Goal: Information Seeking & Learning: Learn about a topic

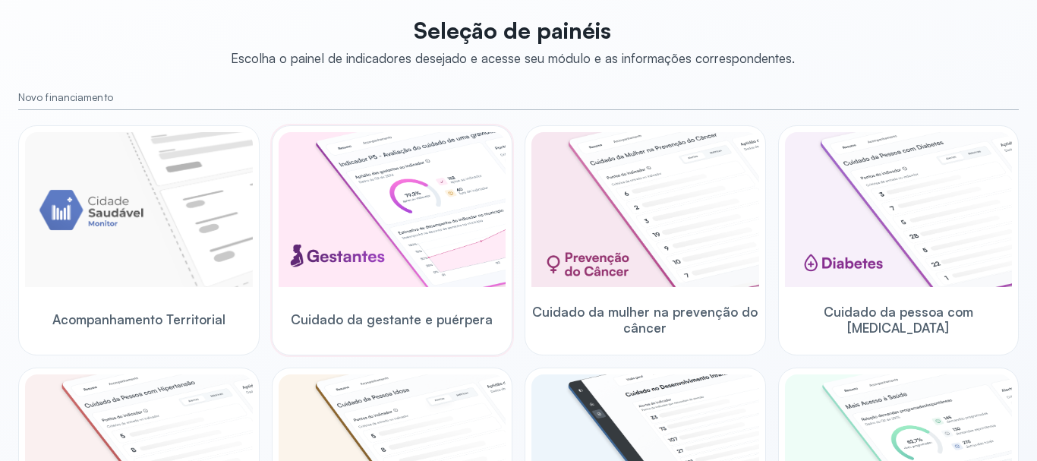
scroll to position [76, 0]
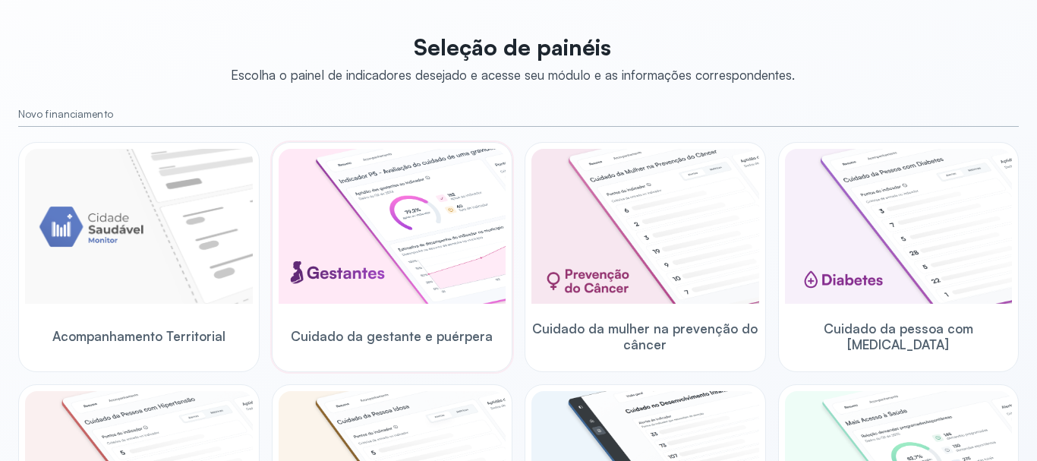
click at [332, 253] on img at bounding box center [393, 226] width 228 height 155
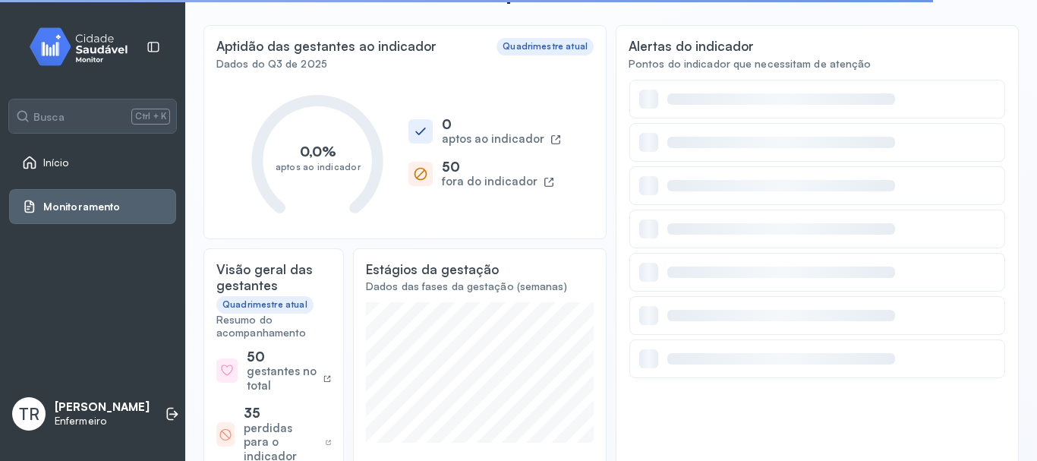
scroll to position [76, 0]
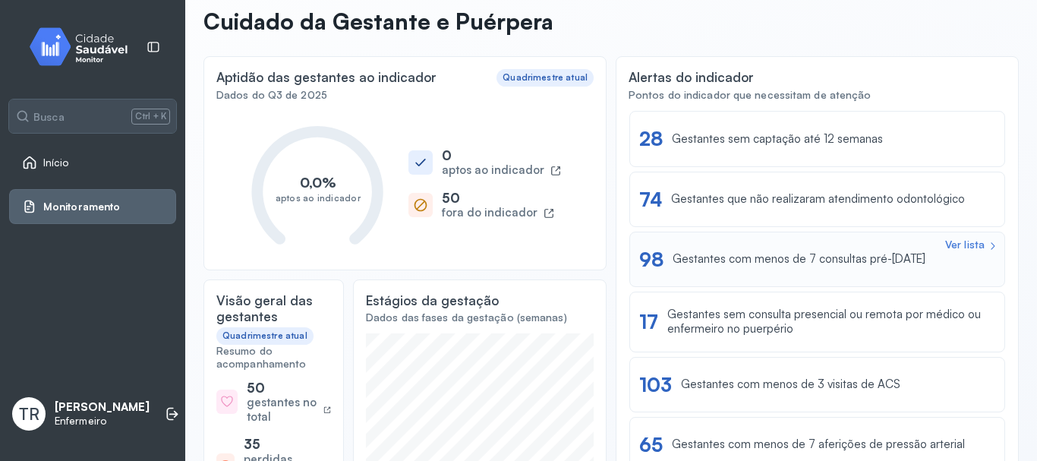
click at [945, 241] on div "Ver lista" at bounding box center [964, 244] width 39 height 13
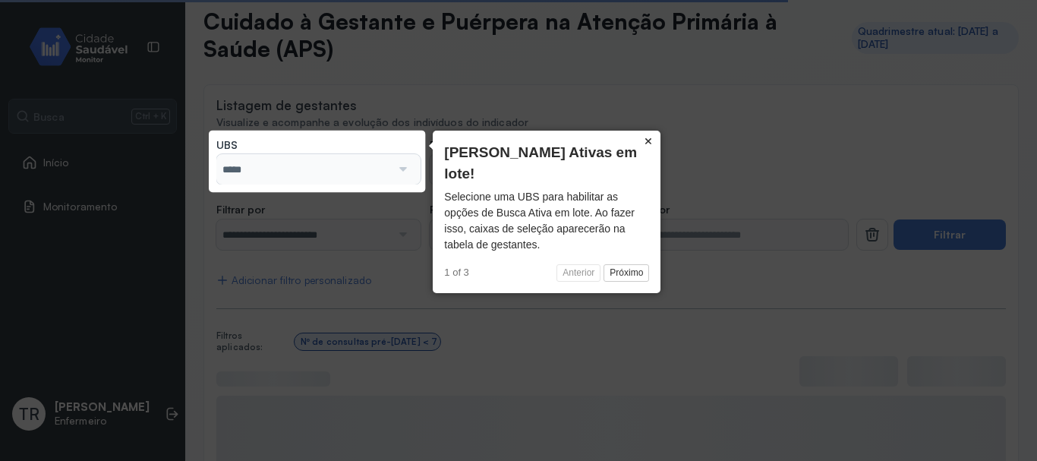
click at [654, 137] on button "×" at bounding box center [648, 141] width 24 height 21
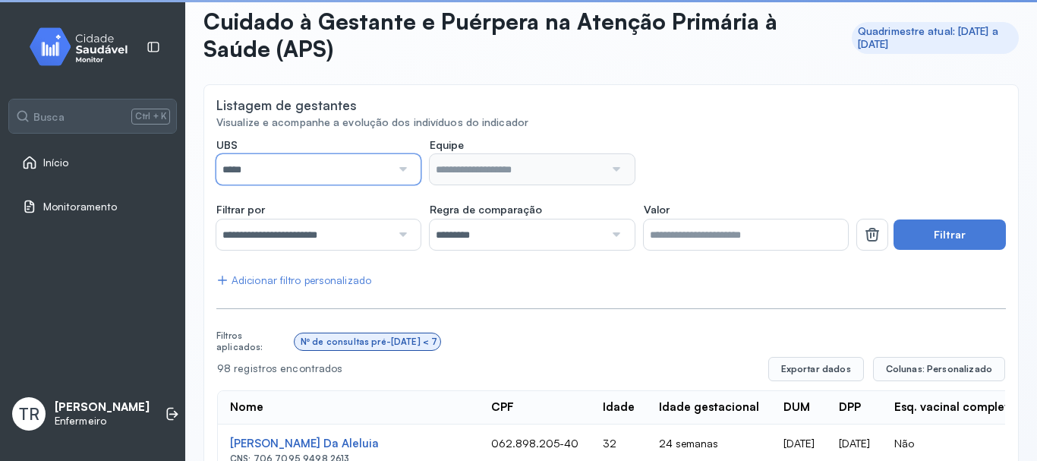
click at [339, 176] on input "*****" at bounding box center [303, 169] width 175 height 30
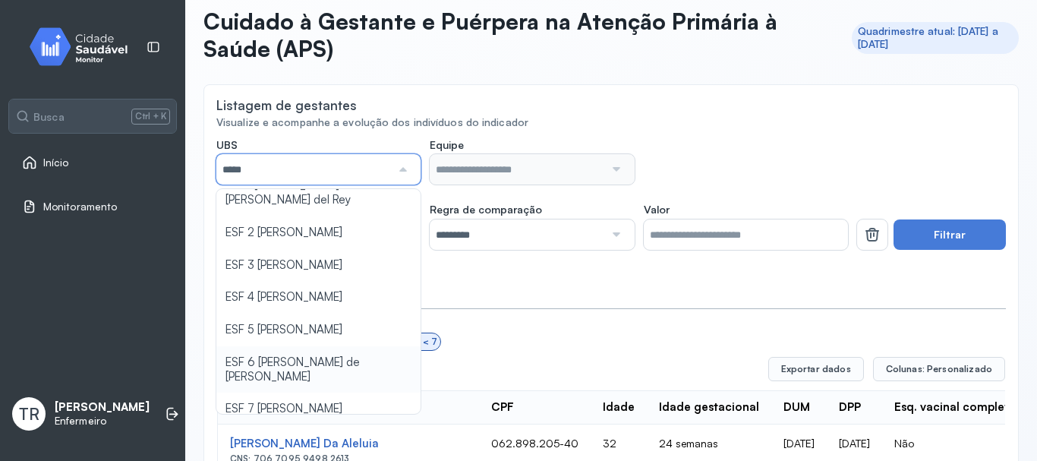
scroll to position [222, 0]
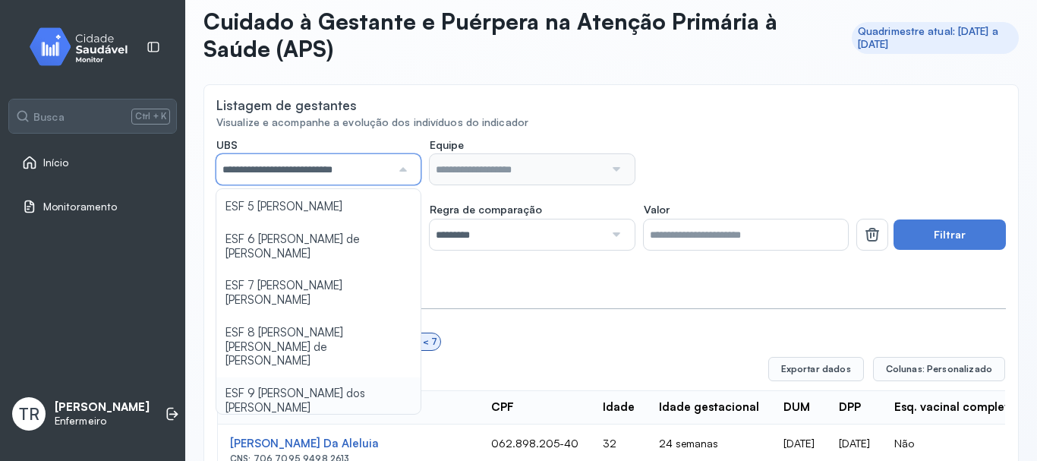
type input "*****"
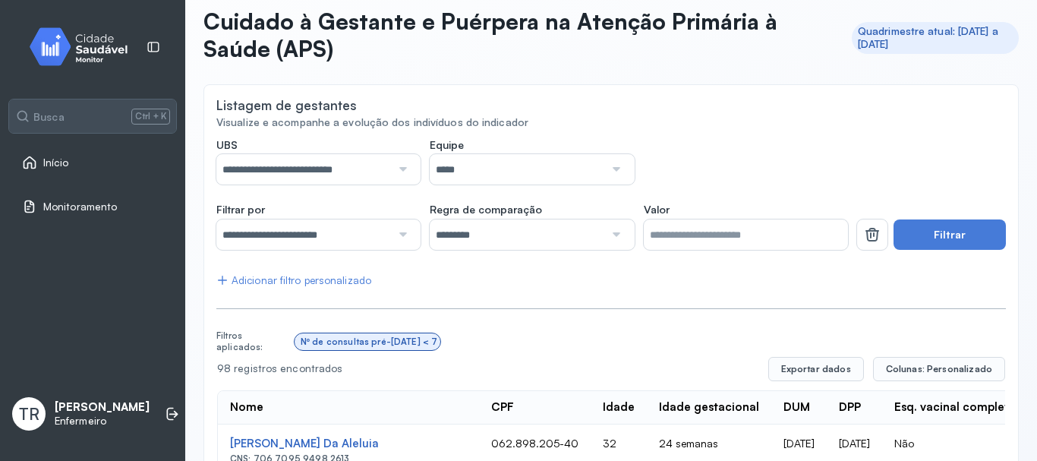
click at [521, 168] on input "*****" at bounding box center [517, 169] width 175 height 30
click at [904, 228] on button "Filtrar" at bounding box center [949, 234] width 112 height 30
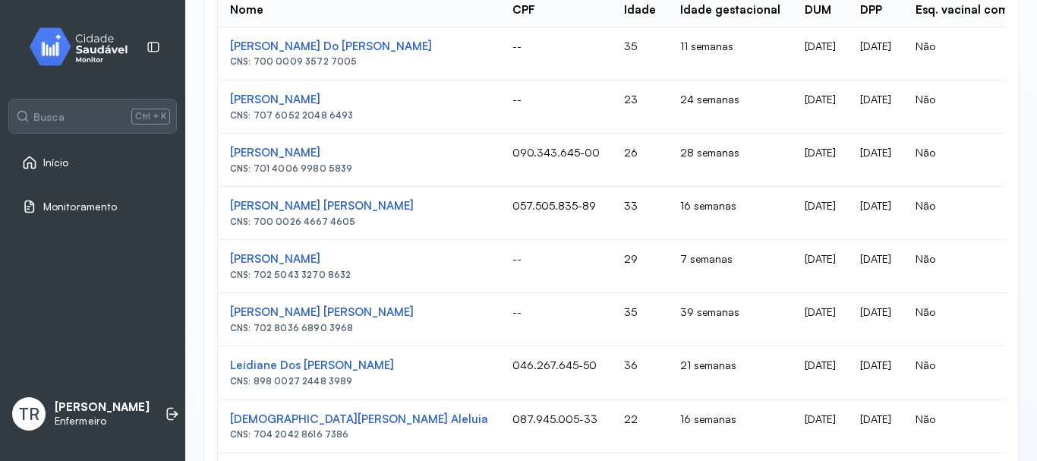
scroll to position [497, 0]
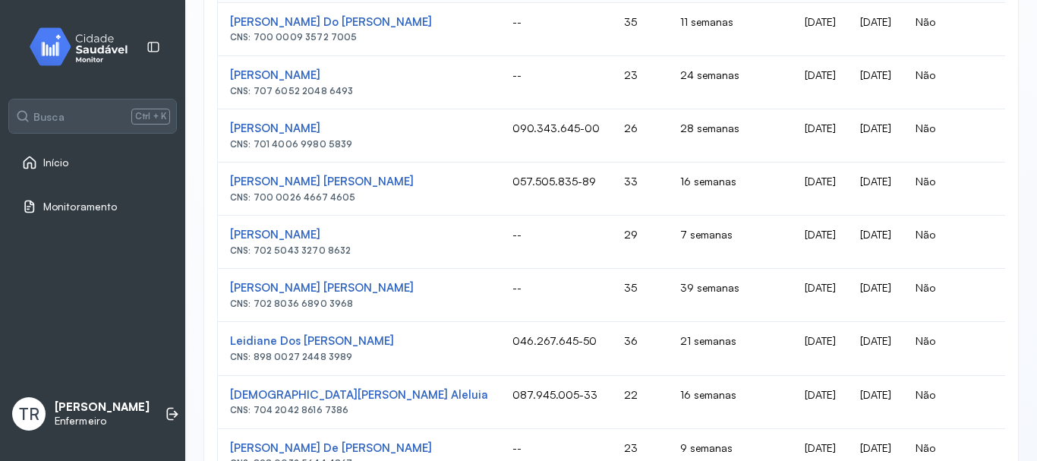
drag, startPoint x: 389, startPoint y: 287, endPoint x: 228, endPoint y: 292, distance: 161.0
click at [228, 292] on td "Eunice Gabriela Caldas Araujo CNS: 702 8036 6890 3968" at bounding box center [359, 295] width 282 height 53
copy div "Eunice Gabriela Caldas Araujo"
click at [207, 351] on div "**********" at bounding box center [610, 212] width 815 height 1099
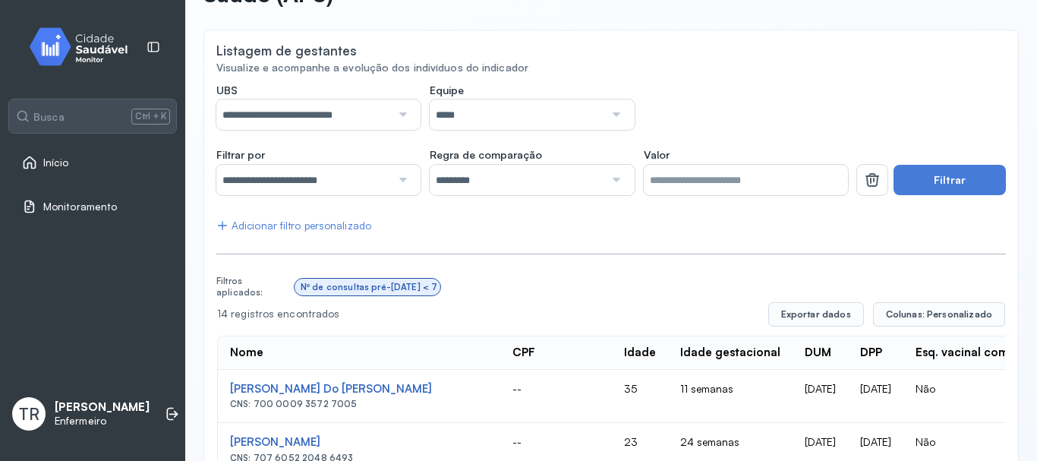
scroll to position [0, 0]
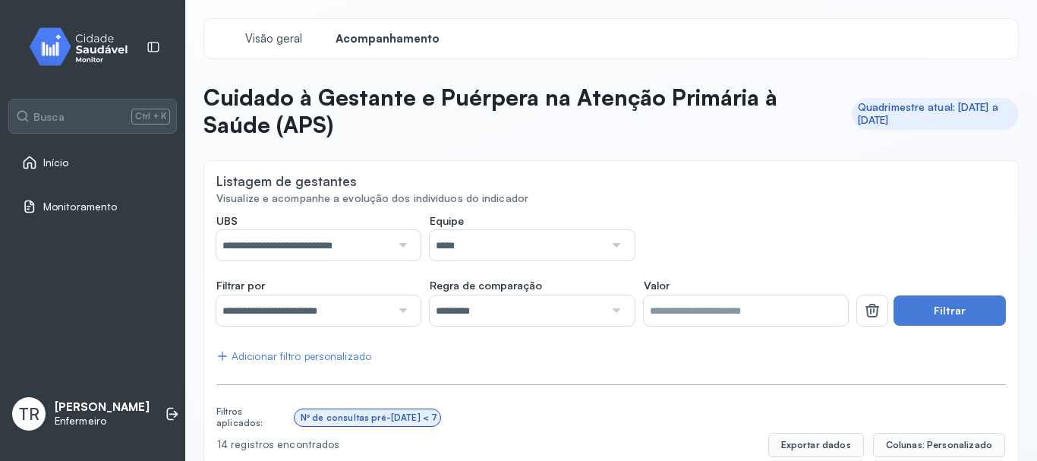
click at [400, 35] on span "Acompanhamento" at bounding box center [387, 39] width 104 height 14
click at [256, 35] on span "Visão geral" at bounding box center [273, 39] width 65 height 14
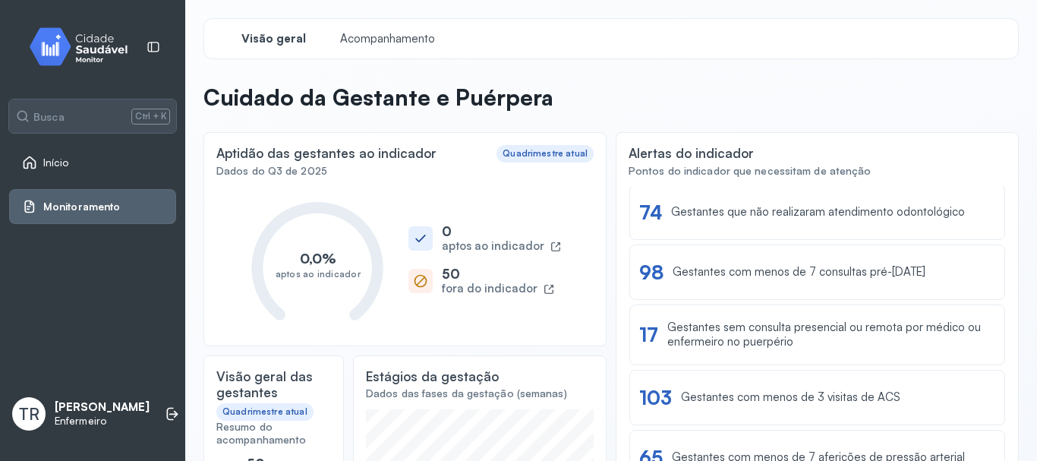
scroll to position [76, 0]
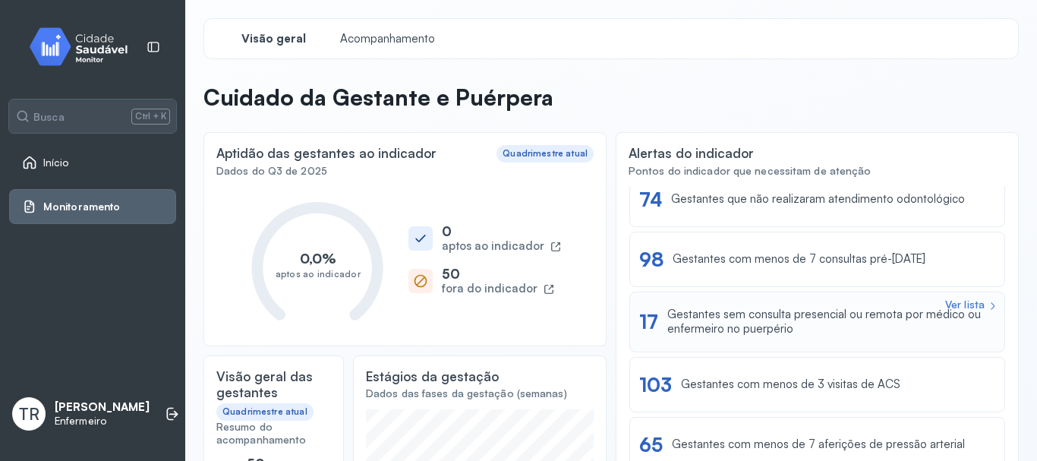
click at [809, 315] on div "Gestantes sem consulta presencial ou remota por médico ou enfermeiro no puerpér…" at bounding box center [831, 321] width 328 height 29
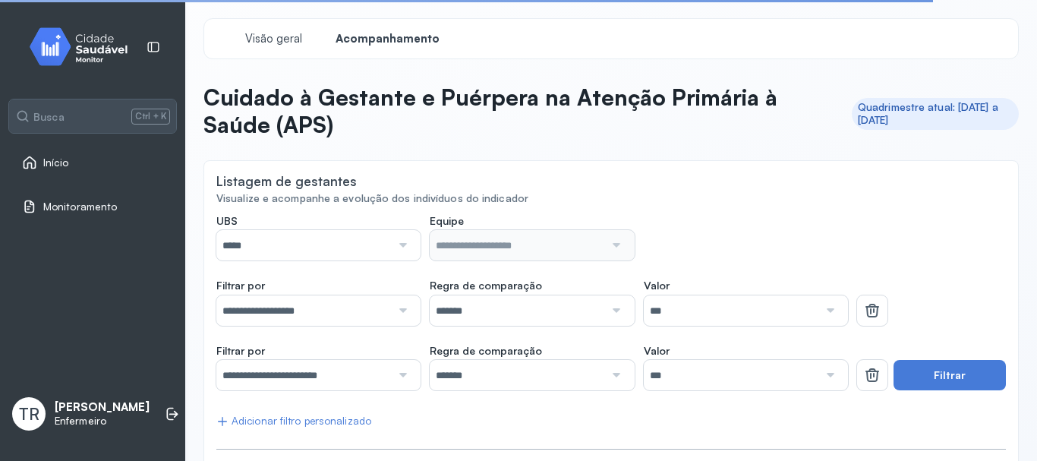
click at [396, 249] on div at bounding box center [401, 245] width 20 height 30
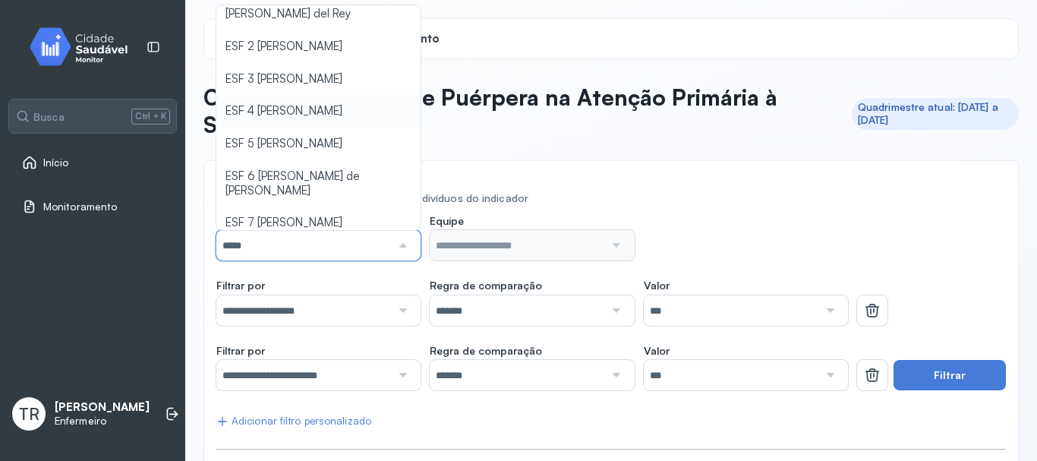
scroll to position [222, 0]
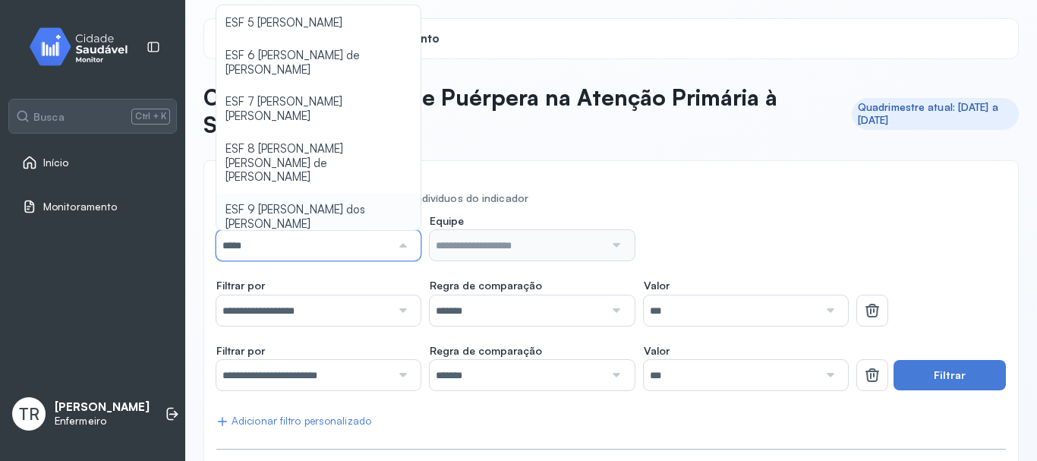
type input "*****"
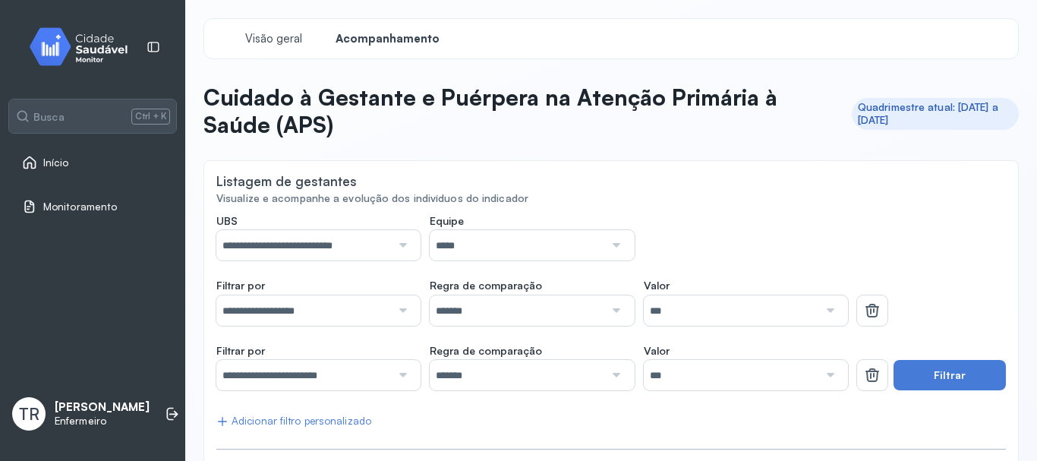
click at [500, 252] on input "*****" at bounding box center [517, 245] width 175 height 30
click at [966, 376] on button "Filtrar" at bounding box center [949, 375] width 112 height 30
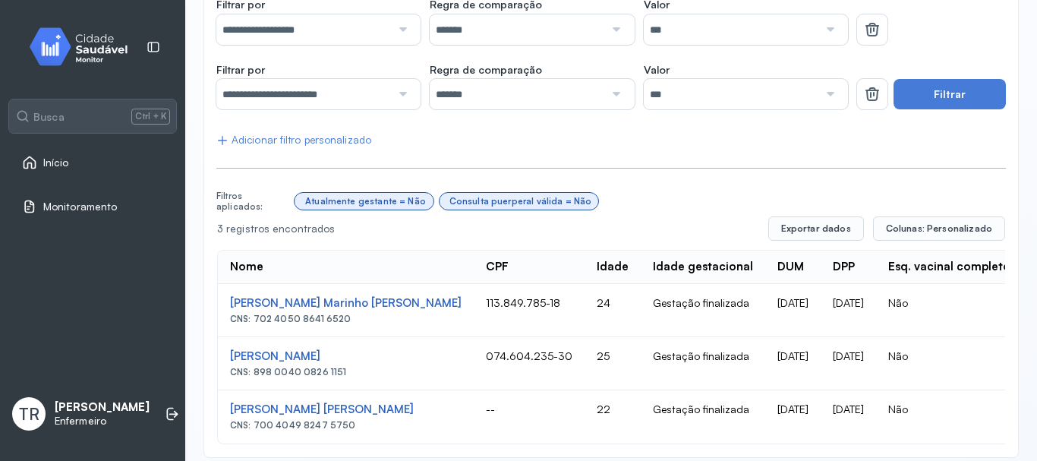
scroll to position [307, 0]
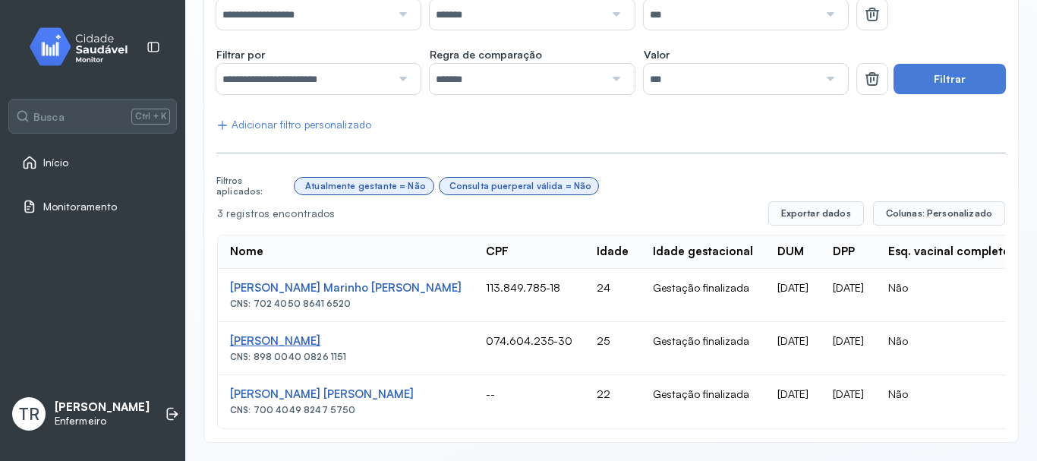
drag, startPoint x: 364, startPoint y: 330, endPoint x: 230, endPoint y: 331, distance: 133.6
click at [230, 334] on div "Beatriz Conceição Santos" at bounding box center [345, 341] width 231 height 14
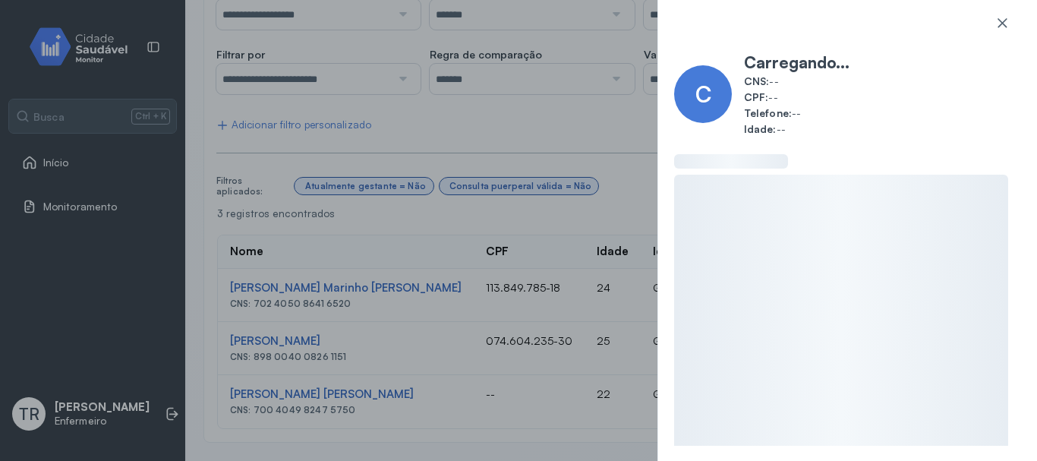
click at [499, 107] on div "C Carregando... CNS: -- CPF: -- Telefone: -- Idade: --" at bounding box center [518, 230] width 1037 height 461
click at [370, 352] on div "C Carregando... CNS: -- CPF: -- Telefone: -- Idade: --" at bounding box center [518, 230] width 1037 height 461
click at [377, 335] on div "C Carregando... CNS: -- CPF: -- Telefone: -- Idade: --" at bounding box center [518, 230] width 1037 height 461
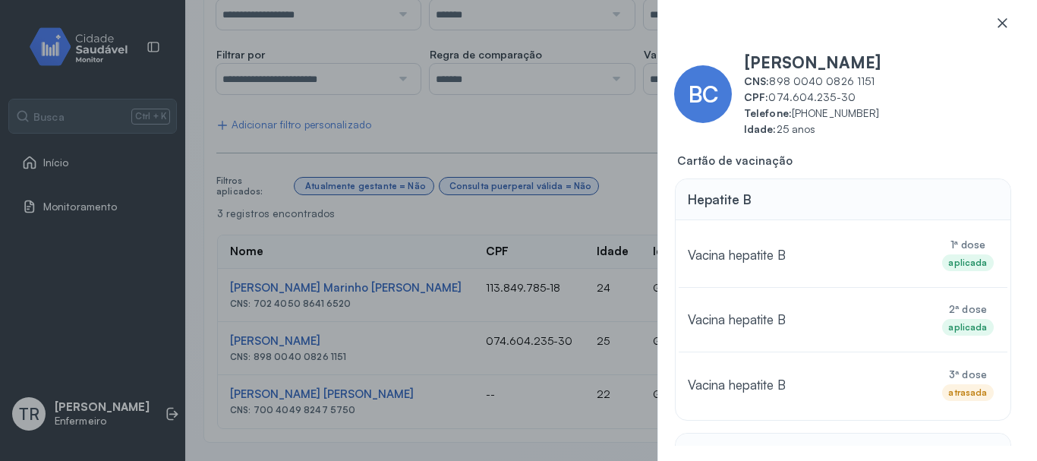
click at [1007, 22] on icon at bounding box center [1001, 22] width 15 height 15
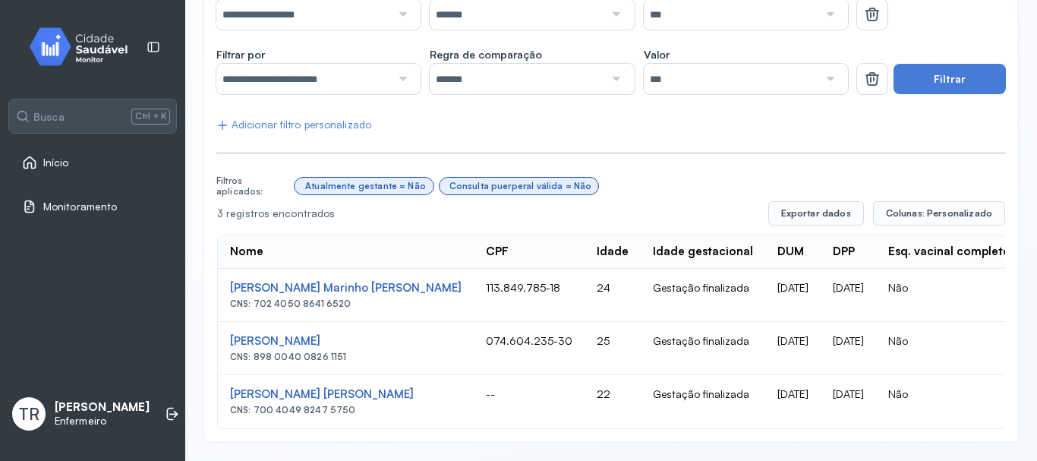
drag, startPoint x: 364, startPoint y: 329, endPoint x: 229, endPoint y: 334, distance: 134.4
click at [229, 334] on td "Beatriz Conceição Santos CNS: 898 0040 0826 1151" at bounding box center [346, 348] width 256 height 53
copy div "Beatriz Conceição Santos"
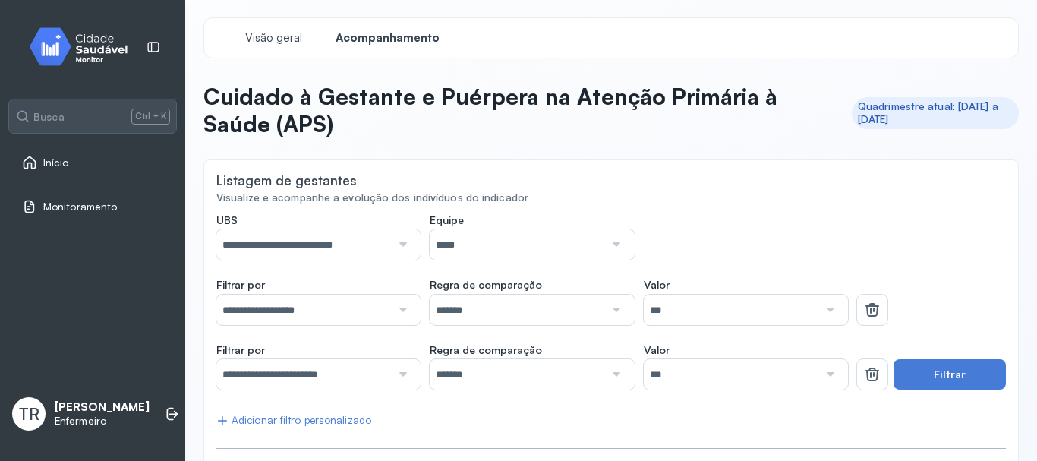
scroll to position [0, 0]
click at [278, 36] on span "Visão geral" at bounding box center [273, 39] width 65 height 14
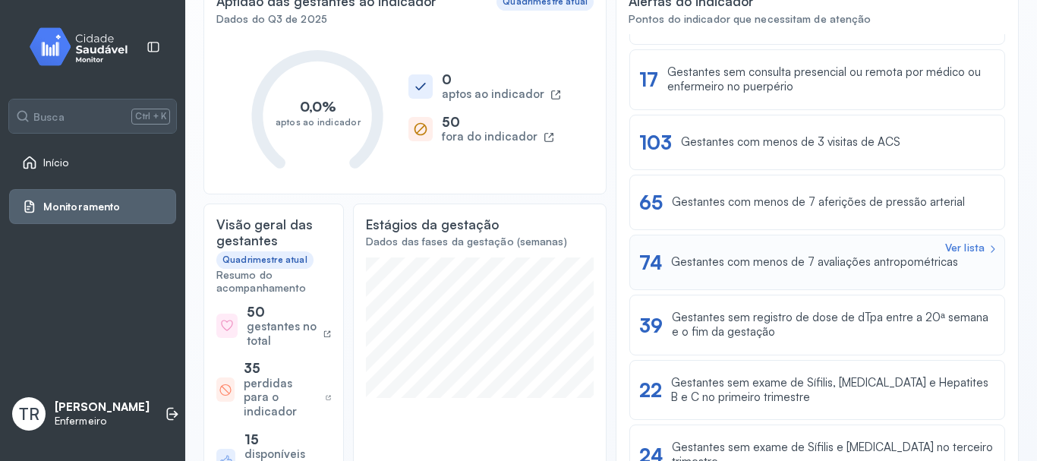
scroll to position [141, 0]
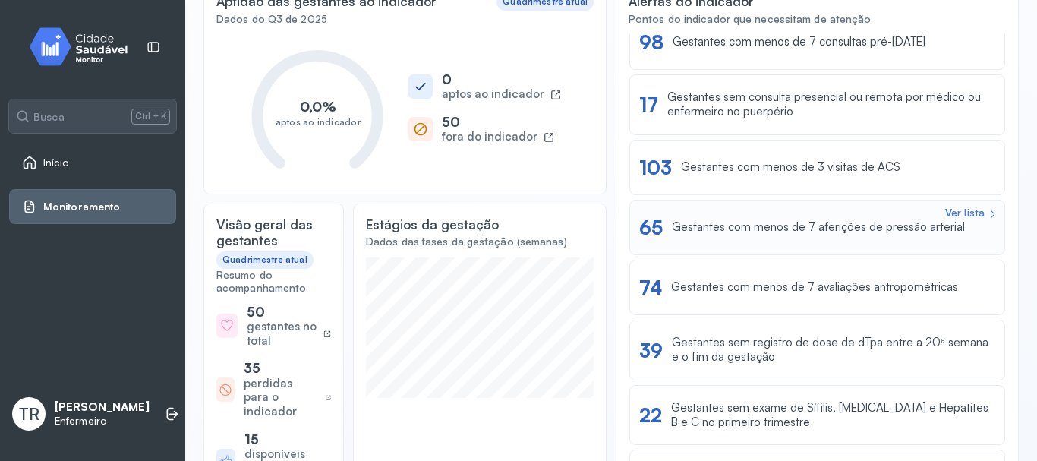
click at [759, 225] on div "Gestantes com menos de 7 aferições de pressão arterial" at bounding box center [818, 227] width 293 height 14
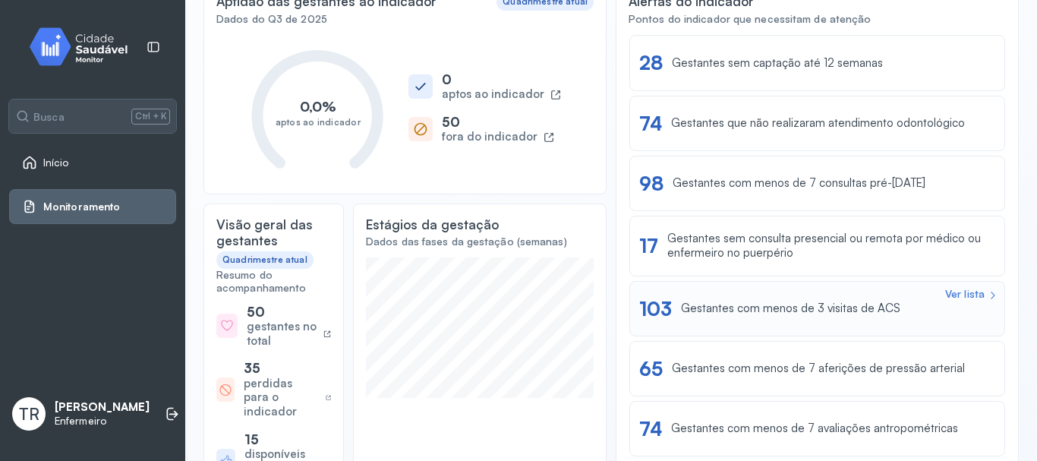
click at [742, 315] on div "Gestantes com menos de 3 visitas de ACS" at bounding box center [790, 308] width 219 height 14
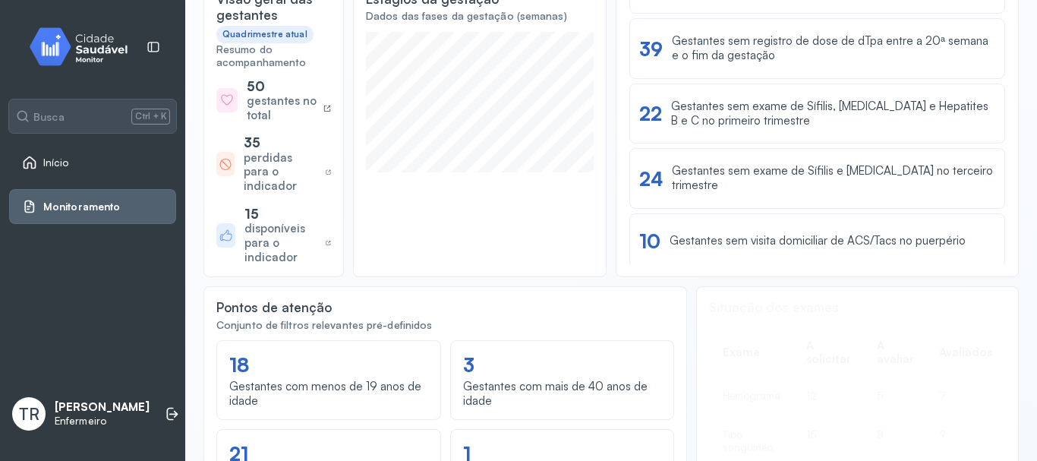
scroll to position [379, 0]
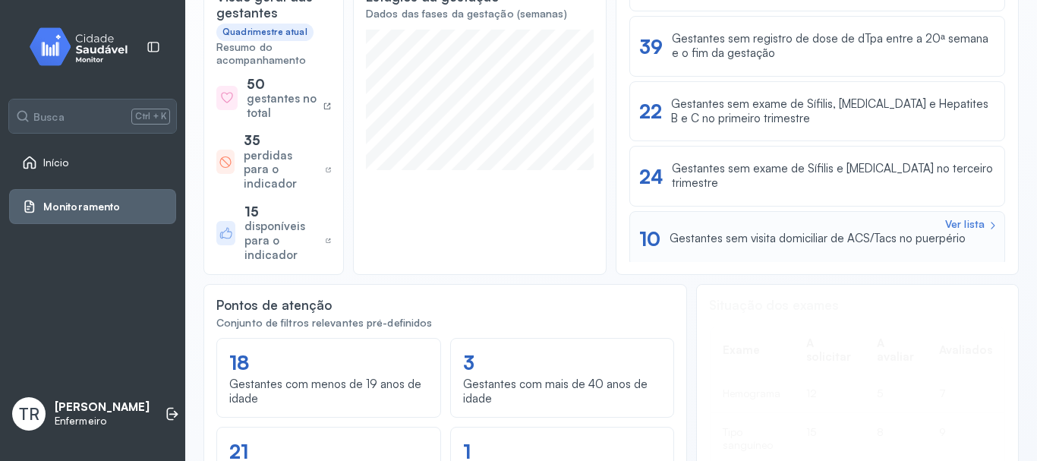
click at [717, 231] on div "Gestantes sem visita domiciliar de ACS/Tacs no puerpério" at bounding box center [817, 238] width 296 height 14
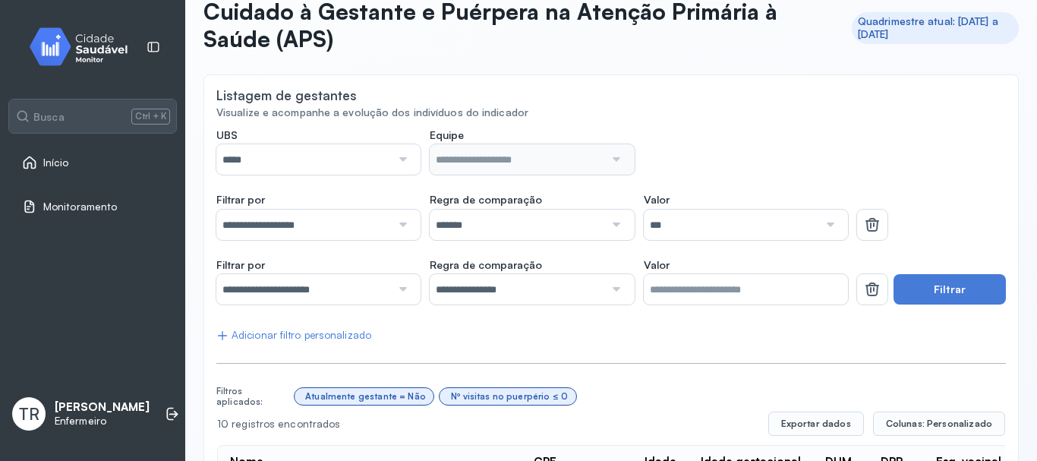
scroll to position [76, 0]
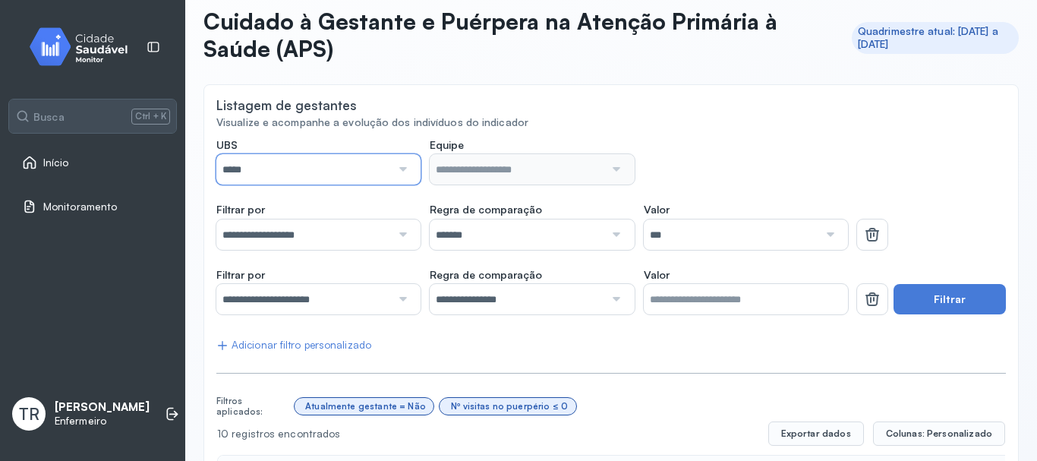
click at [324, 168] on input "*****" at bounding box center [303, 169] width 175 height 30
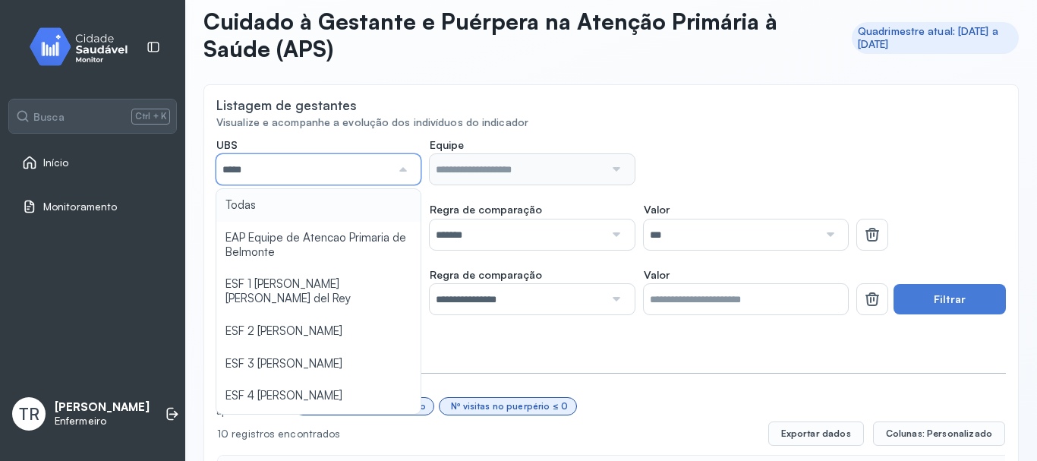
type input "*****"
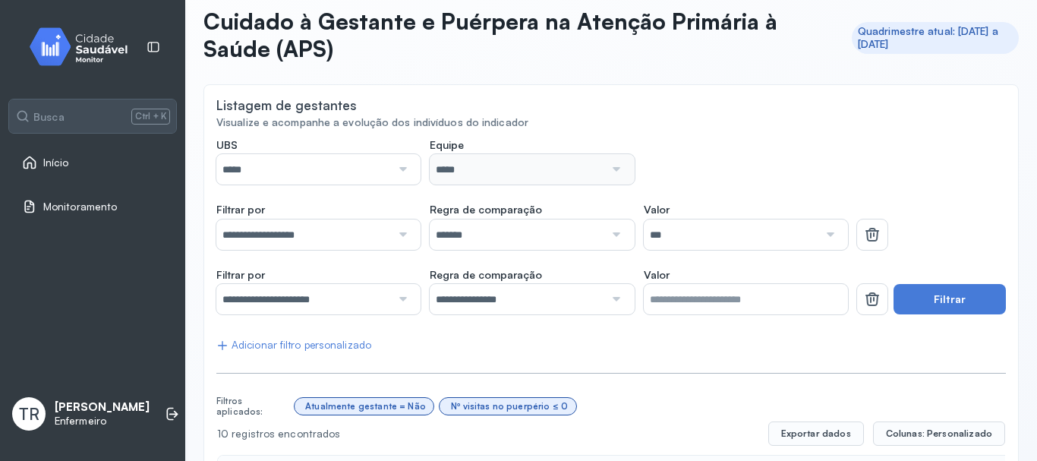
click at [327, 166] on input "*****" at bounding box center [303, 169] width 175 height 30
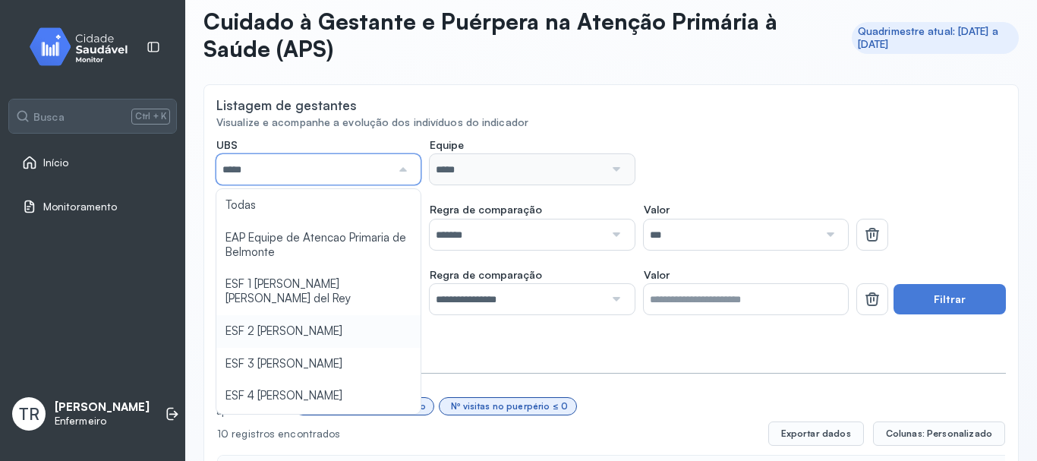
scroll to position [222, 0]
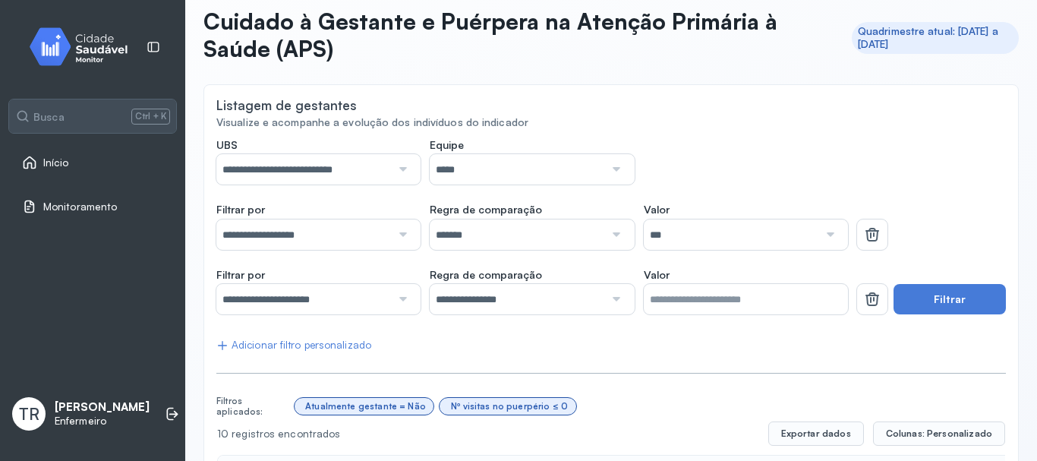
click at [969, 294] on button "Filtrar" at bounding box center [949, 299] width 112 height 30
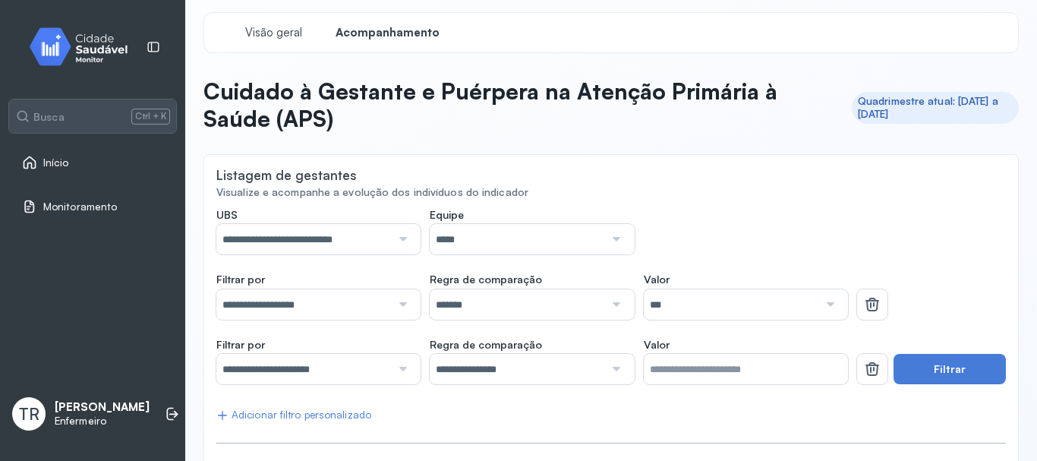
scroll to position [0, 0]
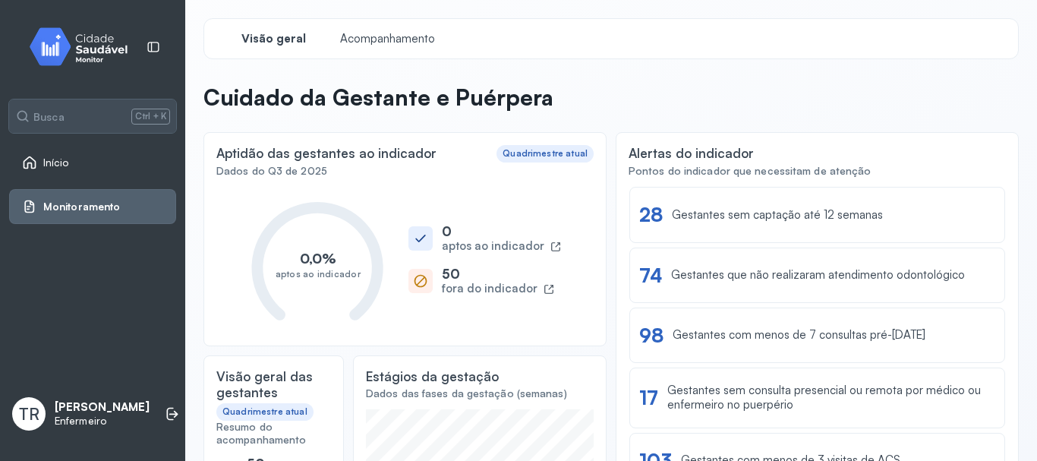
click at [105, 156] on link "Início" at bounding box center [92, 162] width 141 height 15
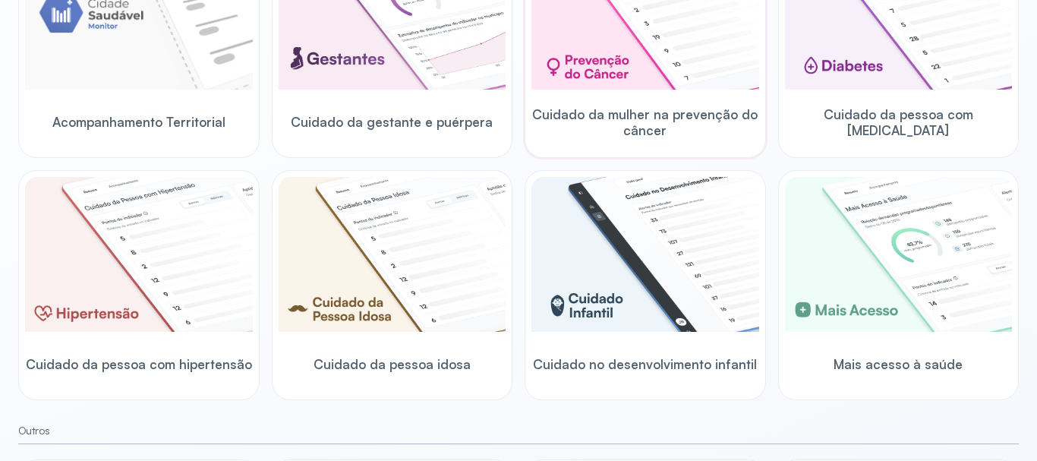
scroll to position [304, 0]
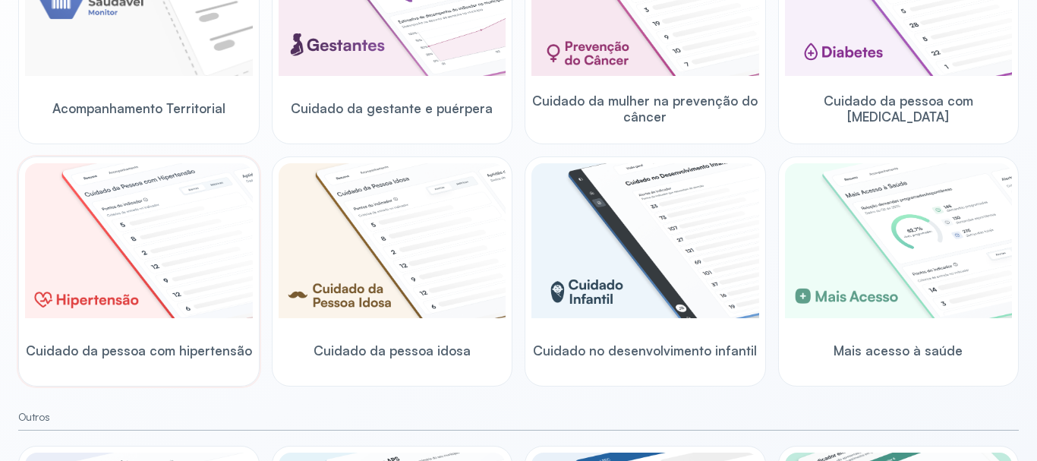
click at [156, 227] on img at bounding box center [139, 240] width 228 height 155
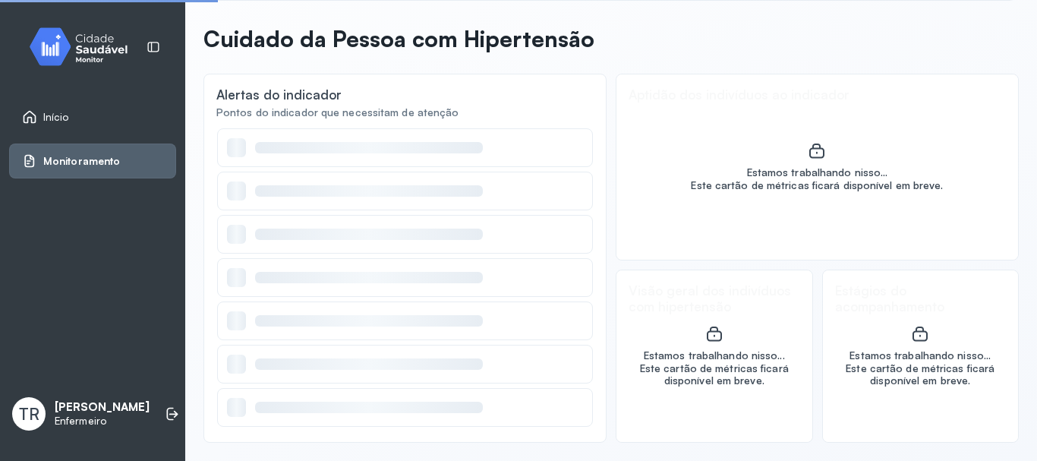
scroll to position [58, 0]
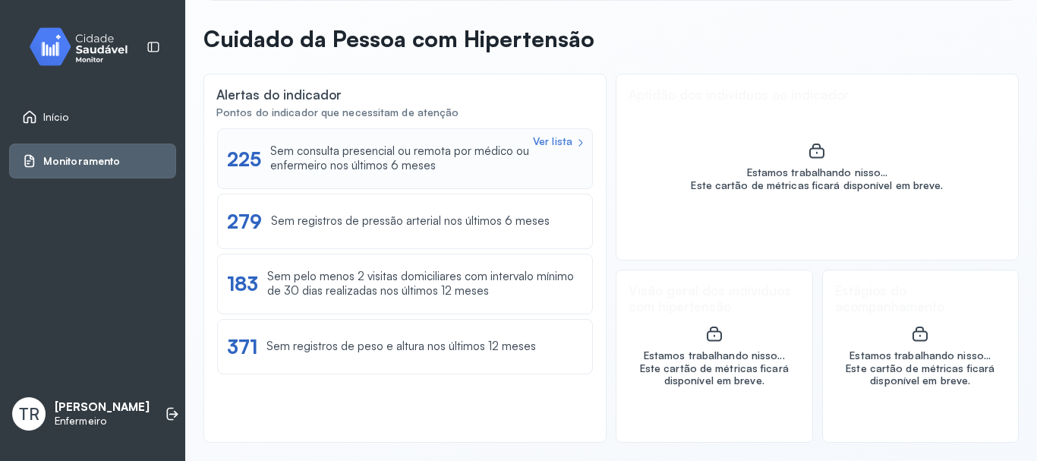
click at [346, 168] on div "Sem consulta presencial ou remota por médico ou enfermeiro nos últimos 6 meses" at bounding box center [426, 158] width 313 height 29
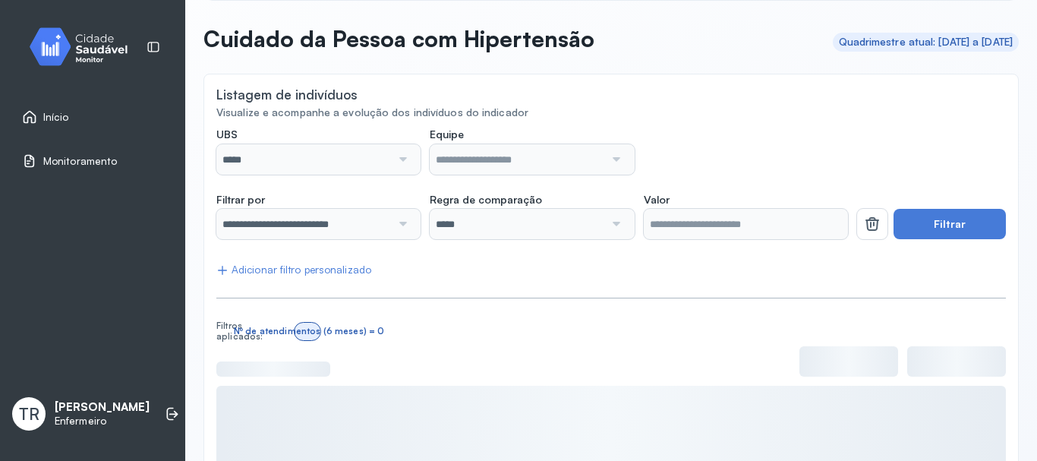
scroll to position [242, 0]
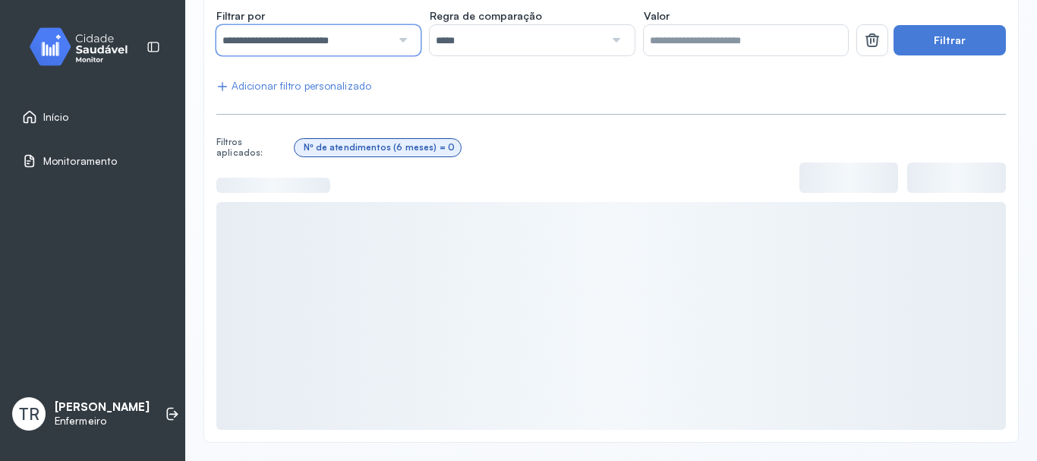
click at [344, 44] on input "**********" at bounding box center [303, 40] width 175 height 30
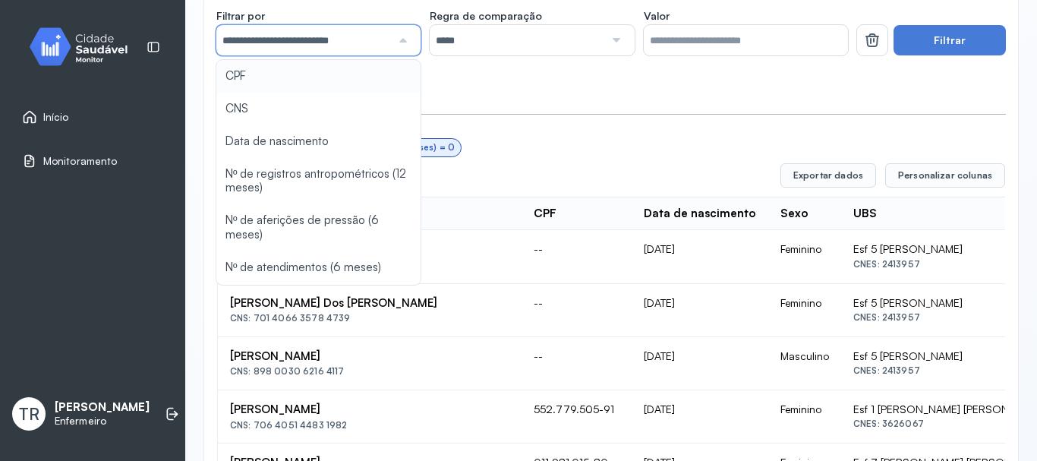
click at [346, 49] on input "**********" at bounding box center [303, 40] width 175 height 30
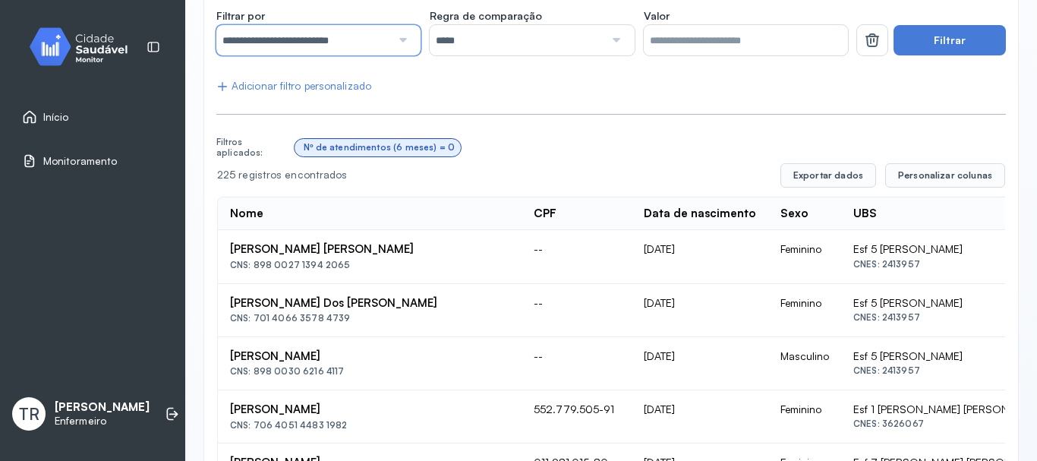
click at [346, 50] on input "**********" at bounding box center [303, 40] width 175 height 30
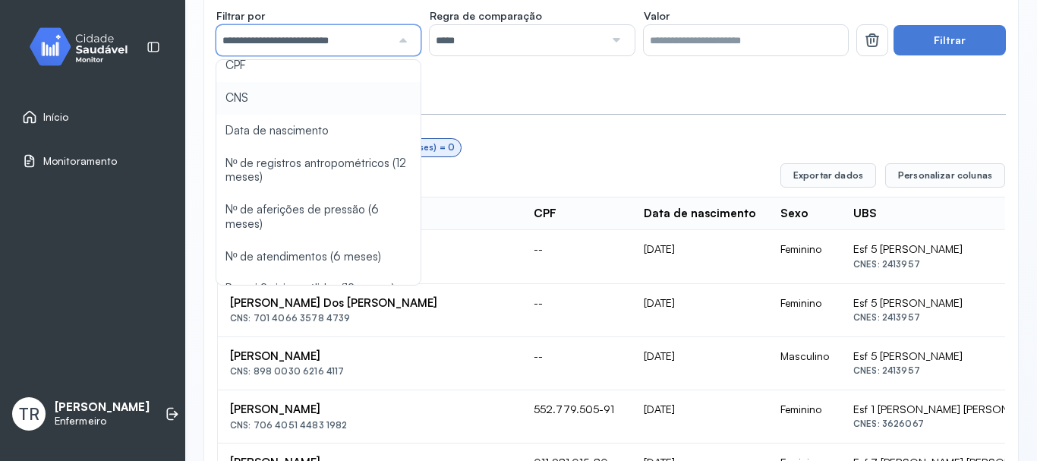
scroll to position [0, 0]
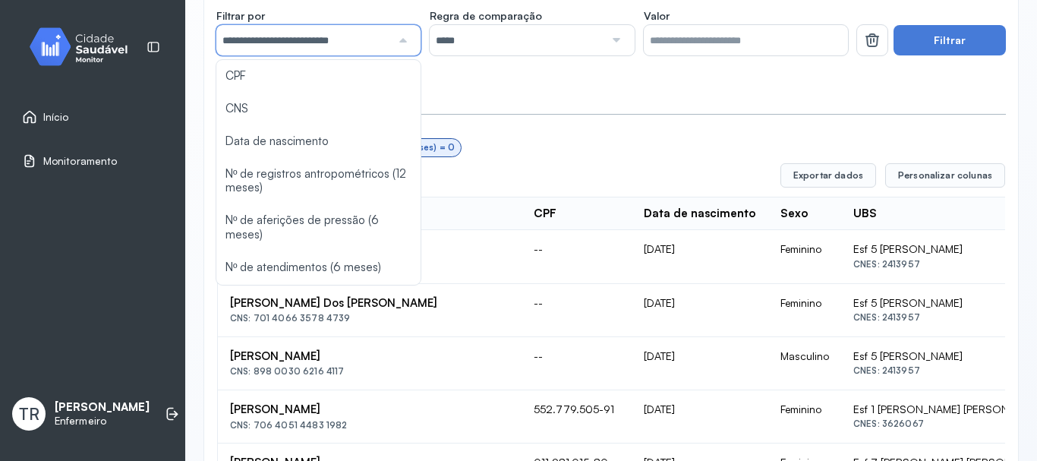
click at [322, 41] on input "**********" at bounding box center [303, 40] width 175 height 30
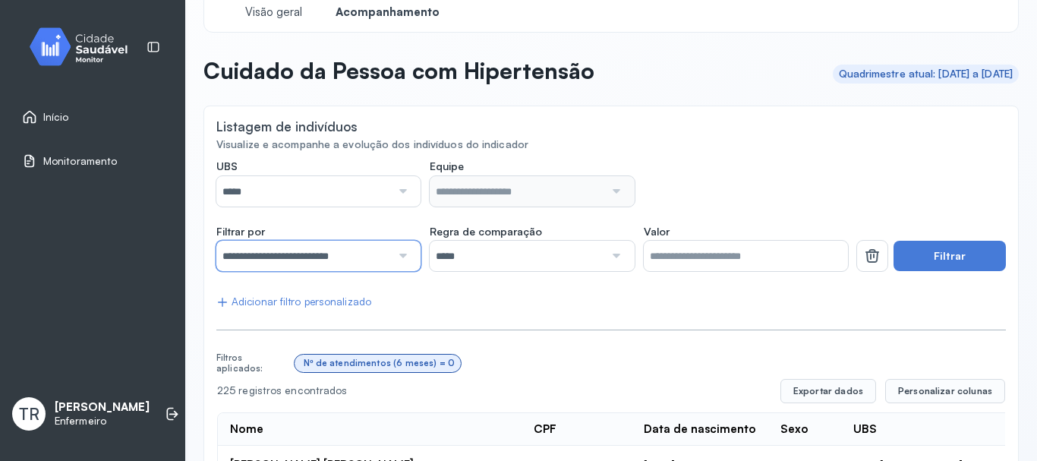
scroll to position [14, 0]
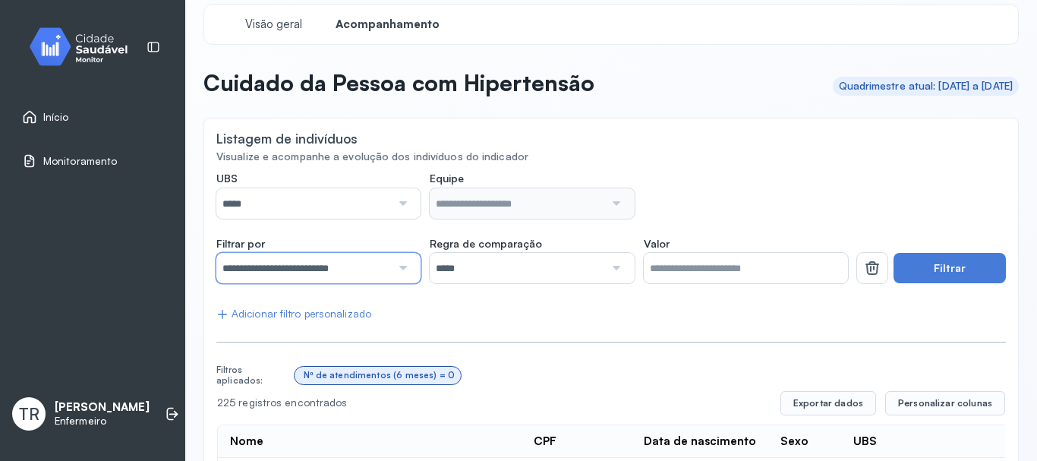
click at [311, 208] on input "*****" at bounding box center [303, 203] width 175 height 30
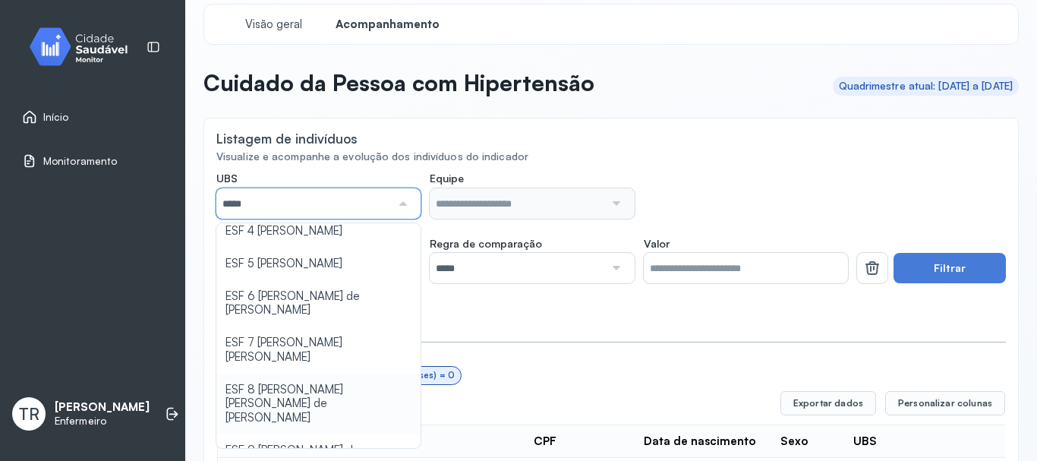
scroll to position [222, 0]
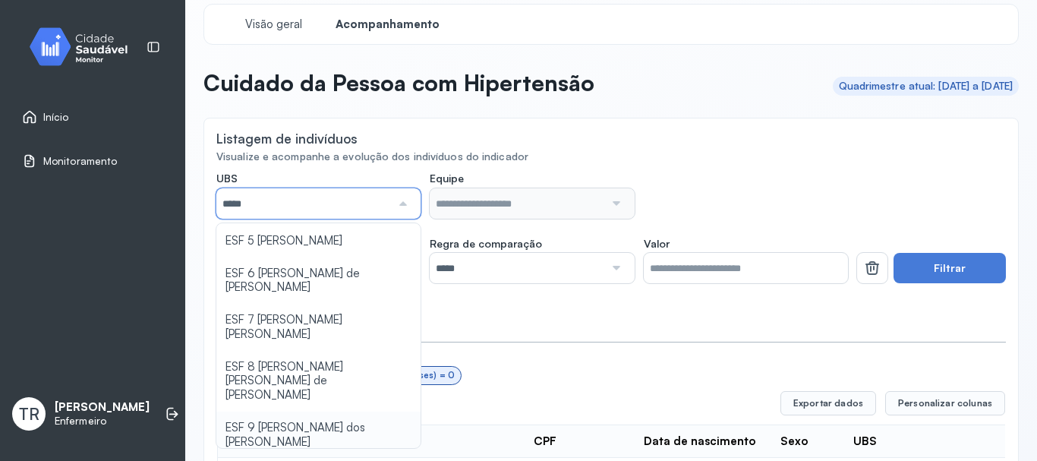
type input "*****"
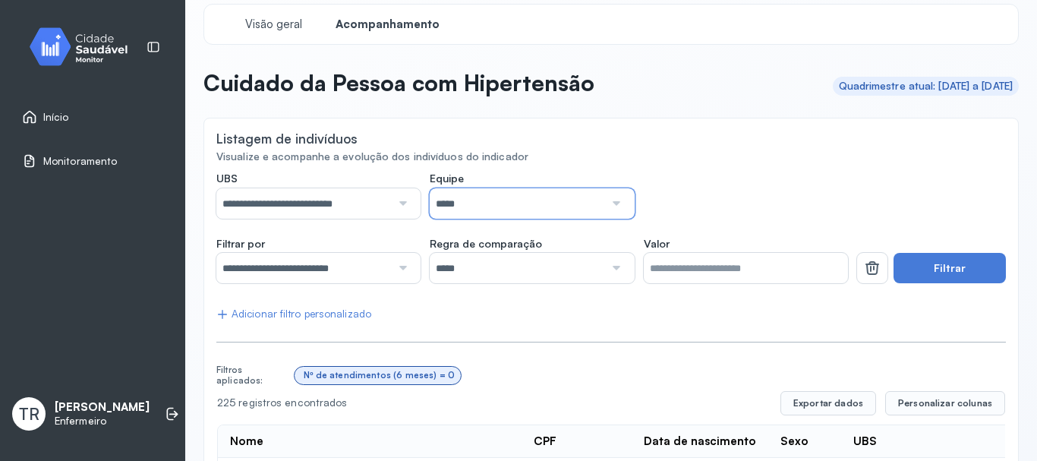
click at [436, 207] on input "*****" at bounding box center [517, 203] width 175 height 30
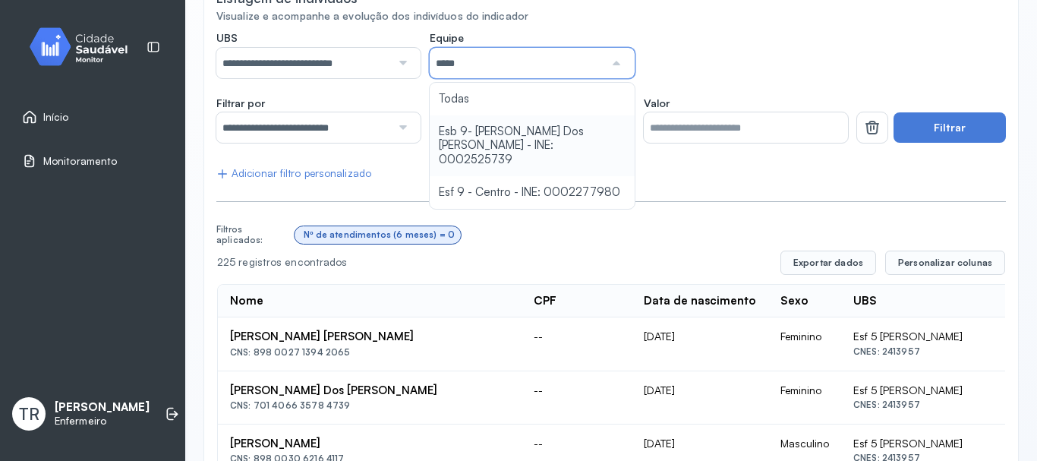
scroll to position [166, 0]
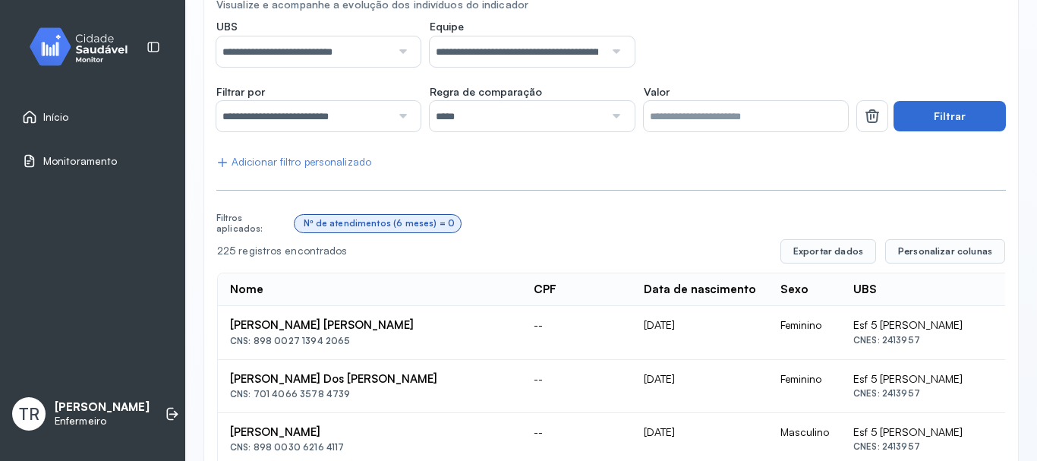
click at [939, 128] on button "Filtrar" at bounding box center [949, 116] width 112 height 30
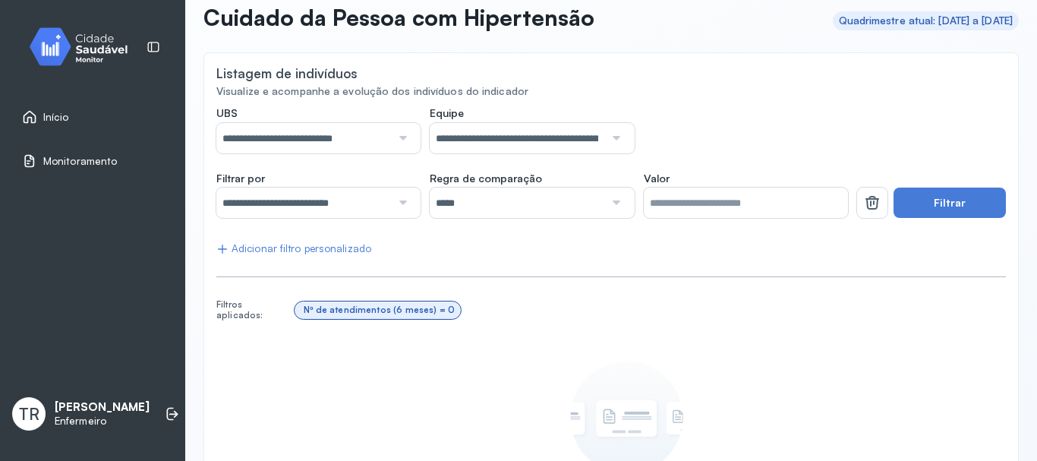
scroll to position [71, 0]
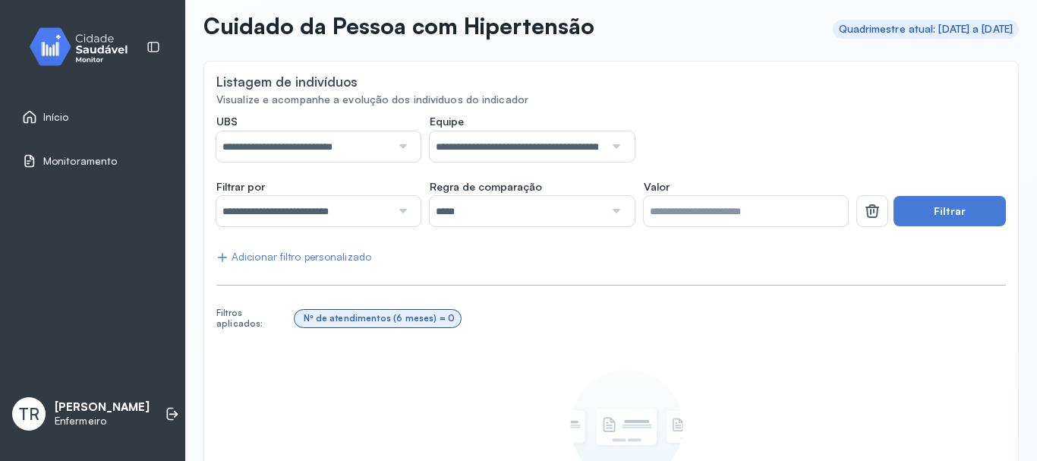
click at [491, 145] on input "**********" at bounding box center [517, 146] width 175 height 30
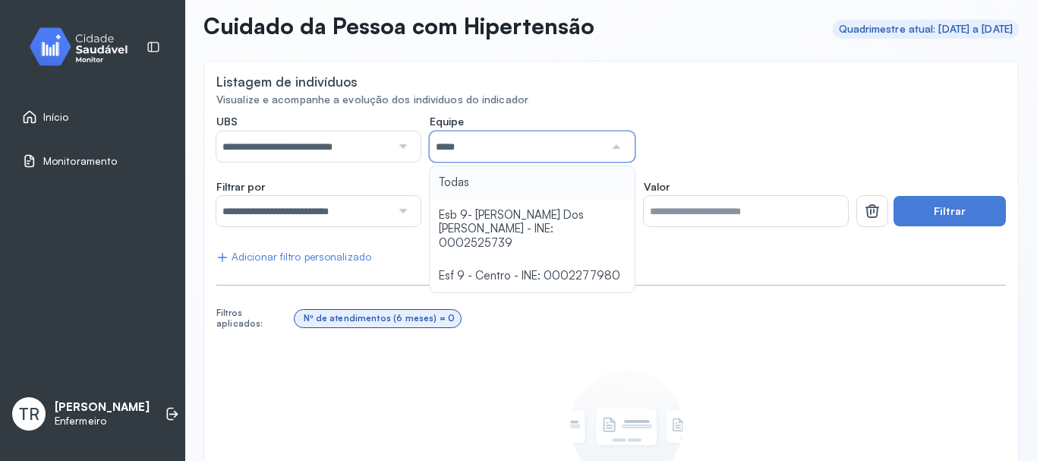
click at [489, 177] on div "**********" at bounding box center [610, 348] width 789 height 467
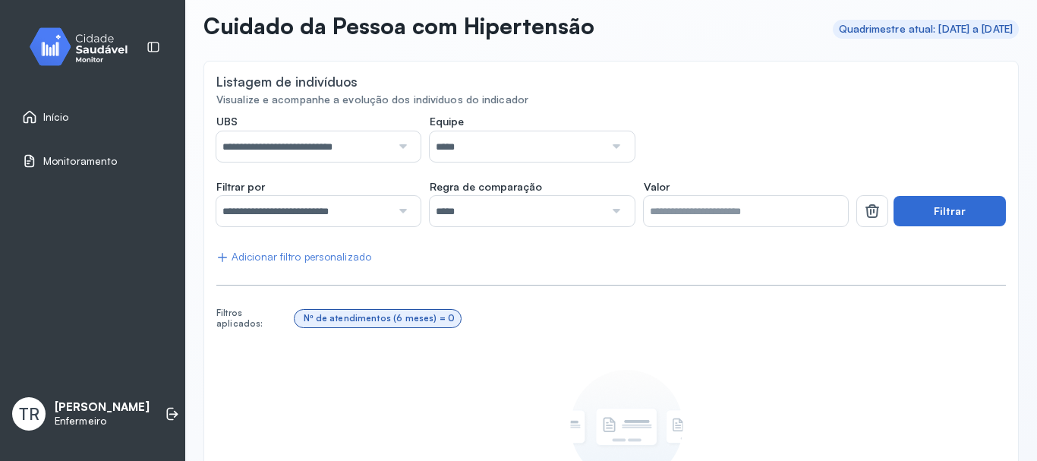
click at [979, 206] on button "Filtrar" at bounding box center [949, 211] width 112 height 30
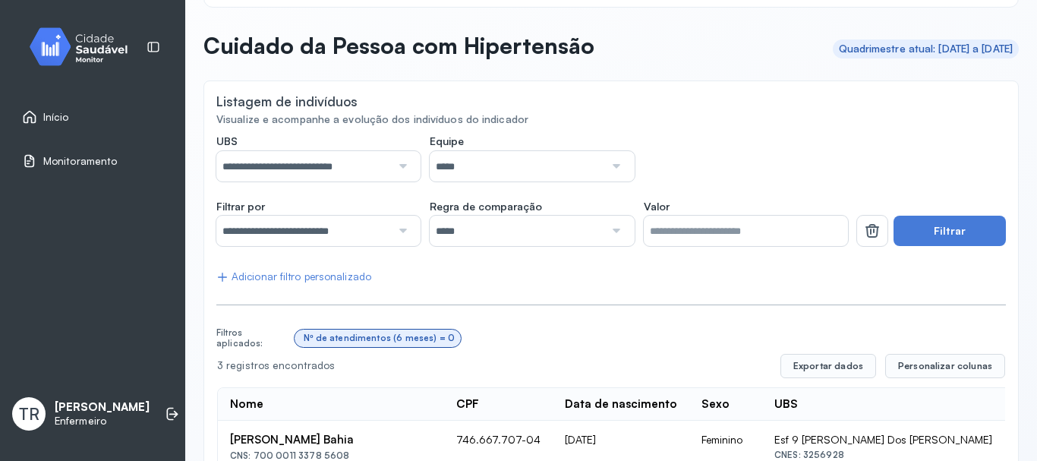
scroll to position [0, 0]
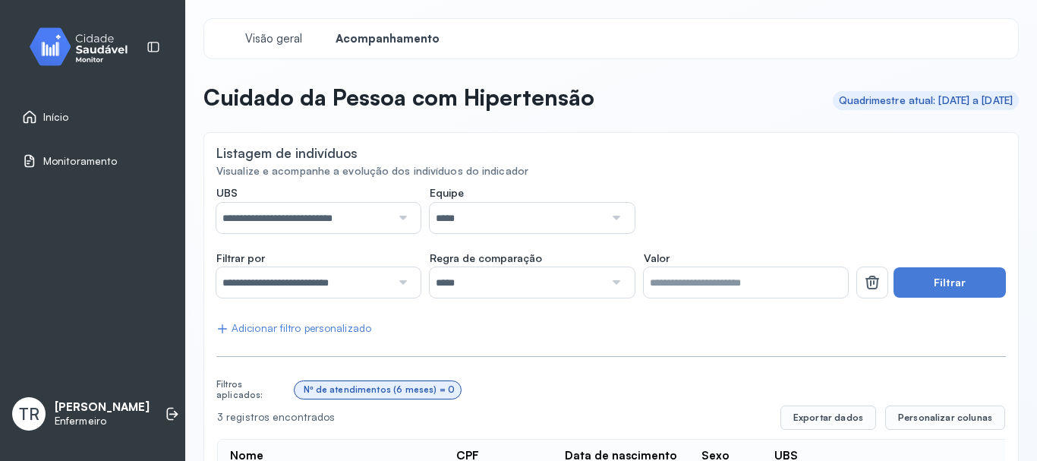
click at [307, 217] on input "**********" at bounding box center [303, 218] width 175 height 30
click at [446, 156] on div "Listagem de indivíduos" at bounding box center [610, 154] width 789 height 19
click at [330, 286] on input "**********" at bounding box center [303, 282] width 175 height 30
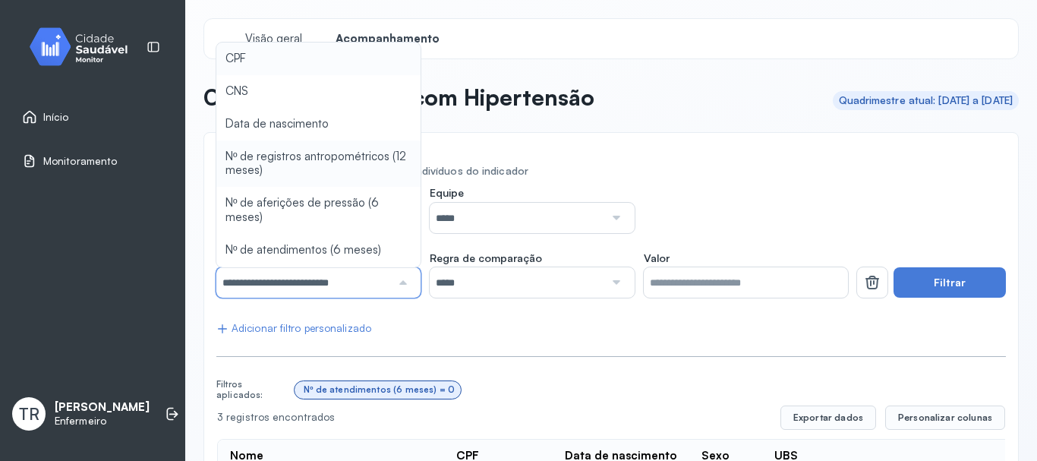
scroll to position [31, 0]
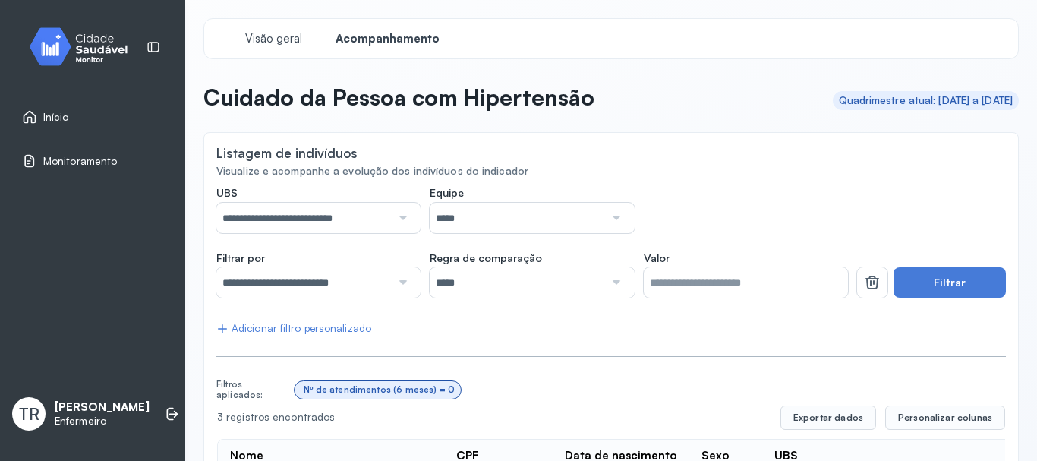
click at [676, 136] on div "**********" at bounding box center [610, 389] width 815 height 514
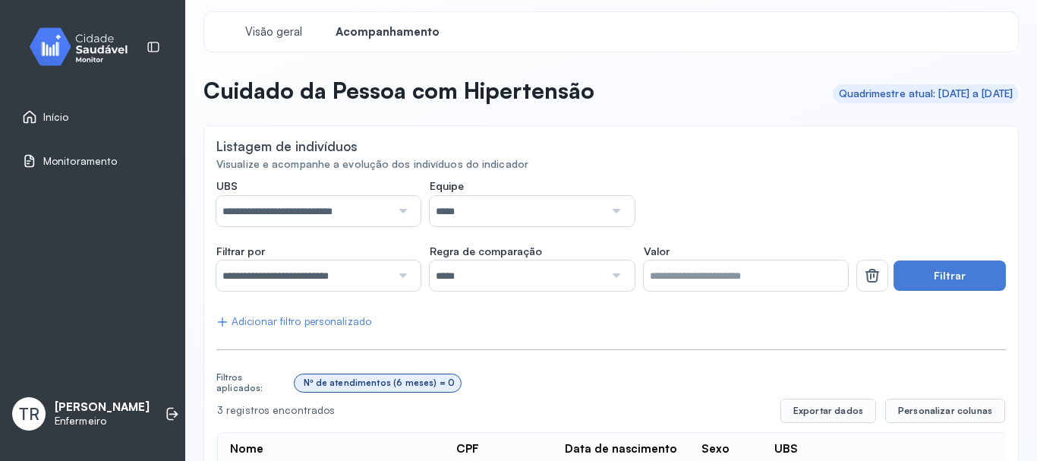
scroll to position [0, 0]
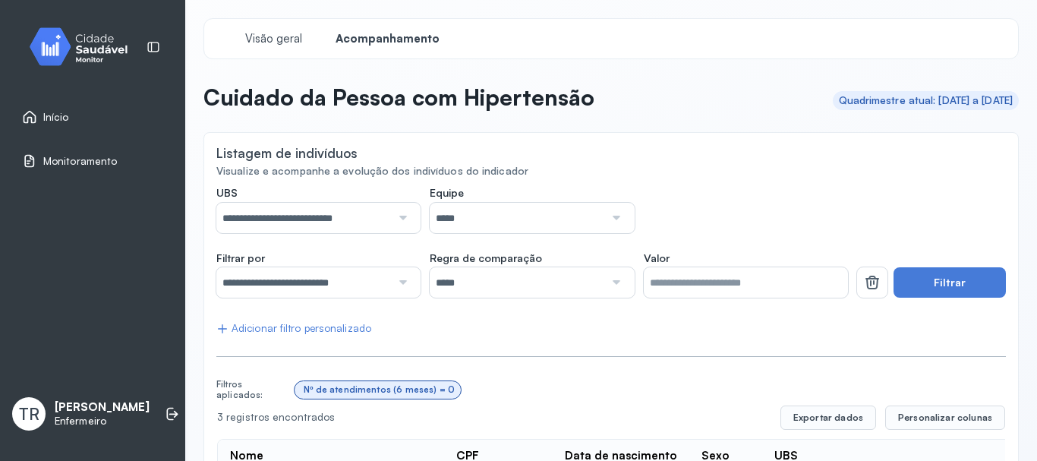
click at [345, 285] on input "**********" at bounding box center [303, 282] width 175 height 30
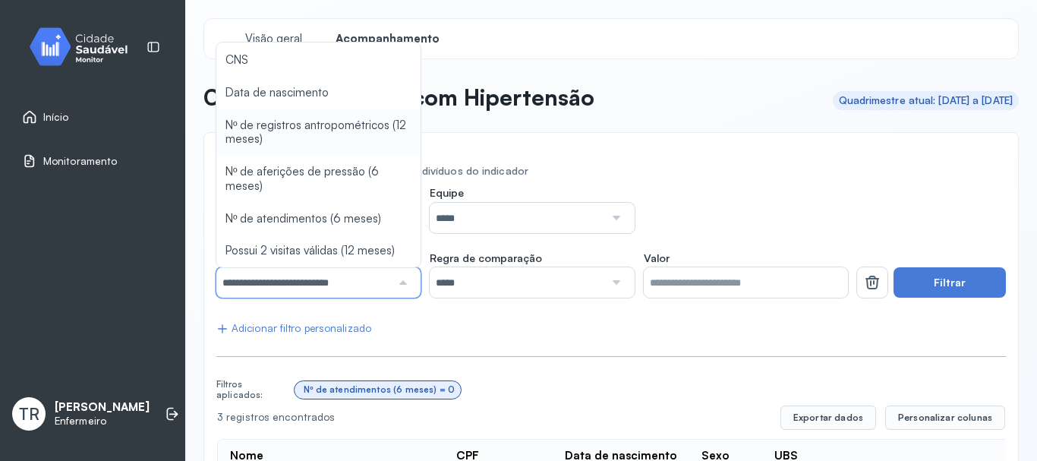
type input "*******"
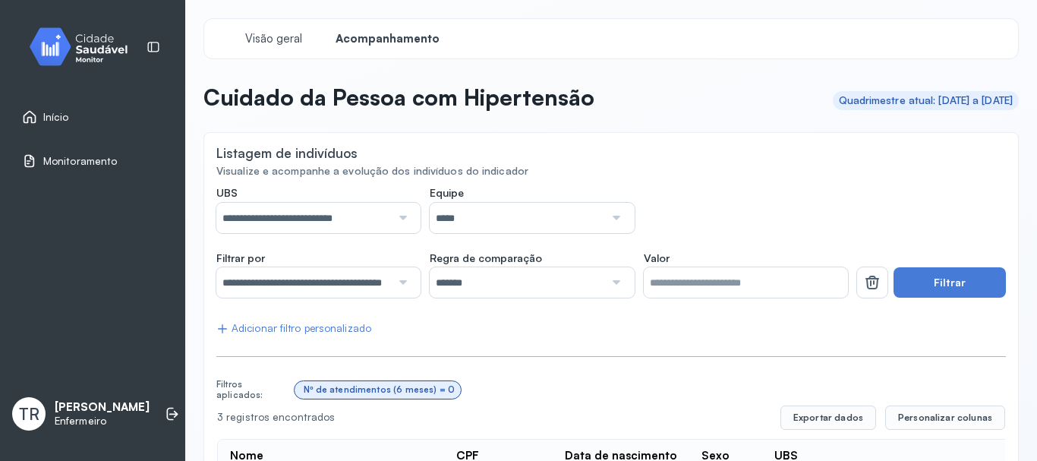
click at [307, 135] on div "**********" at bounding box center [610, 389] width 815 height 514
click at [953, 280] on button "Filtrar" at bounding box center [949, 282] width 112 height 30
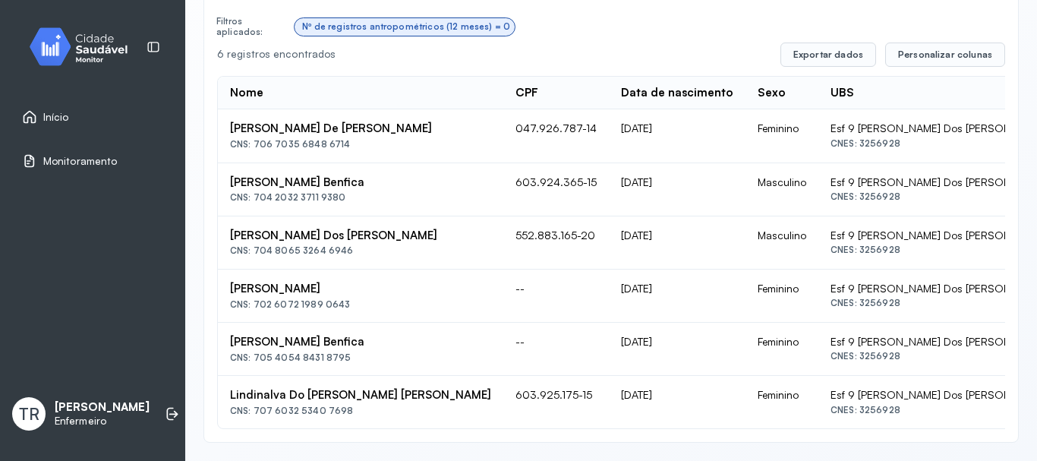
scroll to position [374, 0]
drag, startPoint x: 364, startPoint y: 170, endPoint x: 228, endPoint y: 177, distance: 136.0
click at [228, 177] on td "Viriato Andrade Benfica CNS: 704 2032 3711 9380" at bounding box center [360, 189] width 285 height 53
click at [411, 269] on td "Alci Neves Da Silva CNS: 702 6072 1989 0643" at bounding box center [360, 295] width 285 height 53
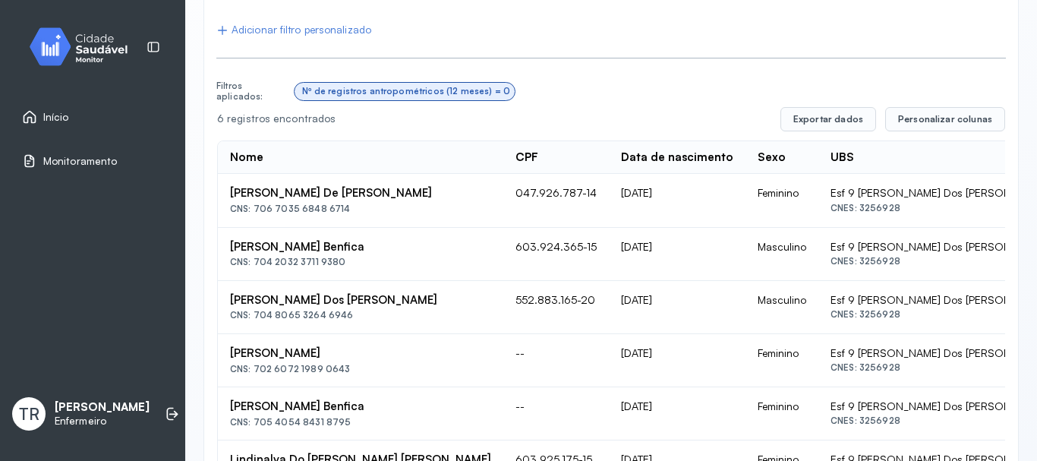
drag, startPoint x: 362, startPoint y: 244, endPoint x: 227, endPoint y: 248, distance: 135.2
click at [227, 248] on td "Viriato Andrade Benfica CNS: 704 2032 3711 9380" at bounding box center [360, 254] width 285 height 53
copy div "Viriato Andrade Benfica"
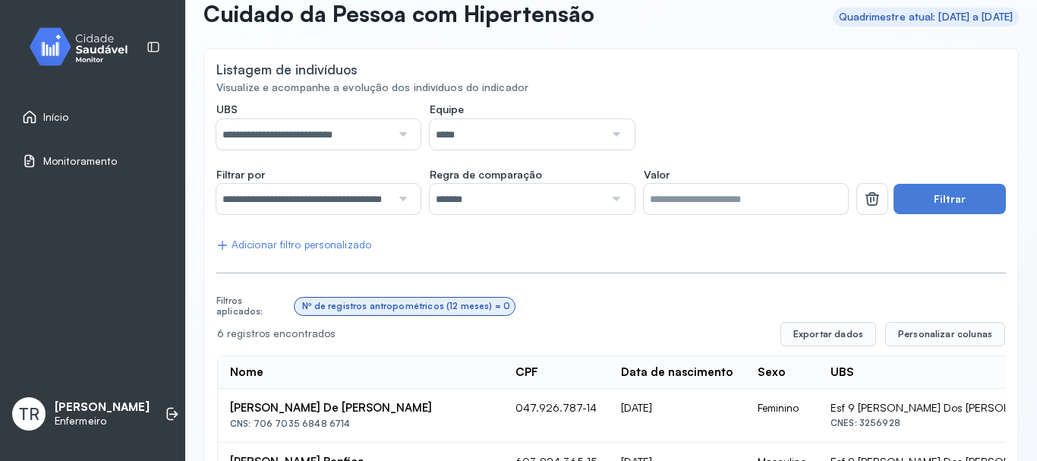
scroll to position [0, 0]
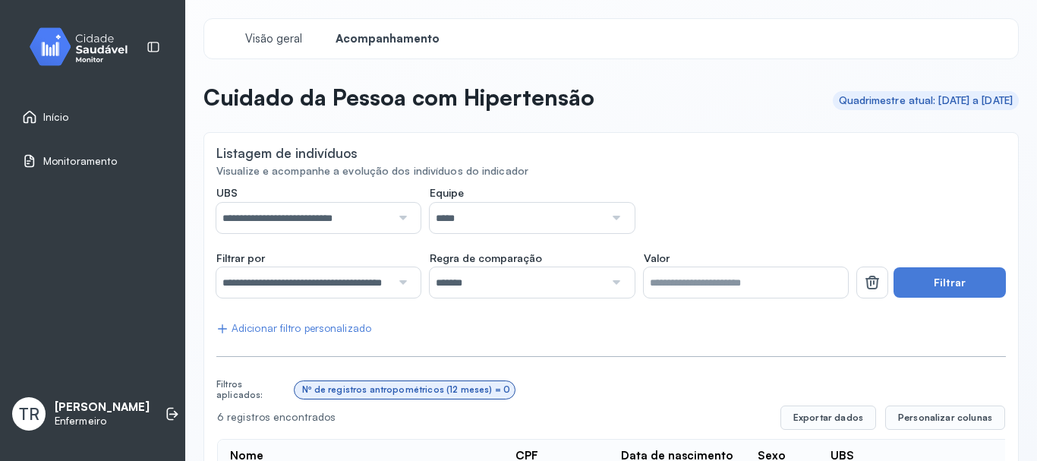
click at [388, 37] on span "Acompanhamento" at bounding box center [387, 39] width 104 height 14
click at [262, 39] on span "Visão geral" at bounding box center [273, 39] width 65 height 14
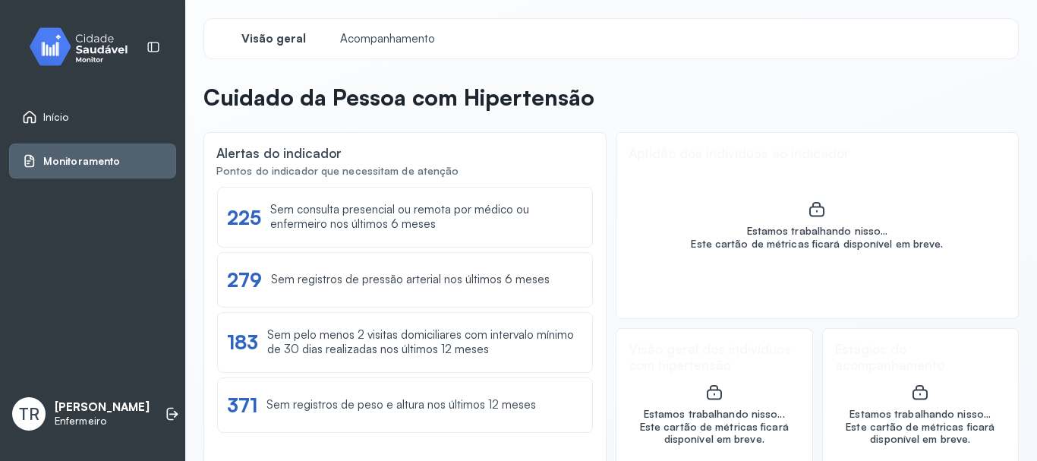
scroll to position [58, 0]
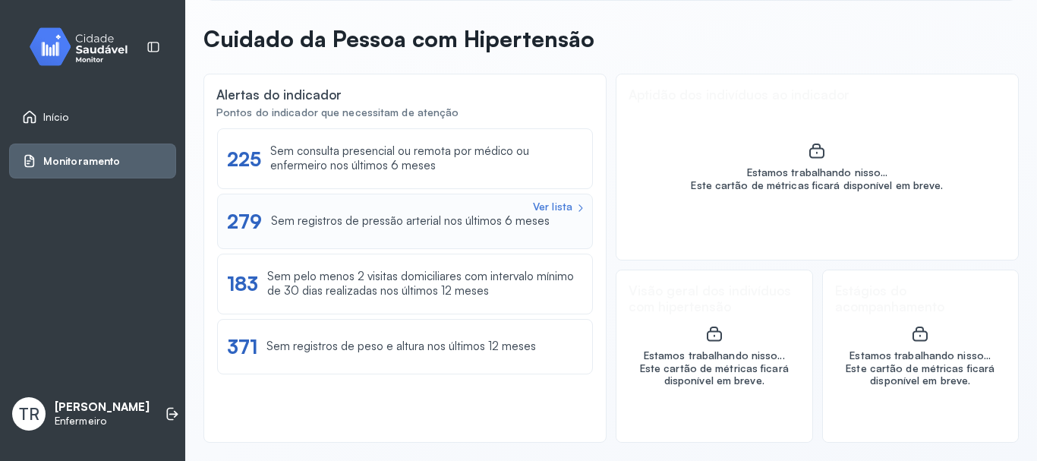
click at [544, 203] on div "Ver lista" at bounding box center [552, 206] width 39 height 13
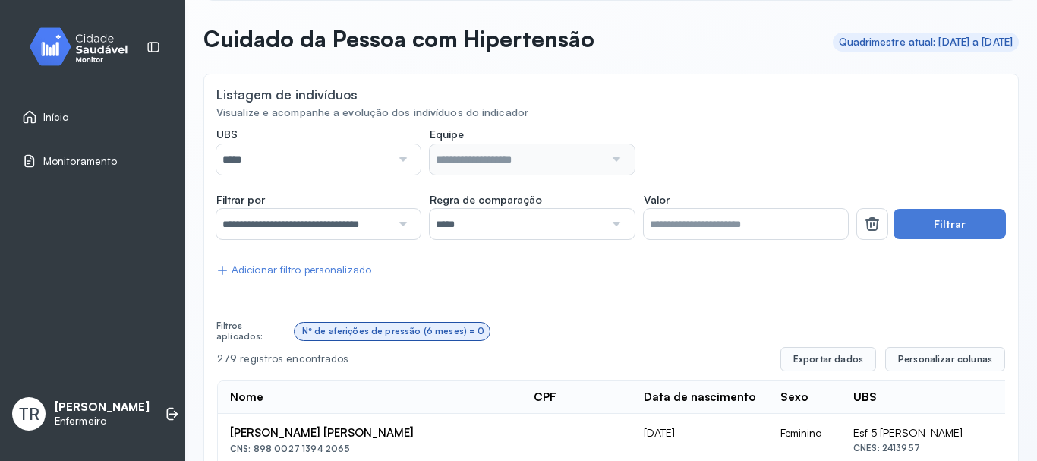
click at [398, 162] on div at bounding box center [401, 159] width 20 height 30
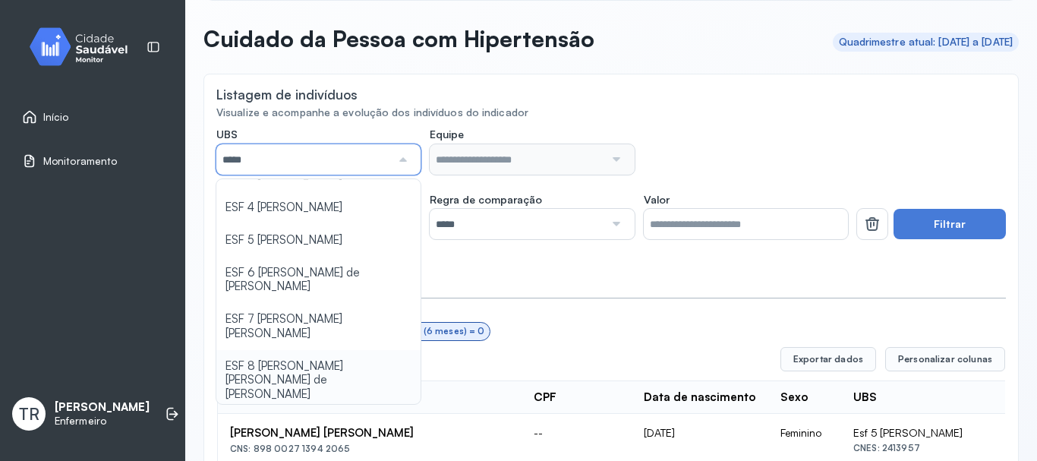
scroll to position [222, 0]
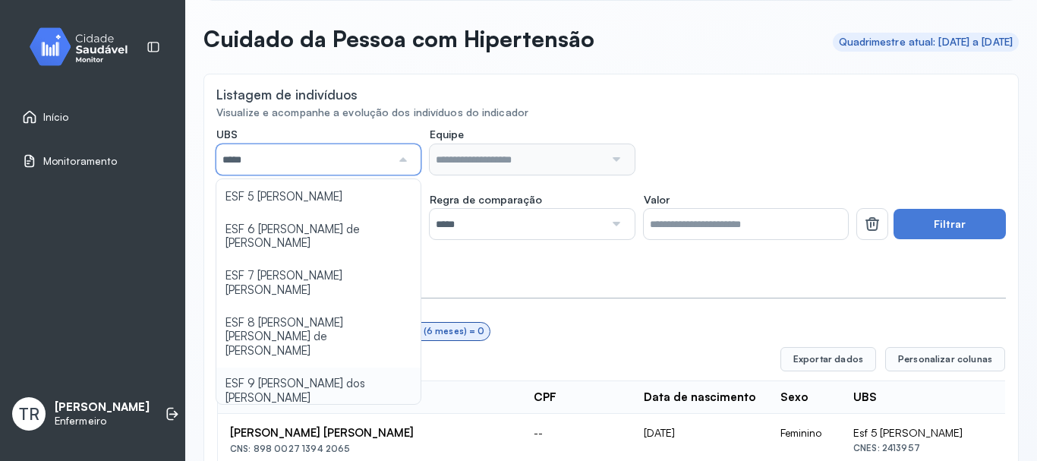
type input "*****"
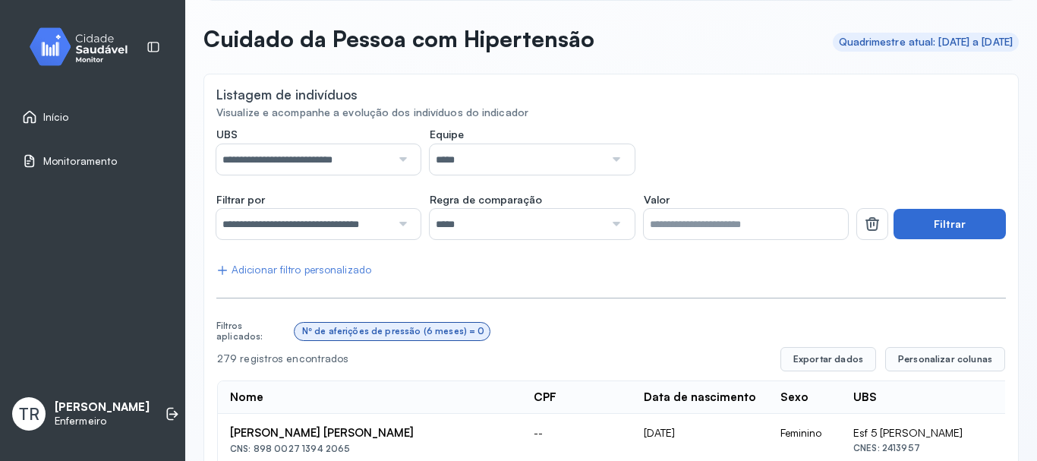
click at [905, 213] on button "Filtrar" at bounding box center [949, 224] width 112 height 30
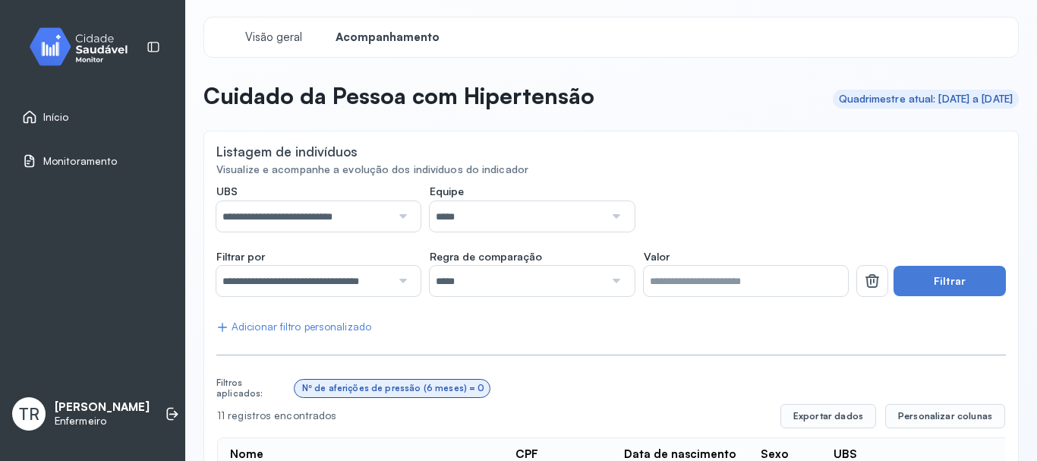
scroll to position [0, 0]
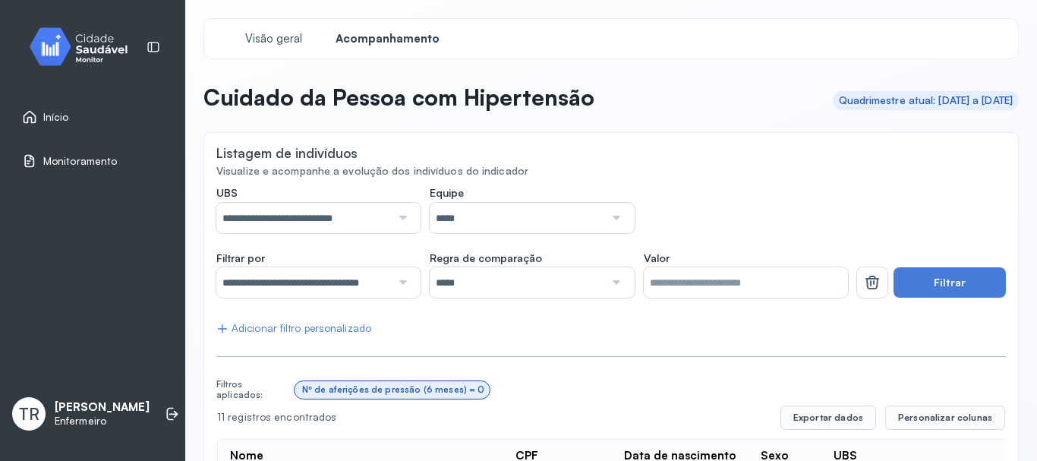
click at [65, 158] on span "Monitoramento" at bounding box center [80, 161] width 74 height 13
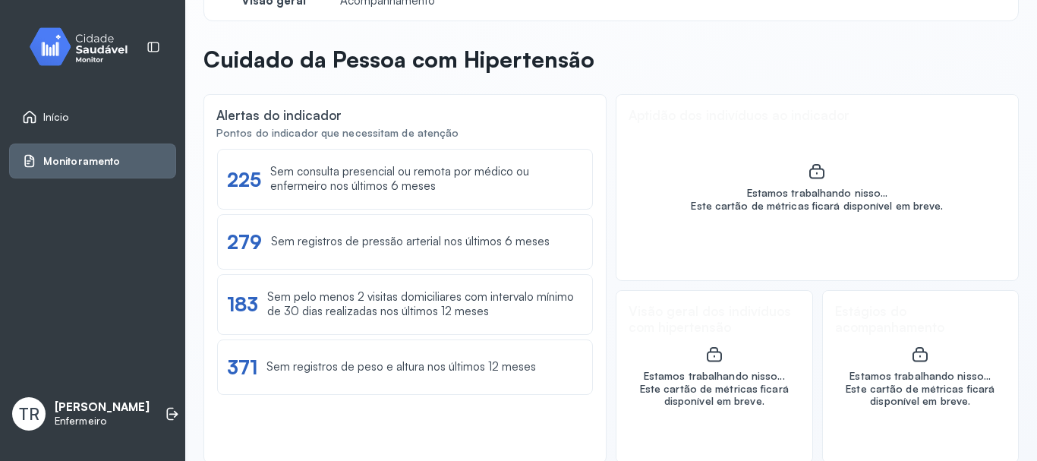
scroll to position [58, 0]
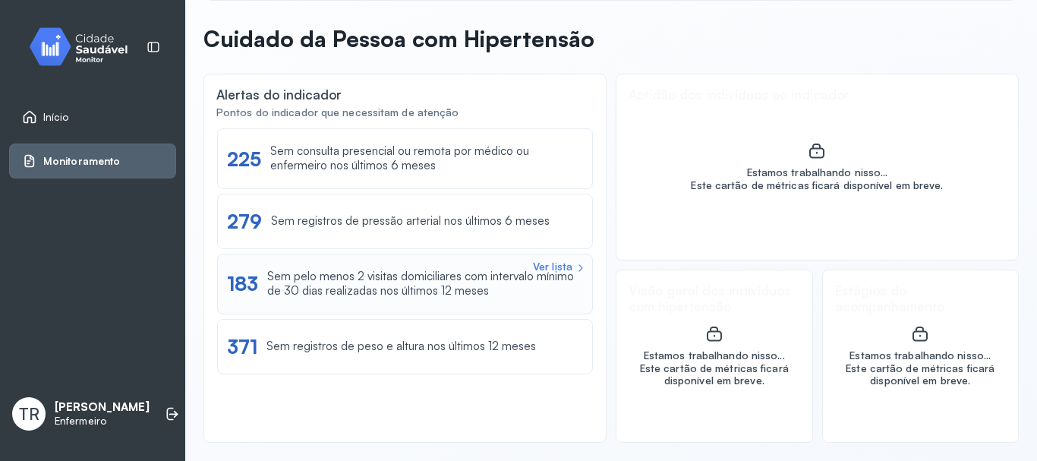
click at [443, 289] on div "Sem pelo menos 2 visitas domiciliares com intervalo mínimo de 30 dias realizada…" at bounding box center [425, 283] width 316 height 29
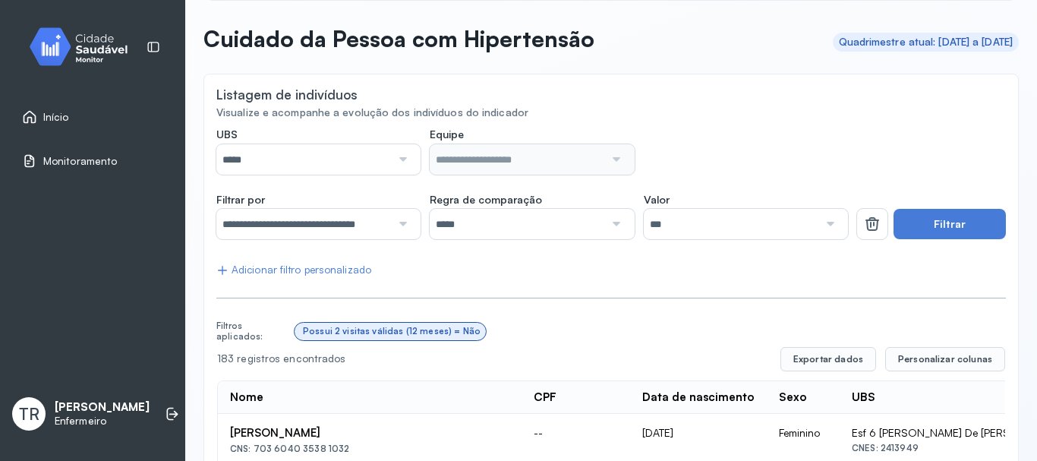
click at [409, 153] on div "*****" at bounding box center [318, 159] width 204 height 30
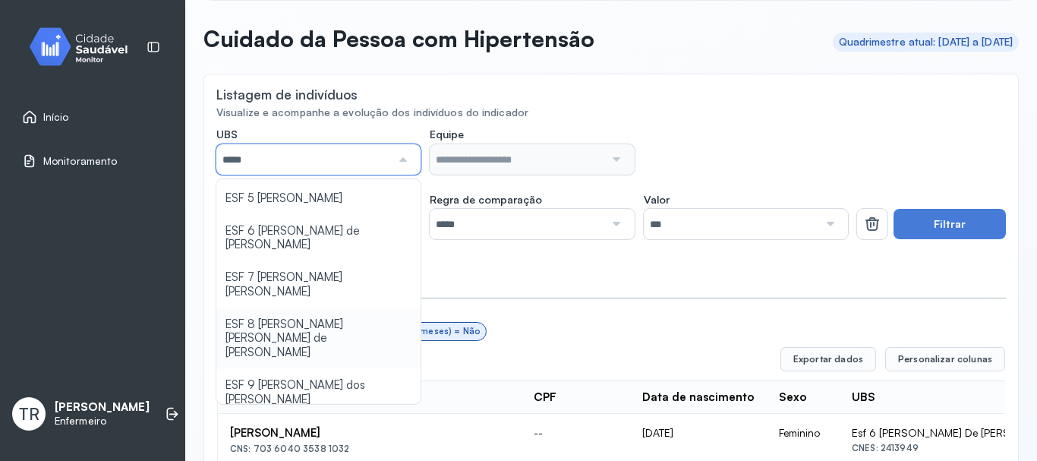
scroll to position [222, 0]
type input "*****"
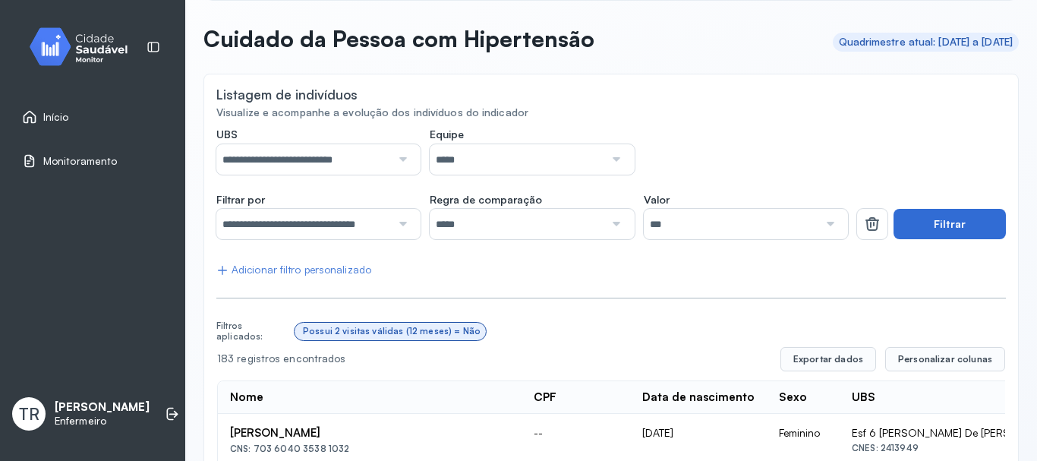
click at [925, 223] on button "Filtrar" at bounding box center [949, 224] width 112 height 30
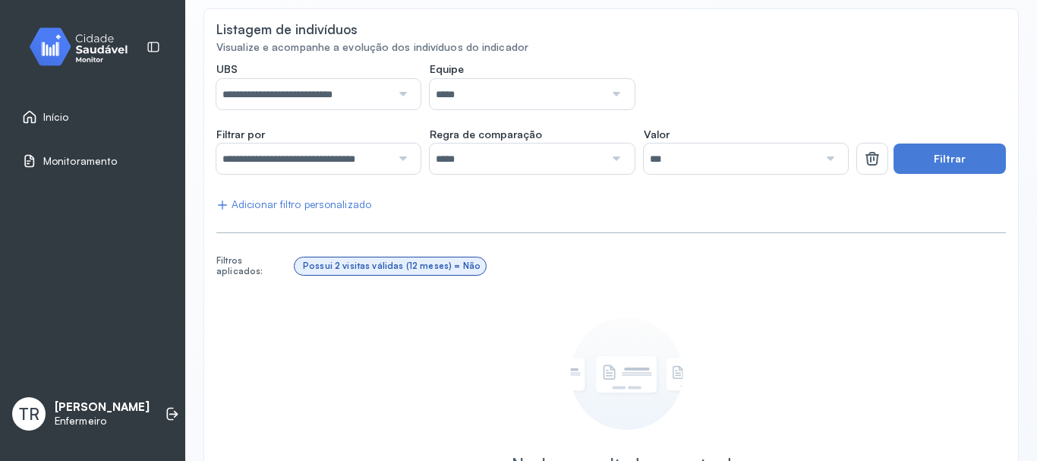
scroll to position [0, 0]
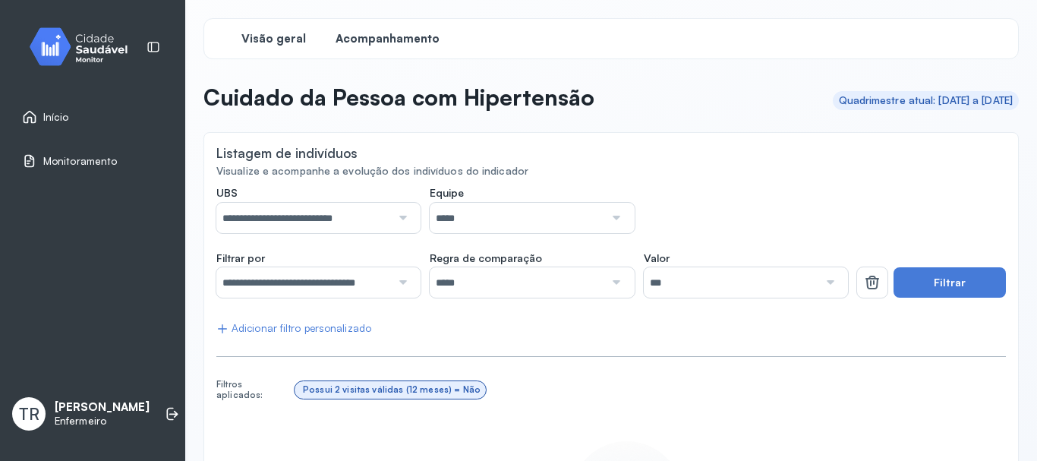
click at [288, 41] on span "Visão geral" at bounding box center [273, 39] width 65 height 14
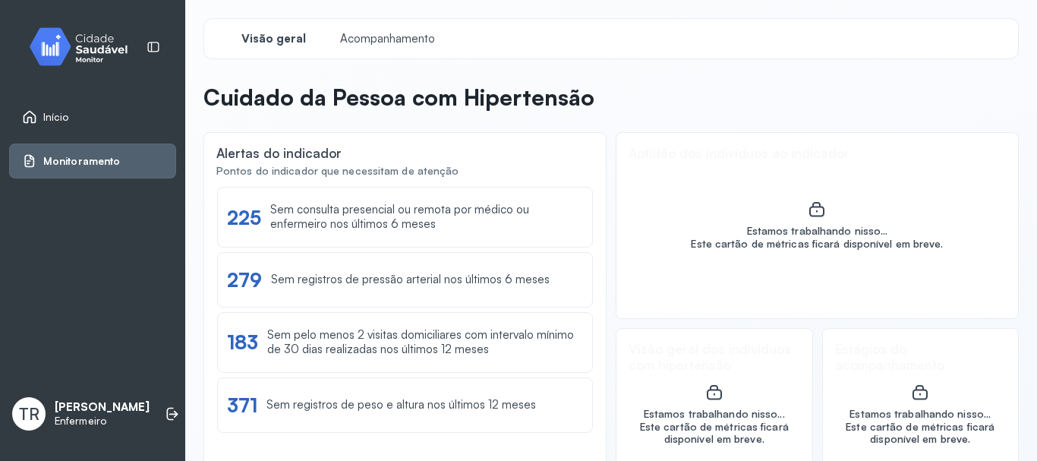
click at [92, 118] on link "Início" at bounding box center [92, 116] width 141 height 15
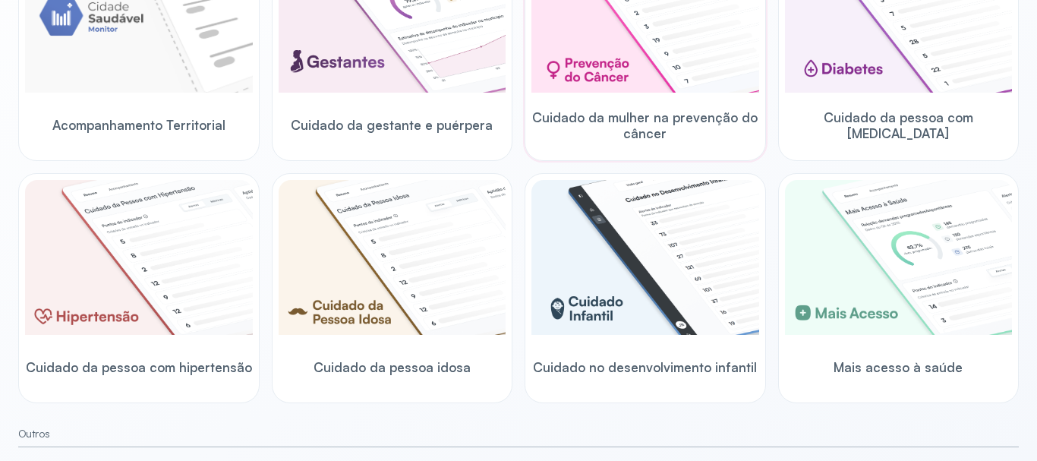
scroll to position [304, 0]
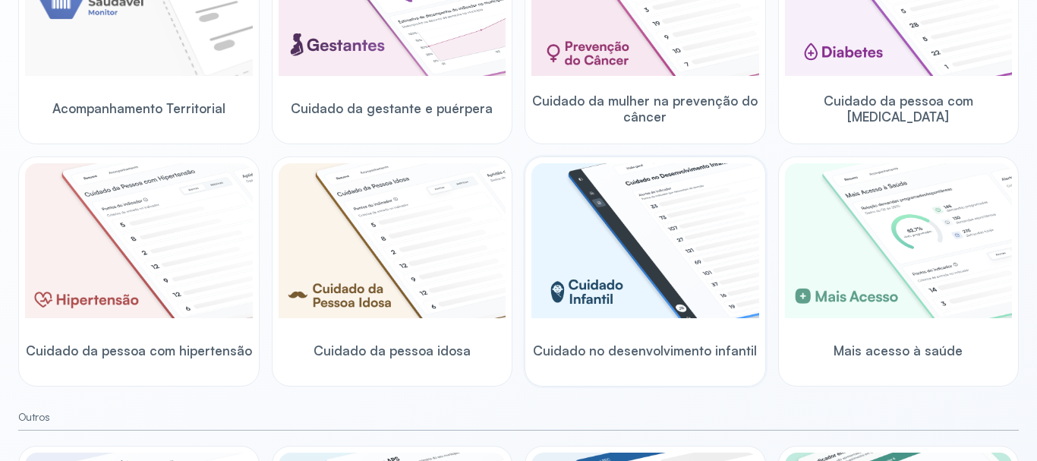
click at [592, 301] on img at bounding box center [645, 240] width 228 height 155
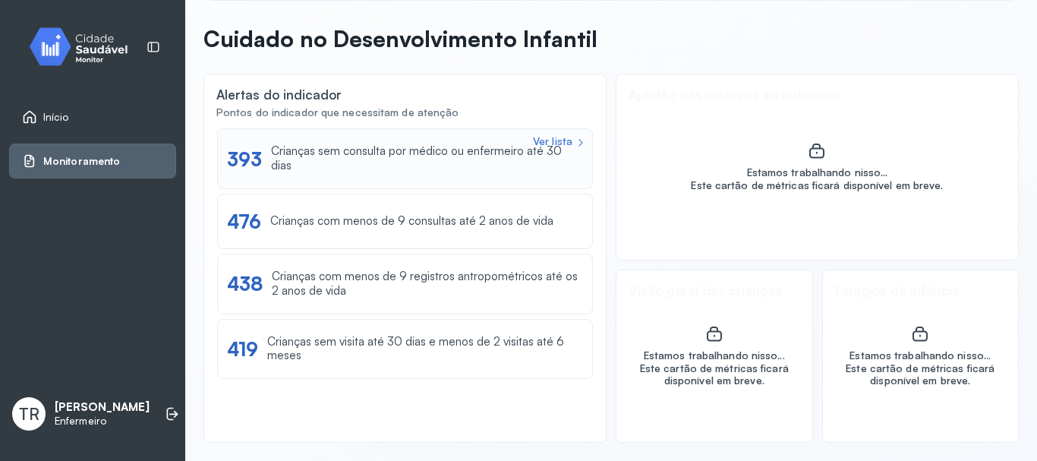
click at [536, 134] on div "Ver lista 393 Crianças sem consulta por médico ou enfermeiro até 30 dias" at bounding box center [405, 158] width 376 height 61
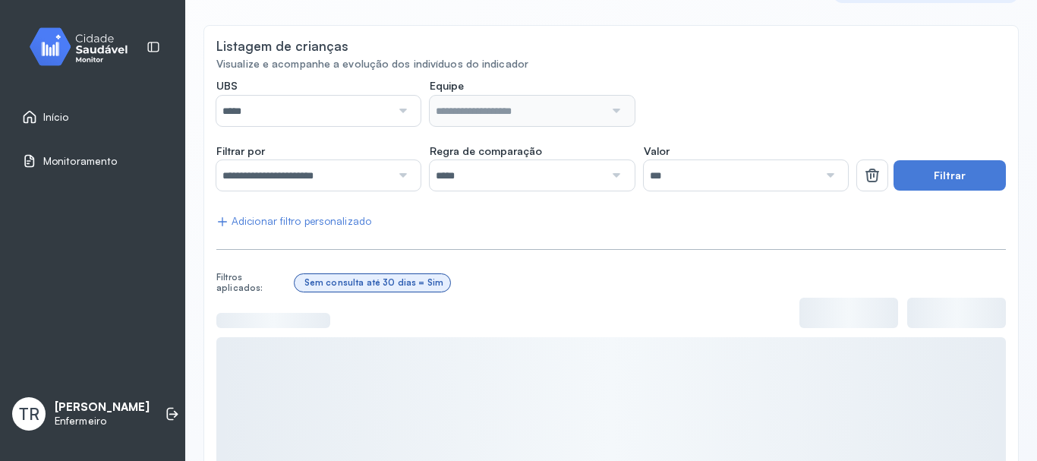
scroll to position [90, 0]
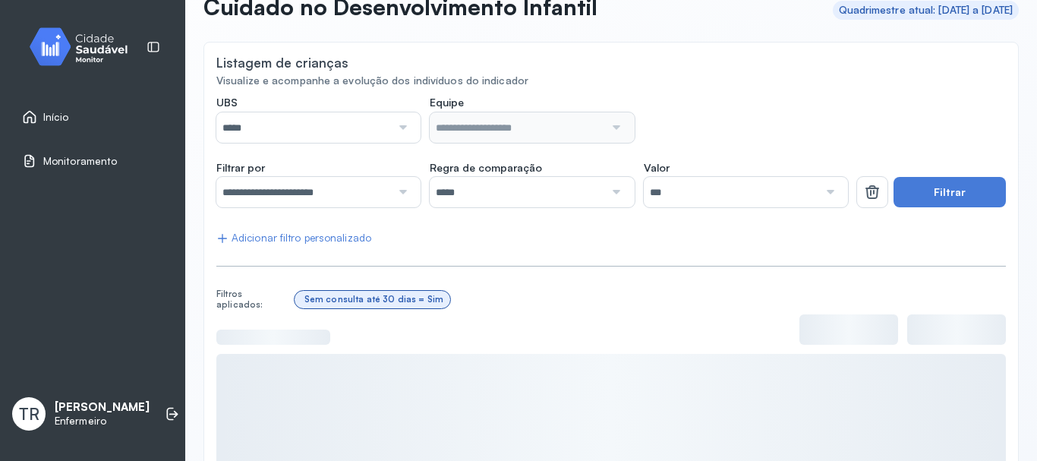
click at [385, 130] on input "*****" at bounding box center [303, 127] width 175 height 30
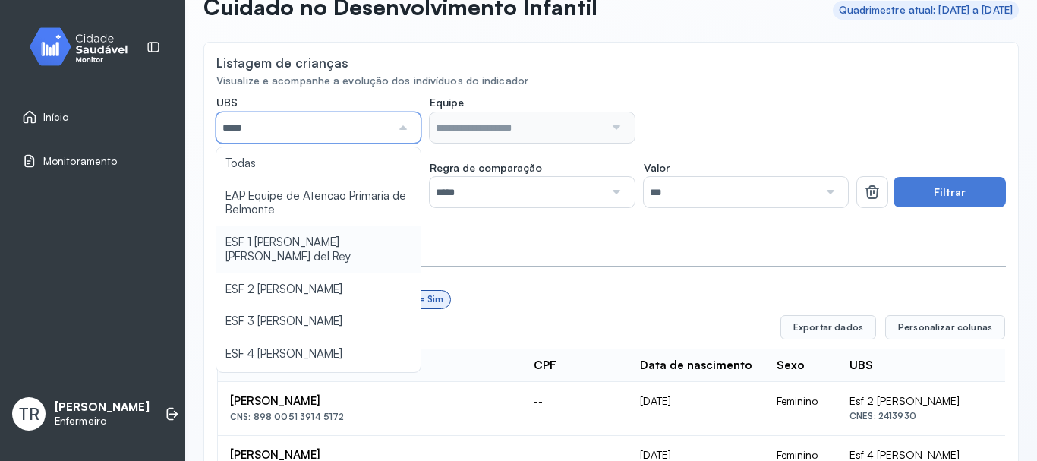
scroll to position [222, 0]
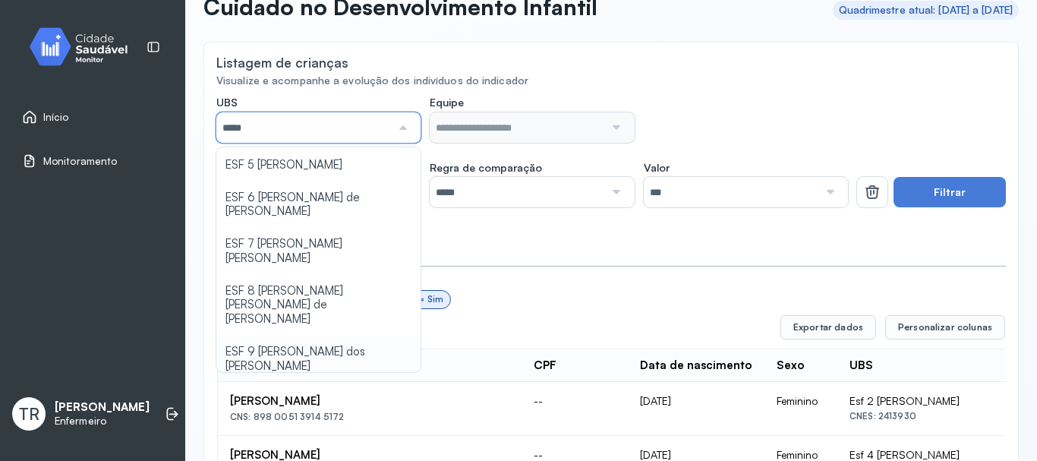
type input "*****"
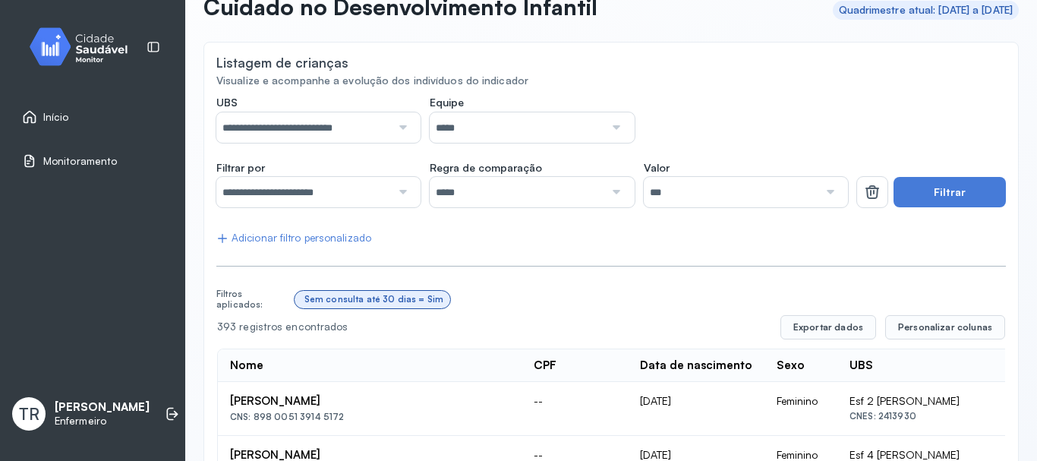
click at [935, 185] on button "Filtrar" at bounding box center [949, 192] width 112 height 30
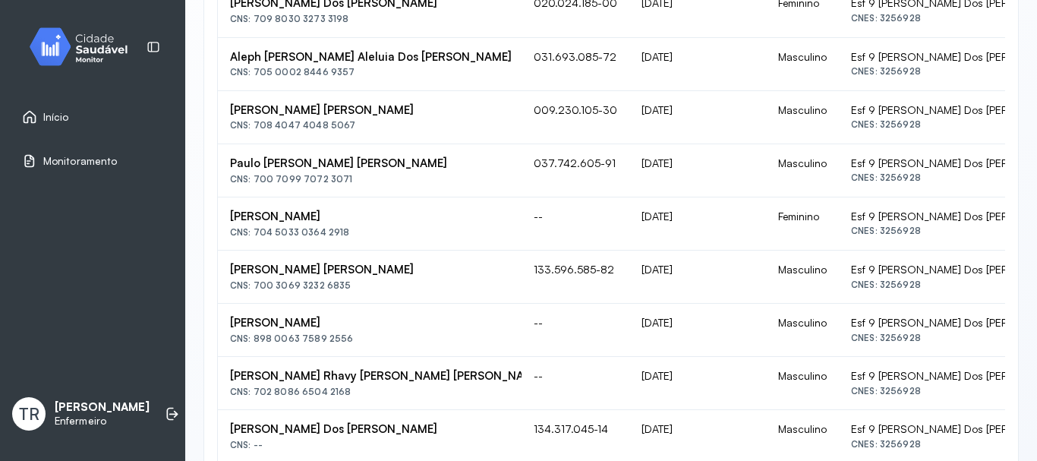
scroll to position [1164, 0]
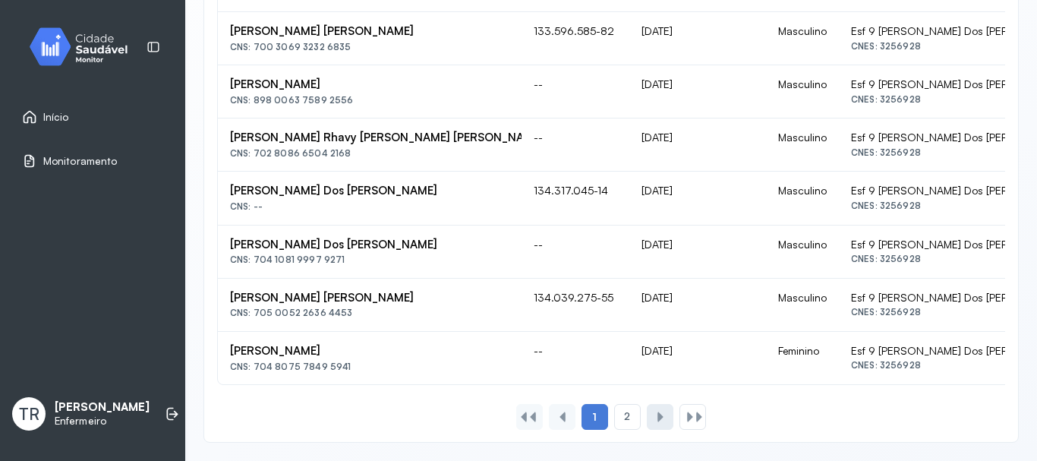
click at [657, 416] on div at bounding box center [660, 417] width 12 height 12
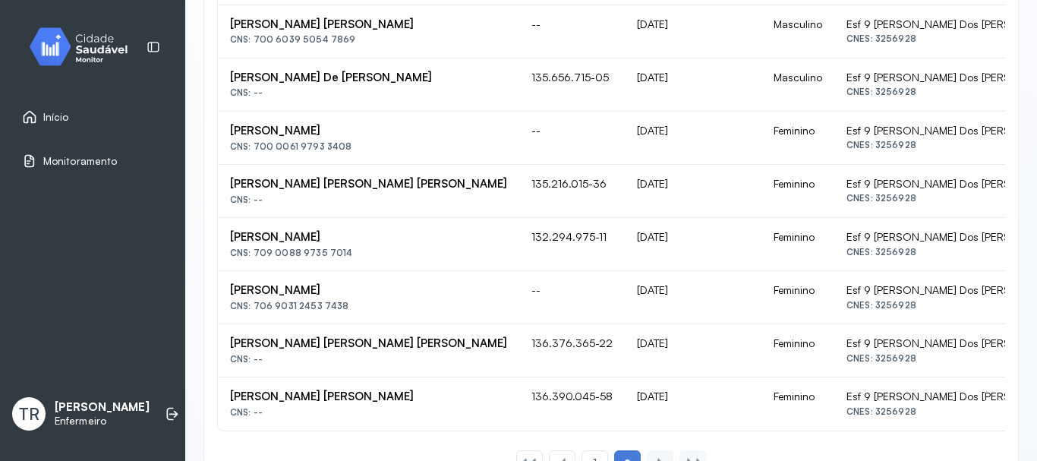
scroll to position [578, 0]
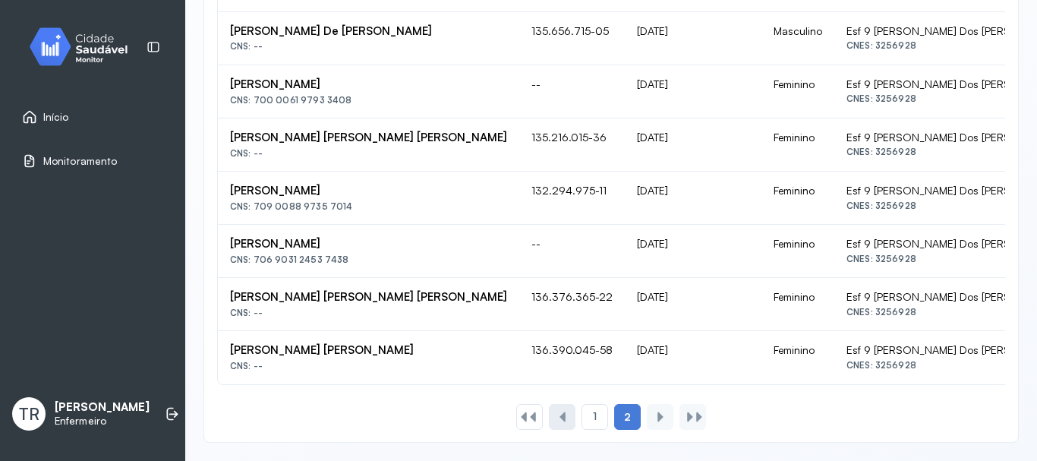
click at [556, 415] on div at bounding box center [562, 417] width 12 height 12
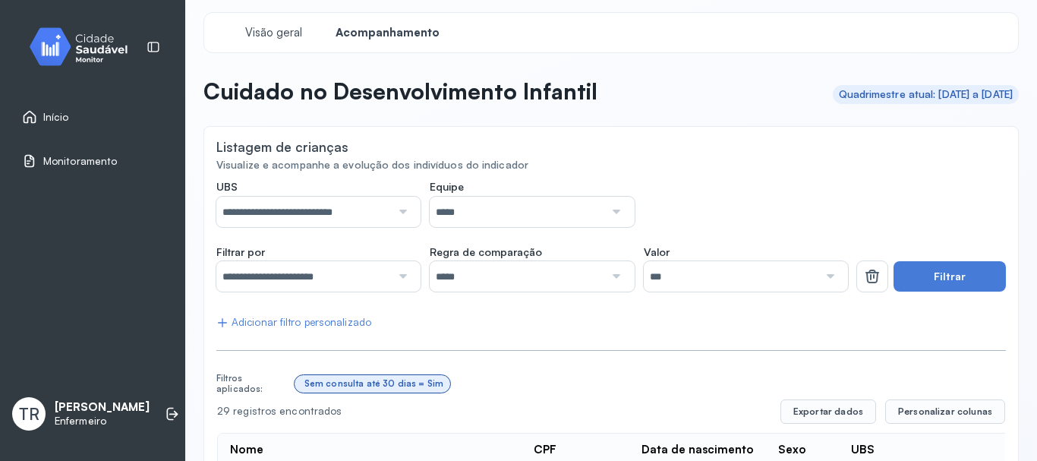
scroll to position [0, 0]
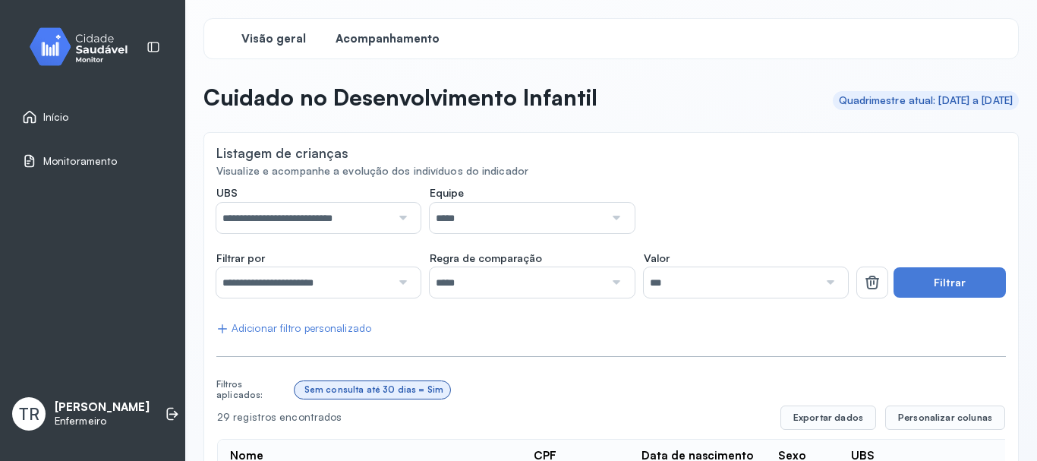
click at [287, 37] on span "Visão geral" at bounding box center [273, 39] width 65 height 14
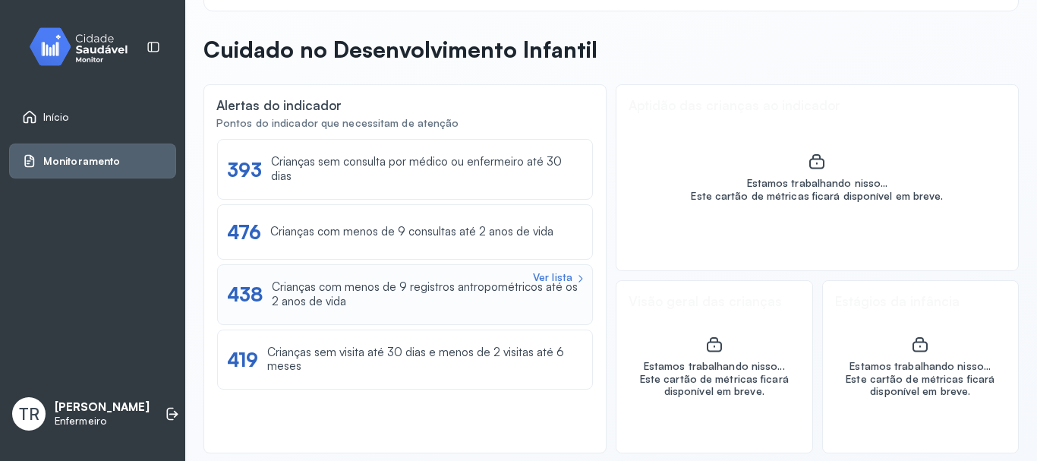
scroll to position [58, 0]
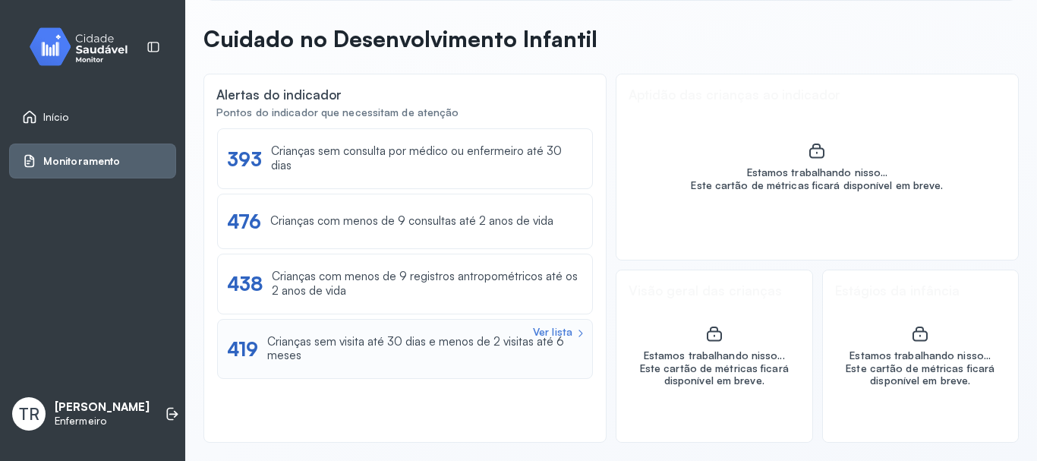
click at [551, 326] on div "Ver lista" at bounding box center [552, 332] width 39 height 13
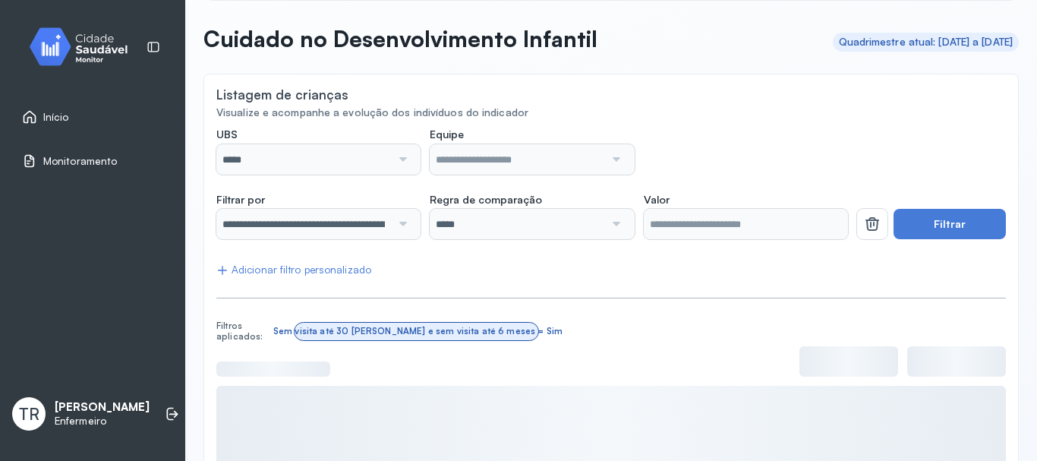
scroll to position [134, 0]
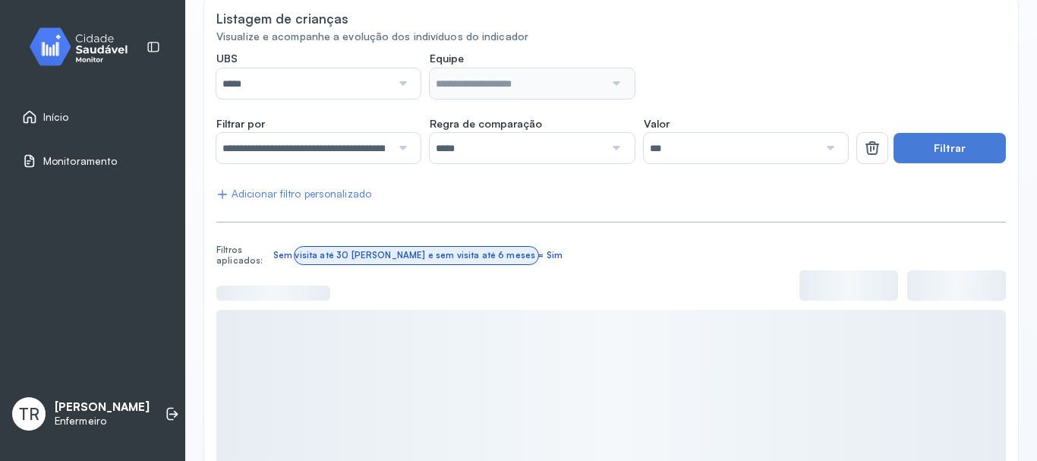
click at [395, 93] on div at bounding box center [401, 83] width 20 height 30
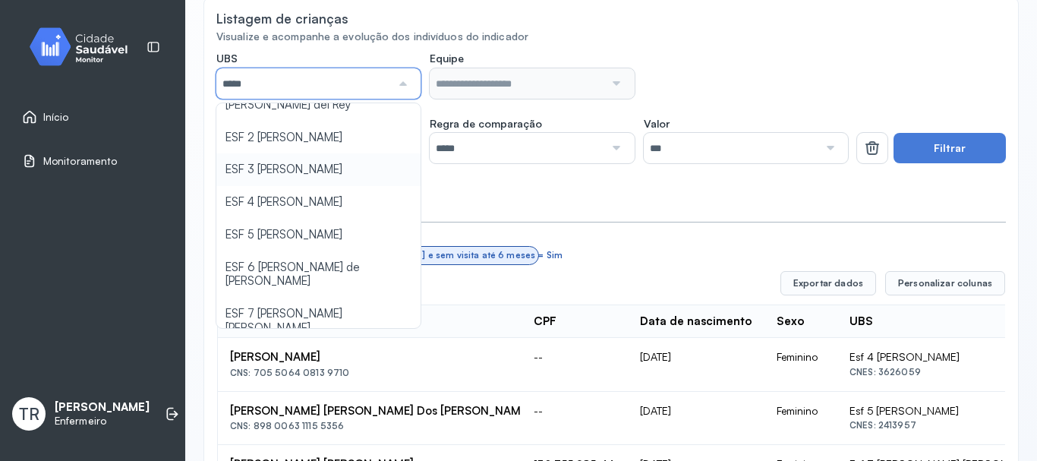
scroll to position [222, 0]
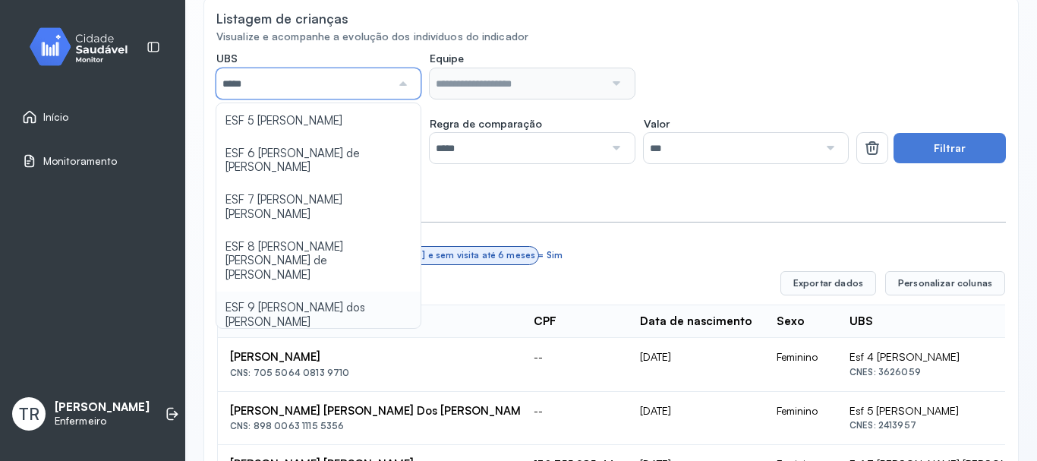
type input "*****"
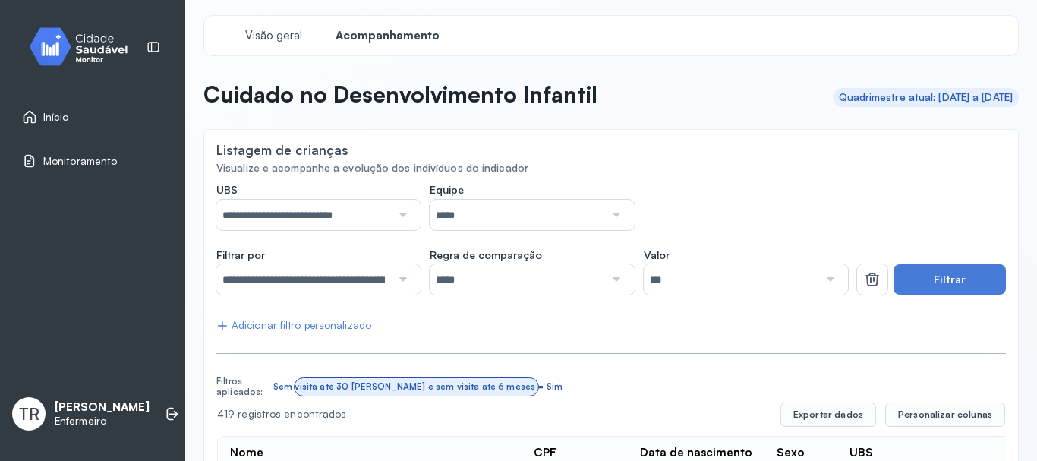
scroll to position [0, 0]
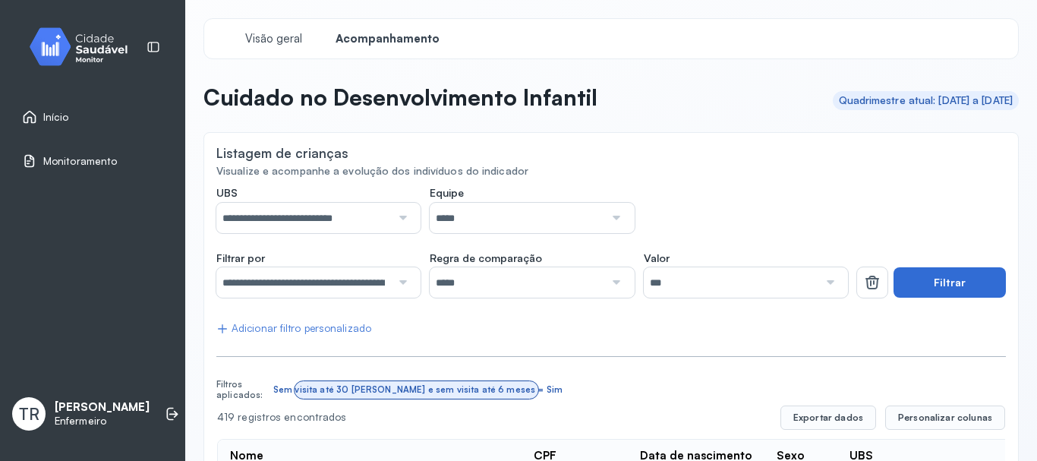
click at [921, 285] on button "Filtrar" at bounding box center [949, 282] width 112 height 30
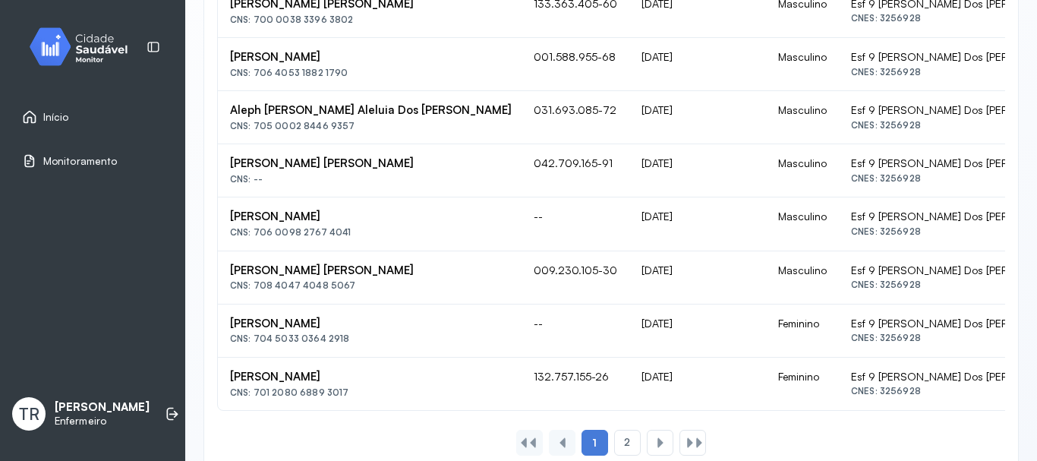
scroll to position [1153, 0]
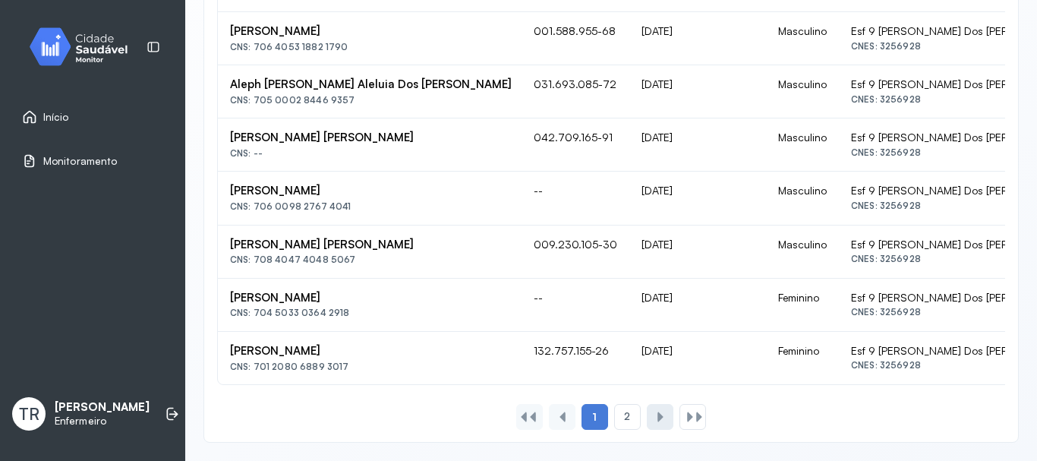
click at [656, 423] on div at bounding box center [660, 417] width 12 height 12
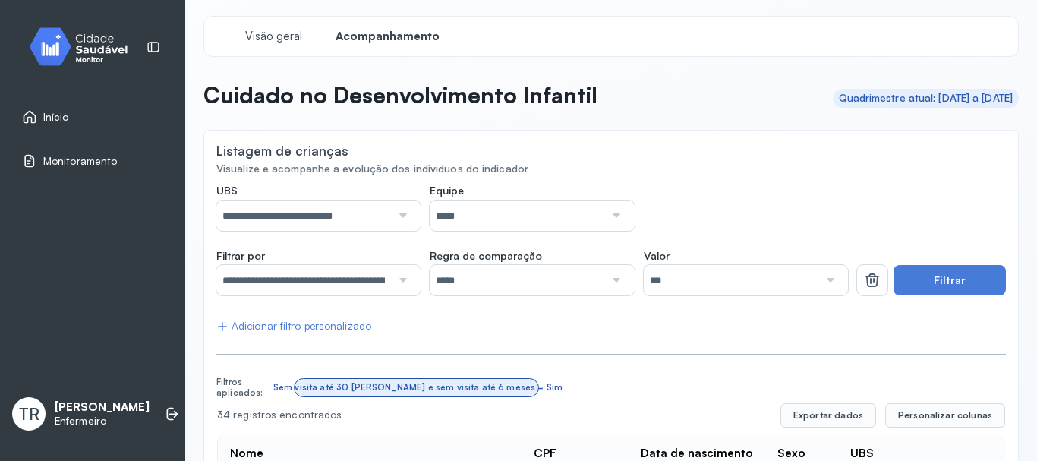
scroll to position [0, 0]
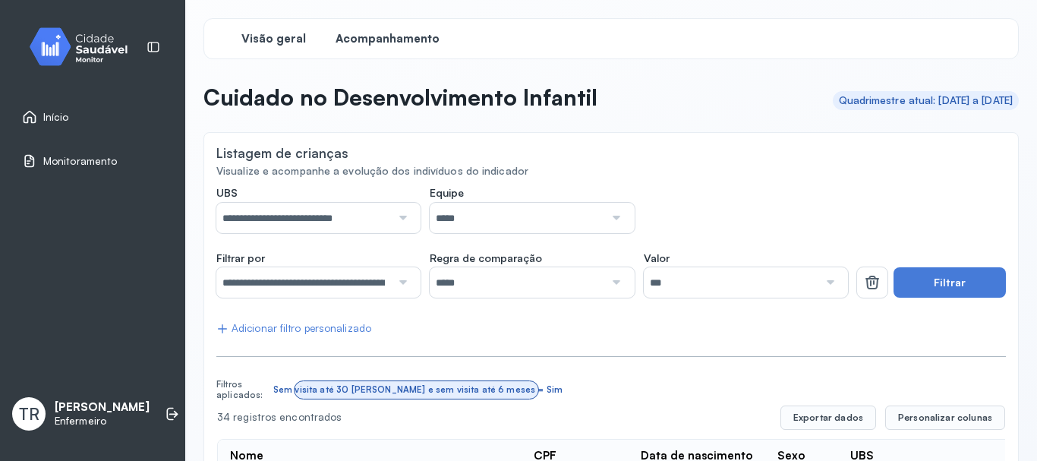
click at [279, 34] on span "Visão geral" at bounding box center [273, 39] width 65 height 14
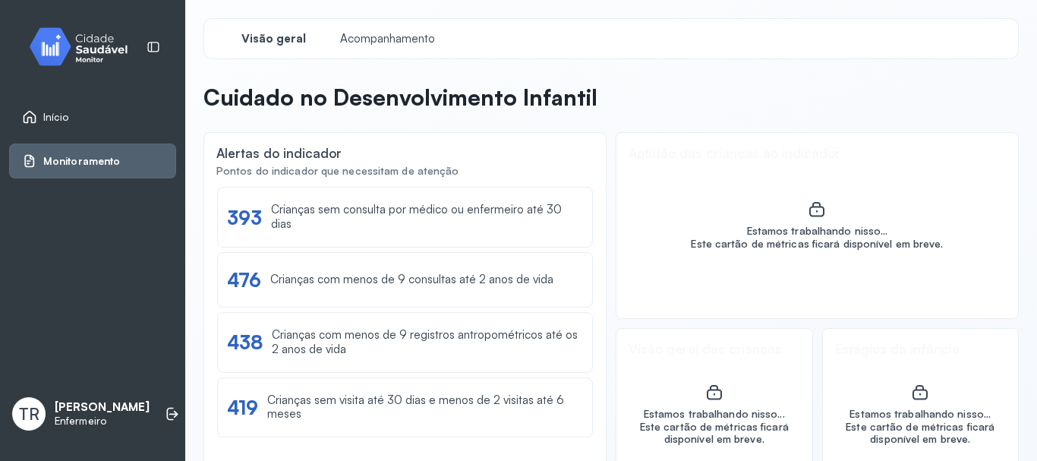
scroll to position [58, 0]
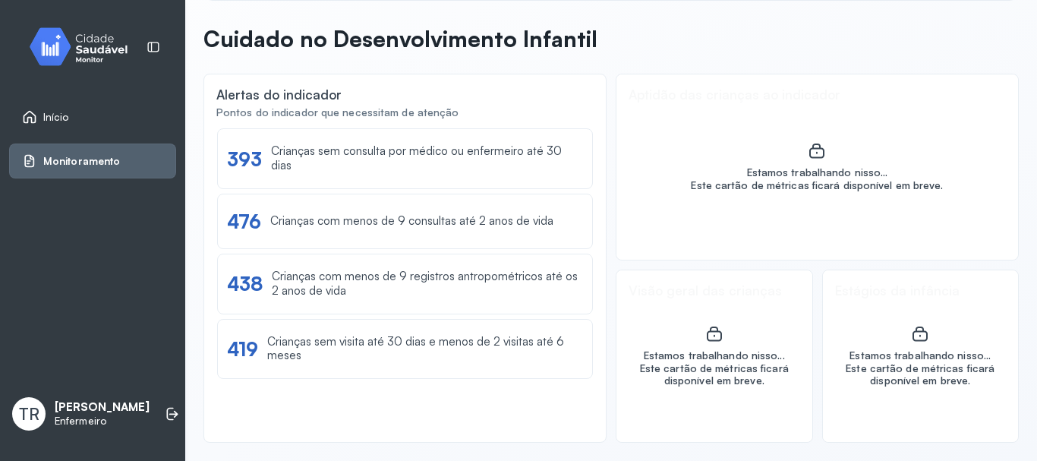
click at [91, 124] on link "Início" at bounding box center [92, 116] width 141 height 15
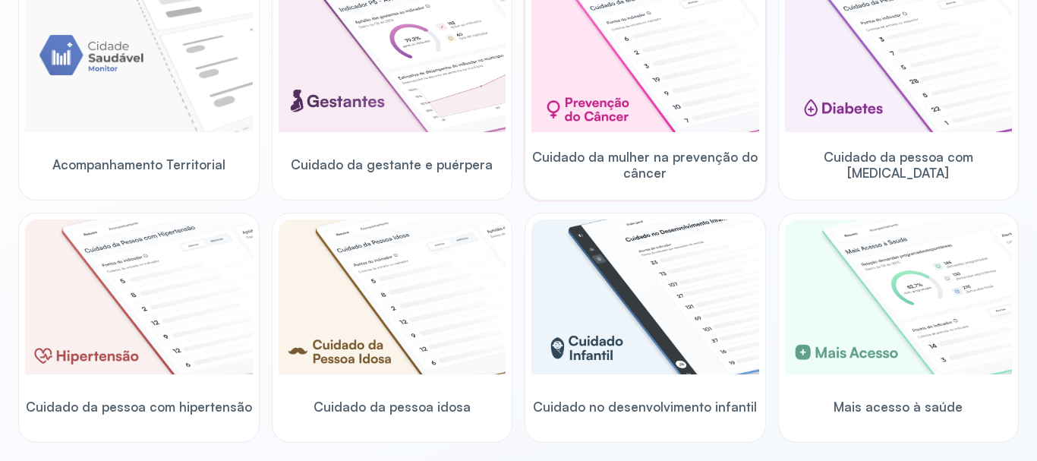
scroll to position [286, 0]
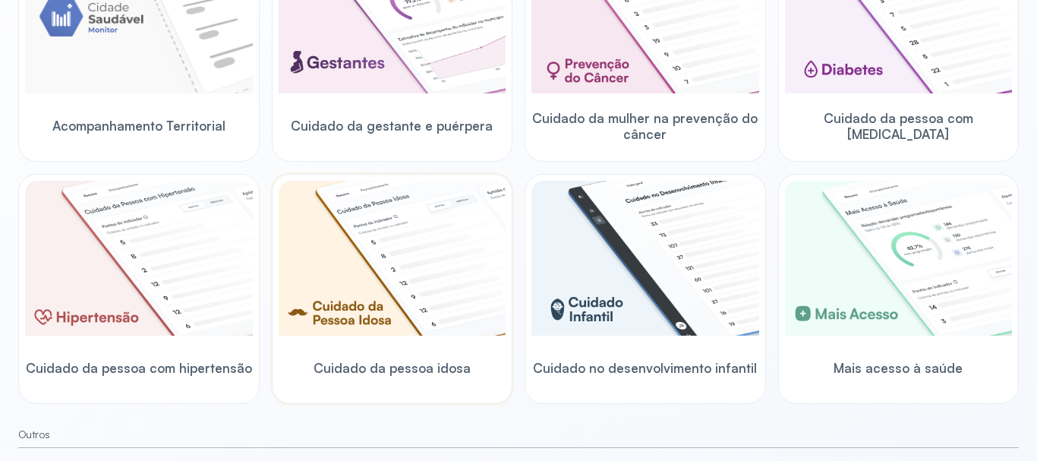
click at [371, 268] on img at bounding box center [393, 258] width 228 height 155
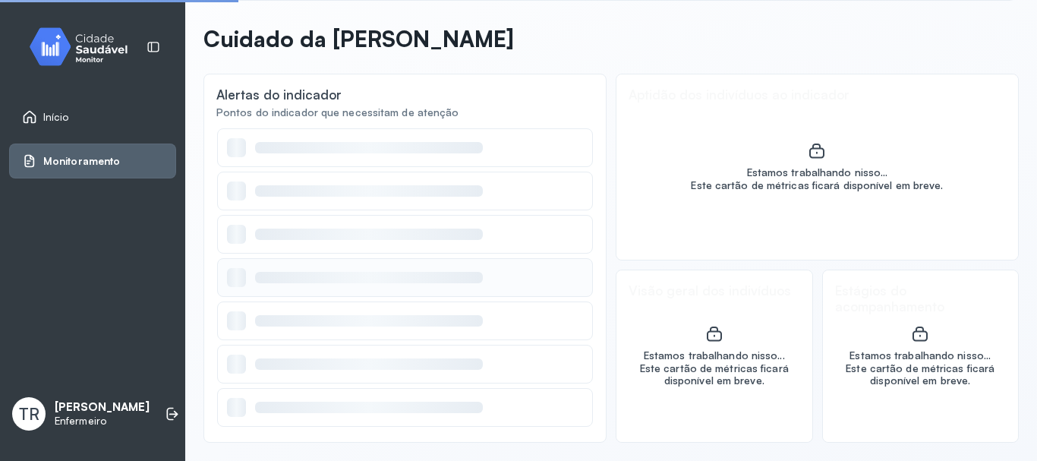
scroll to position [58, 0]
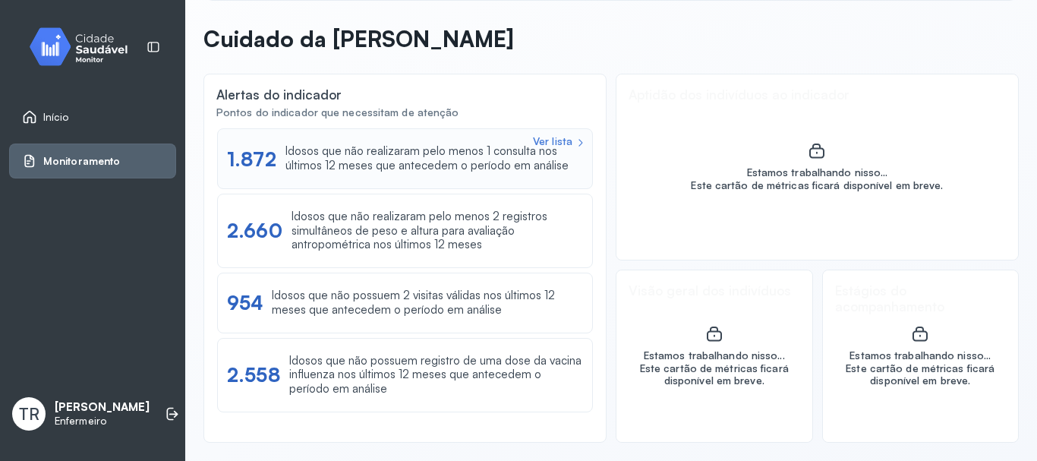
click at [265, 153] on div "1.872" at bounding box center [251, 159] width 49 height 24
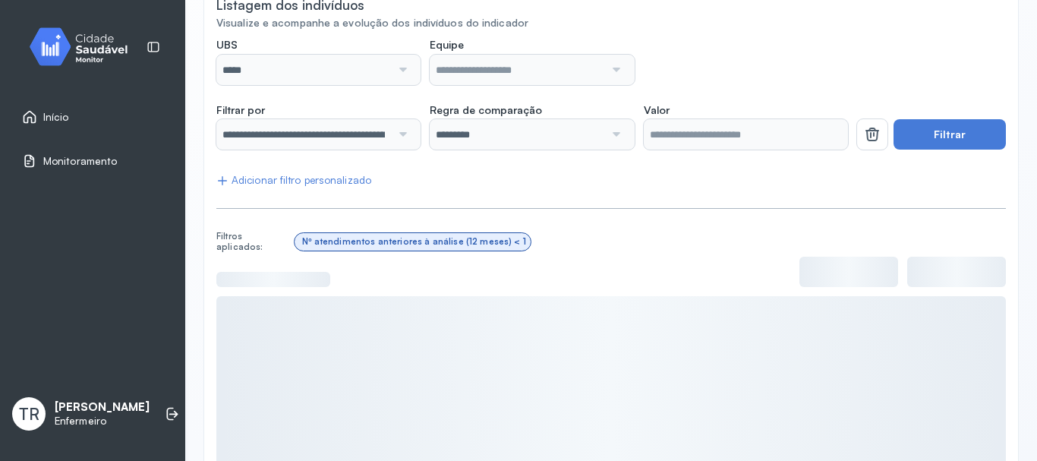
scroll to position [14, 0]
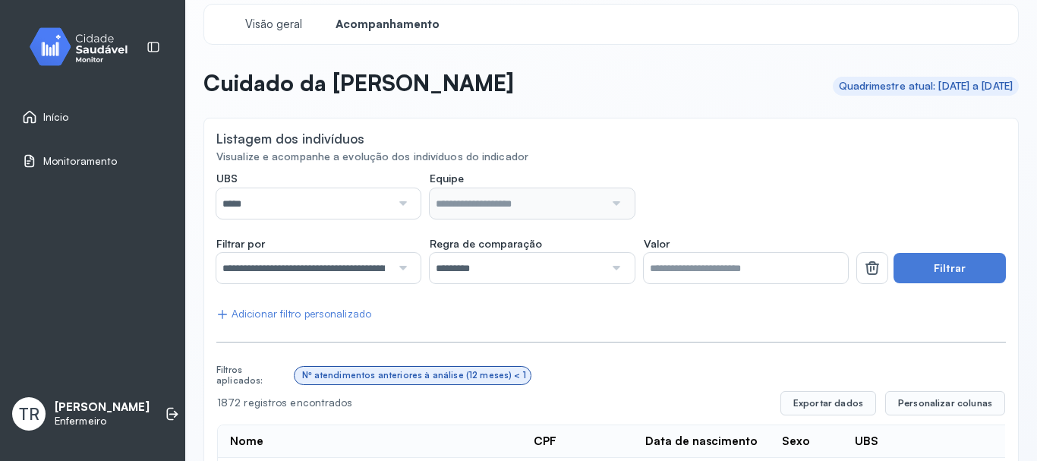
click at [391, 202] on div at bounding box center [401, 203] width 20 height 30
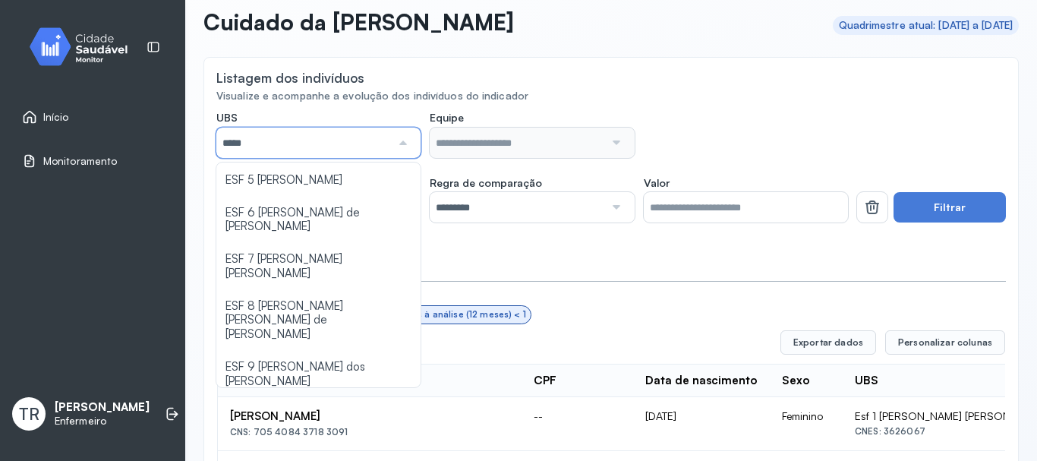
scroll to position [166, 0]
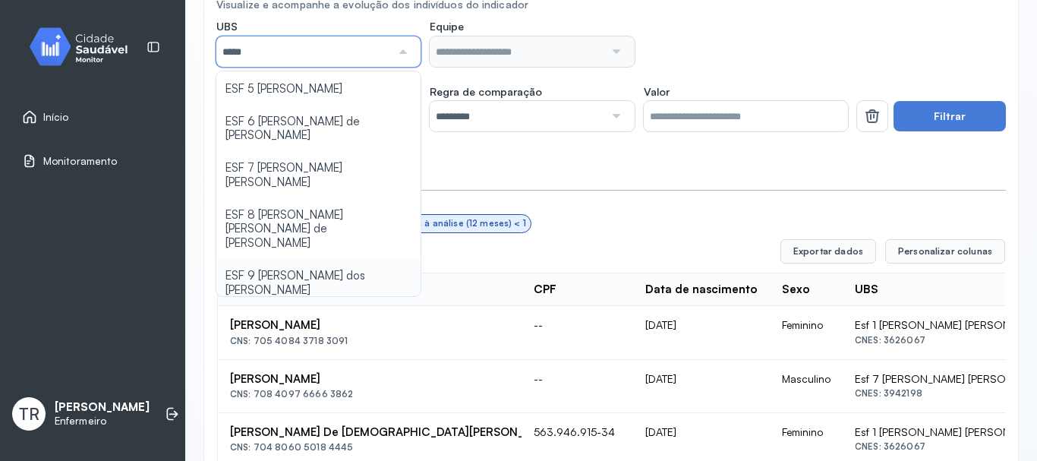
type input "*****"
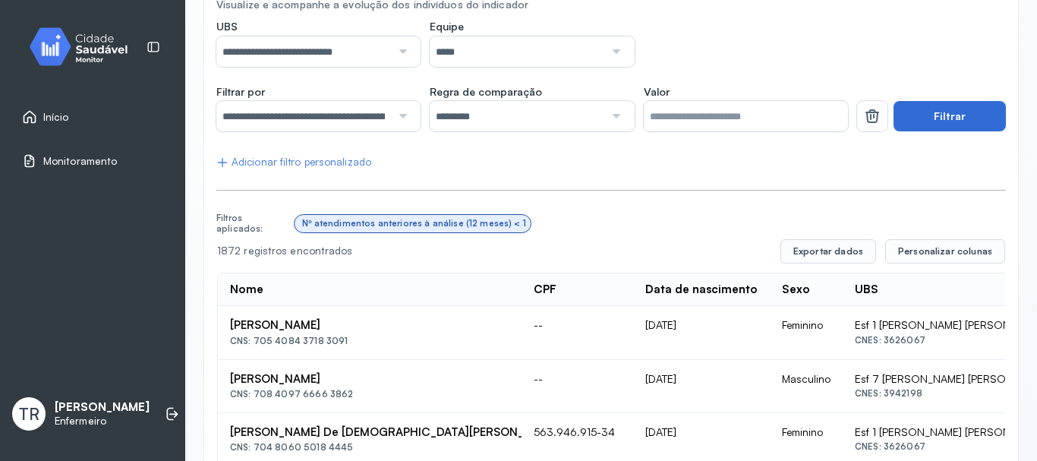
click at [899, 115] on button "Filtrar" at bounding box center [949, 116] width 112 height 30
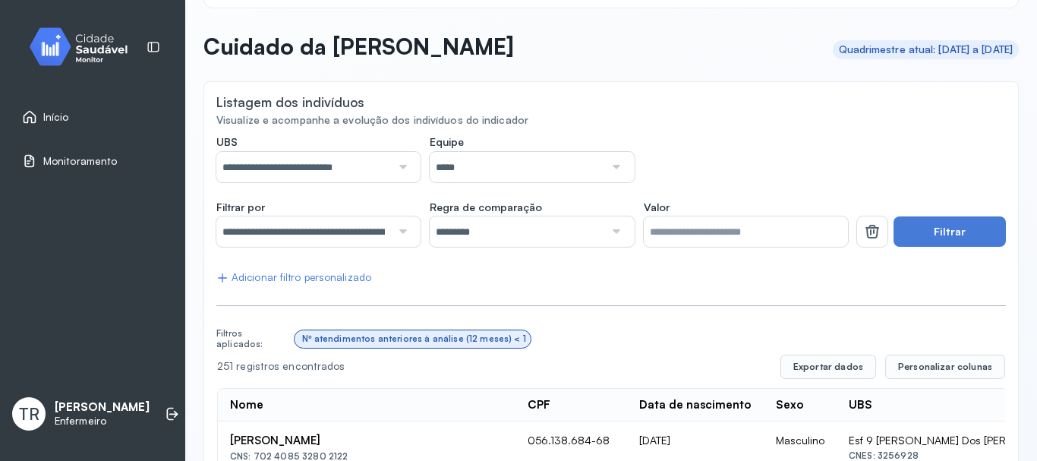
scroll to position [0, 0]
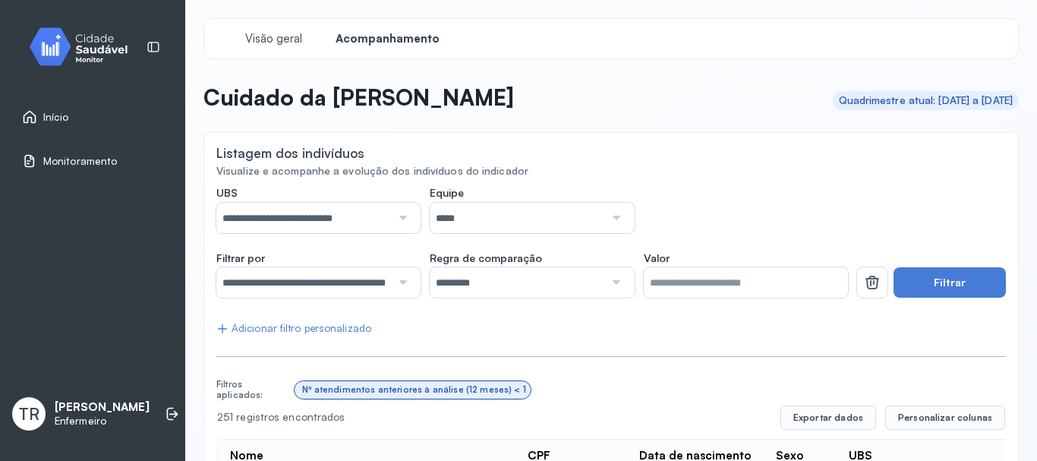
click at [546, 228] on input "*****" at bounding box center [517, 218] width 175 height 30
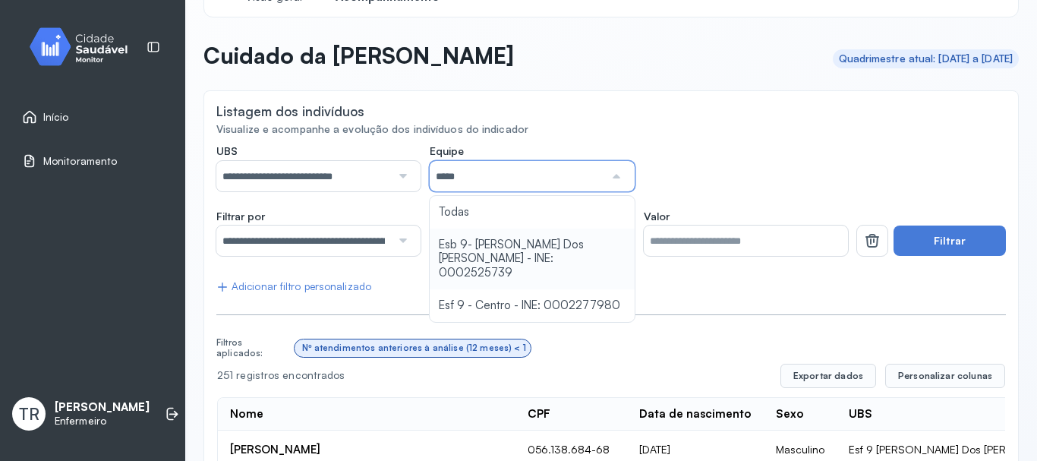
scroll to position [76, 0]
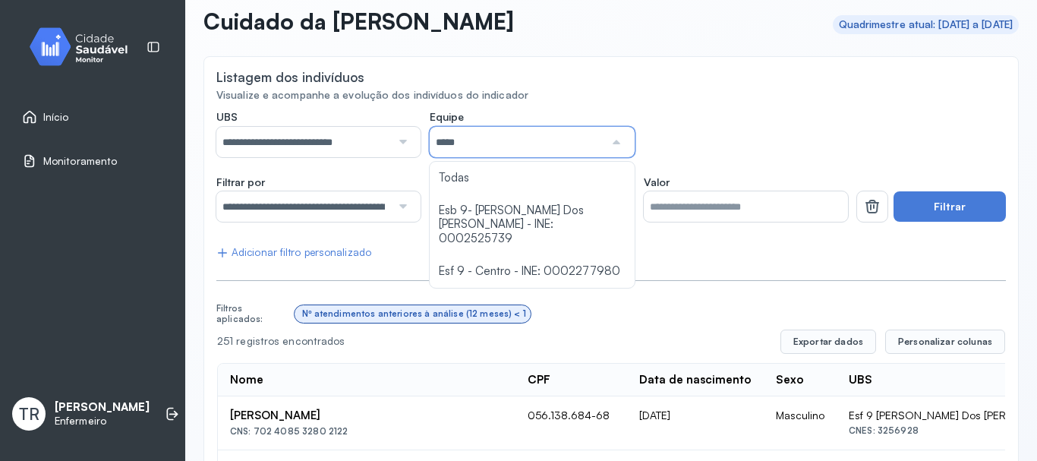
click at [723, 86] on div "Listagem dos indivíduos" at bounding box center [610, 78] width 789 height 19
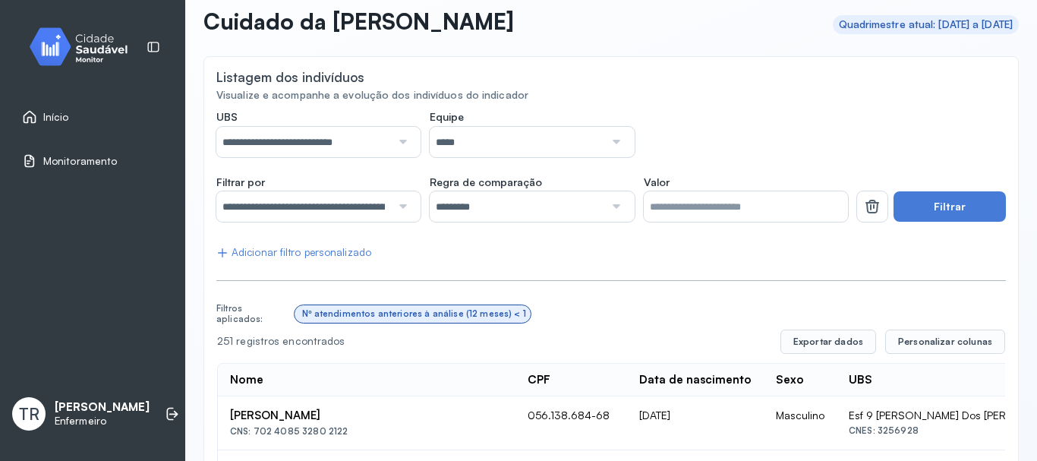
click at [391, 198] on div at bounding box center [401, 206] width 20 height 30
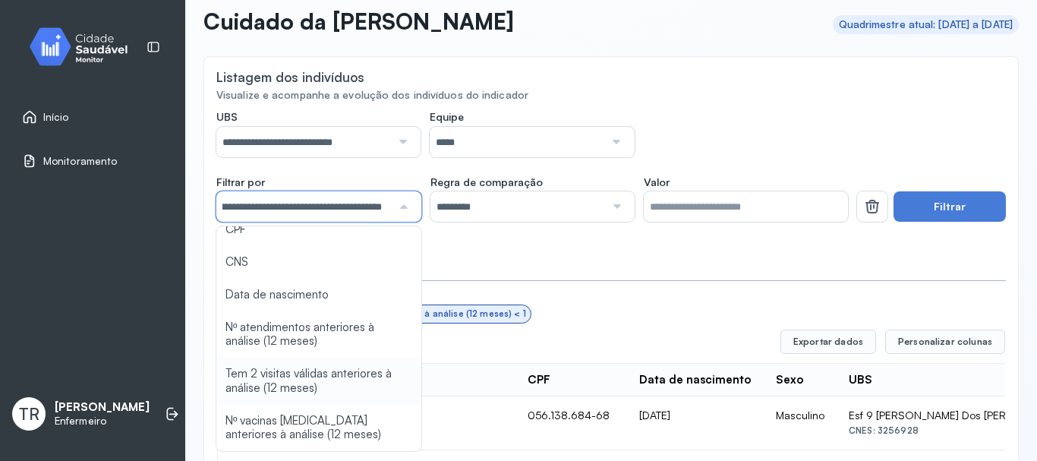
scroll to position [0, 0]
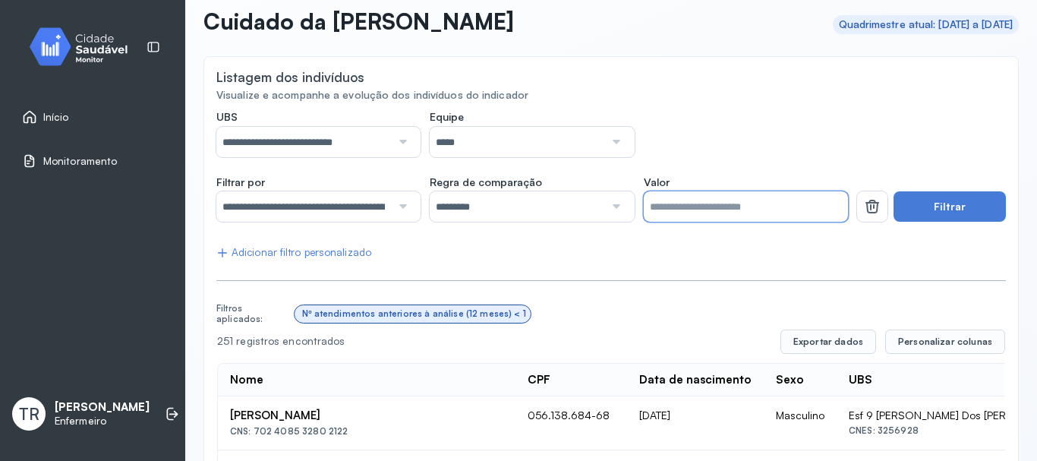
click at [715, 207] on input "*" at bounding box center [746, 206] width 204 height 30
click at [732, 110] on div "**********" at bounding box center [531, 133] width 631 height 47
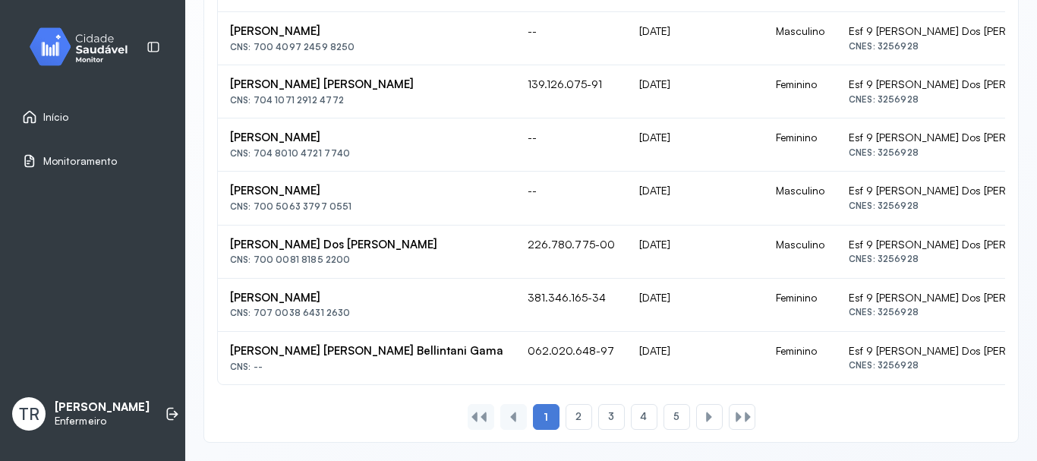
scroll to position [1164, 0]
click at [575, 420] on span "2" at bounding box center [578, 416] width 6 height 13
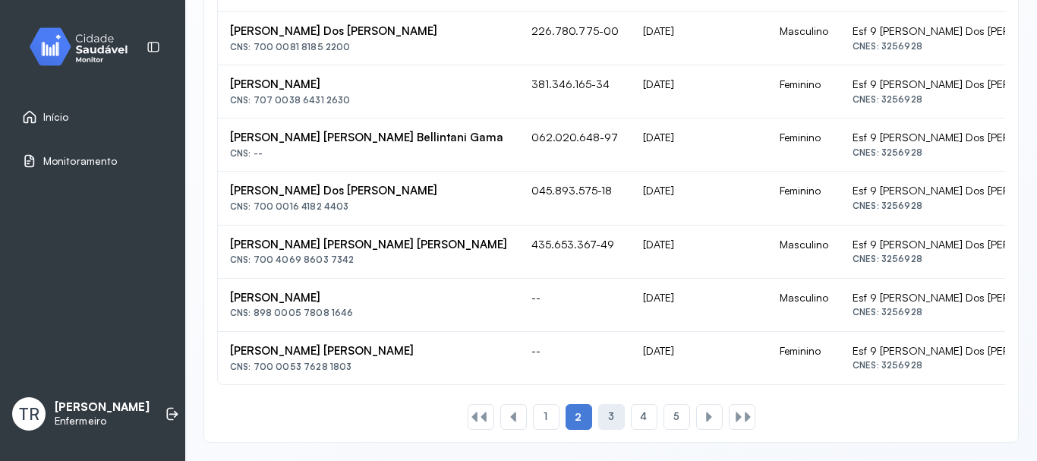
click at [608, 417] on span "3" at bounding box center [611, 416] width 6 height 13
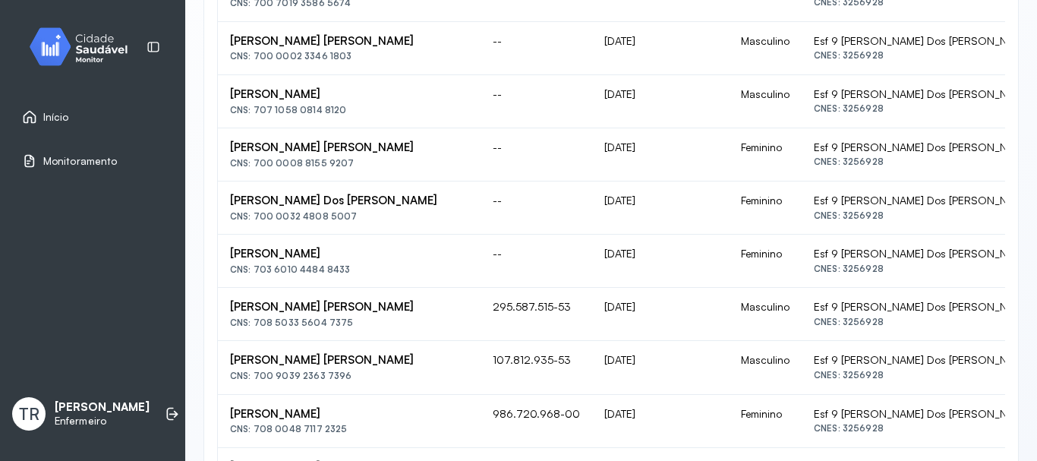
scroll to position [480, 0]
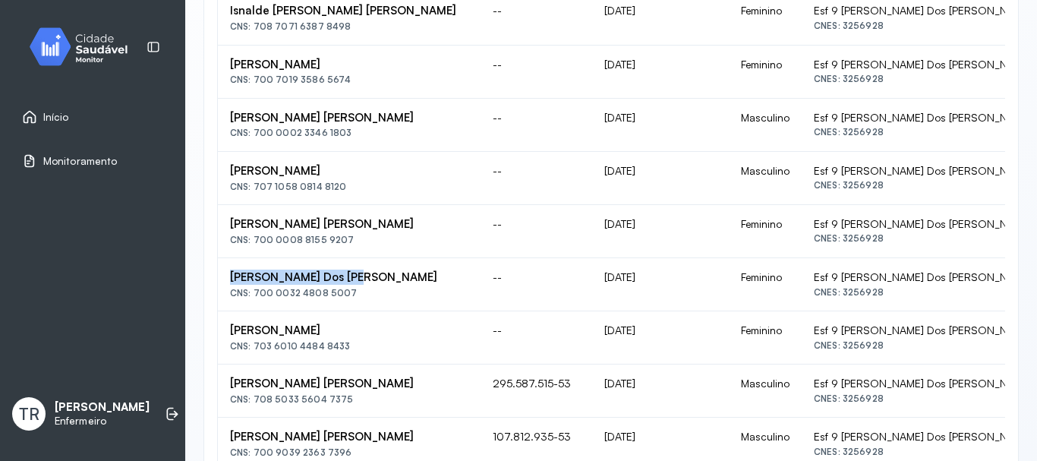
drag, startPoint x: 343, startPoint y: 278, endPoint x: 230, endPoint y: 278, distance: 113.1
click at [230, 278] on div "Dalva Tito Dos Santos" at bounding box center [349, 277] width 238 height 14
copy div "Dalva Tito Dos Santos"
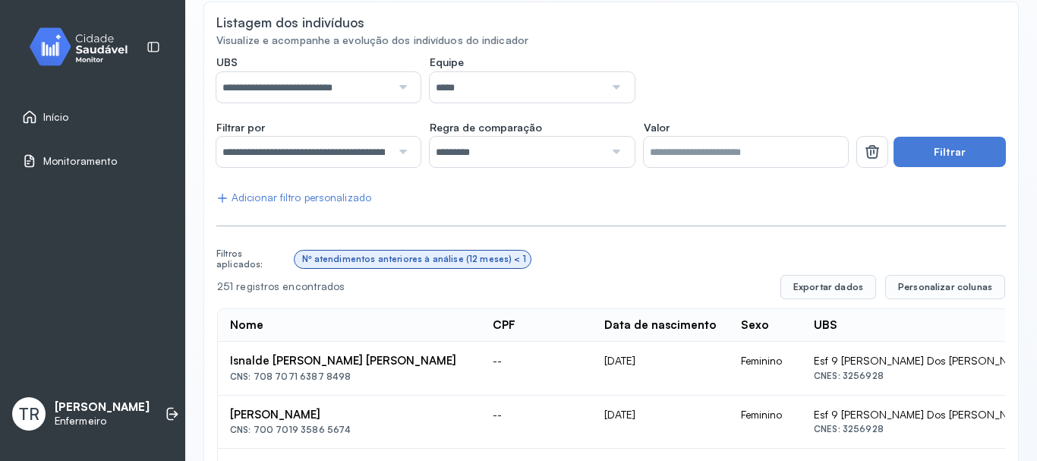
scroll to position [0, 0]
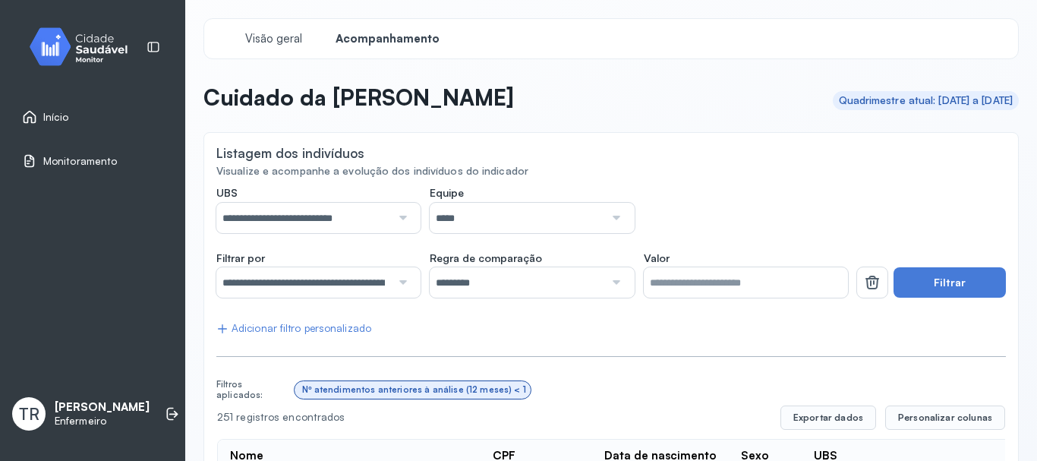
click at [81, 121] on link "Início" at bounding box center [92, 116] width 141 height 15
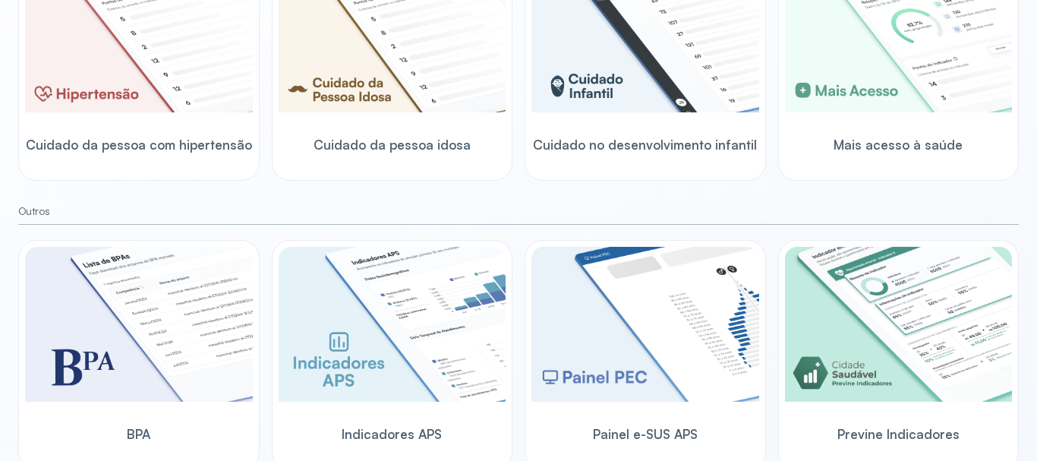
scroll to position [549, 0]
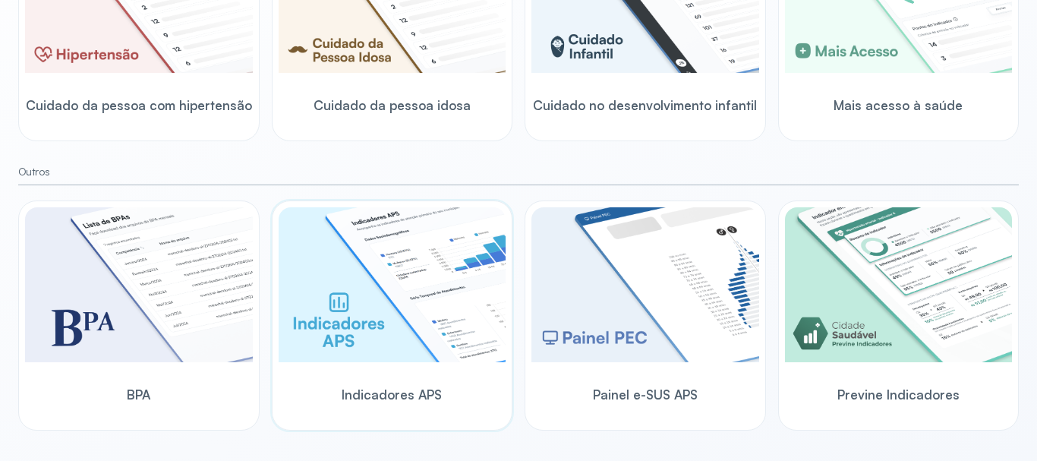
click at [417, 317] on img at bounding box center [393, 284] width 228 height 155
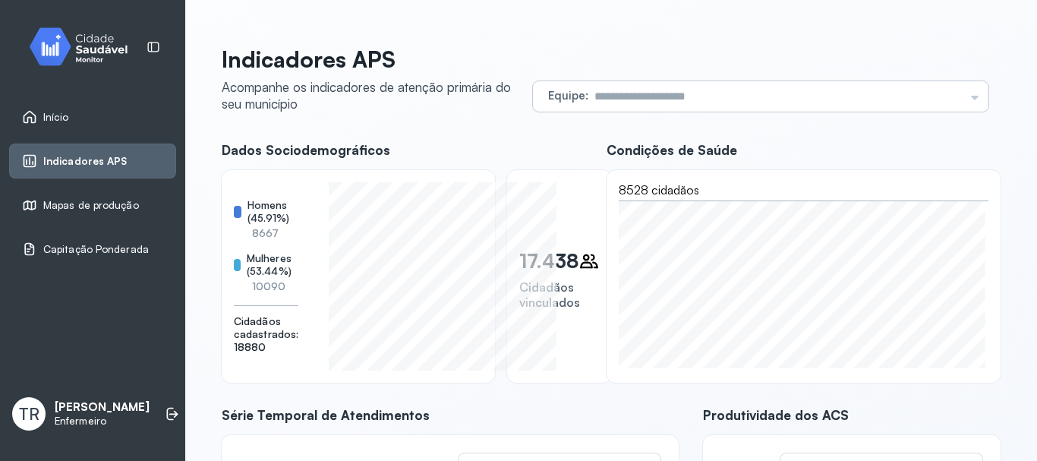
click at [685, 102] on input "text" at bounding box center [776, 96] width 376 height 30
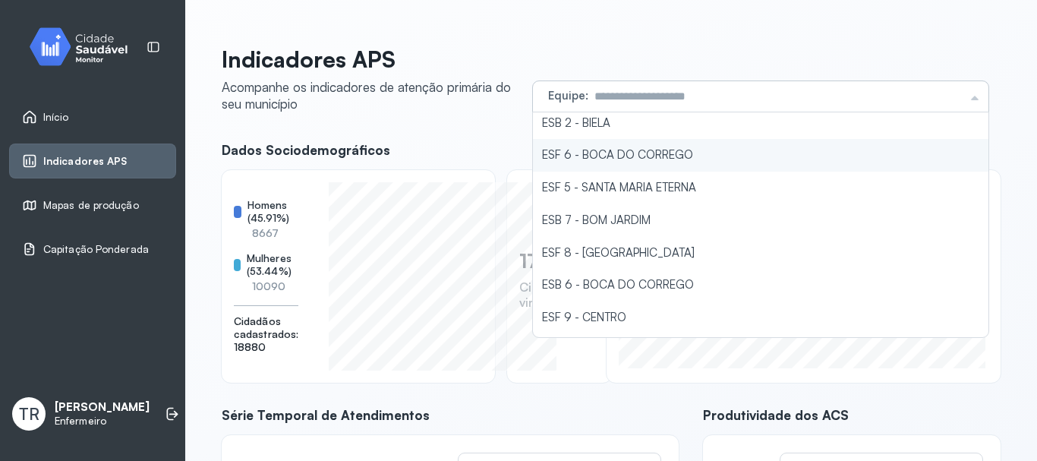
scroll to position [304, 0]
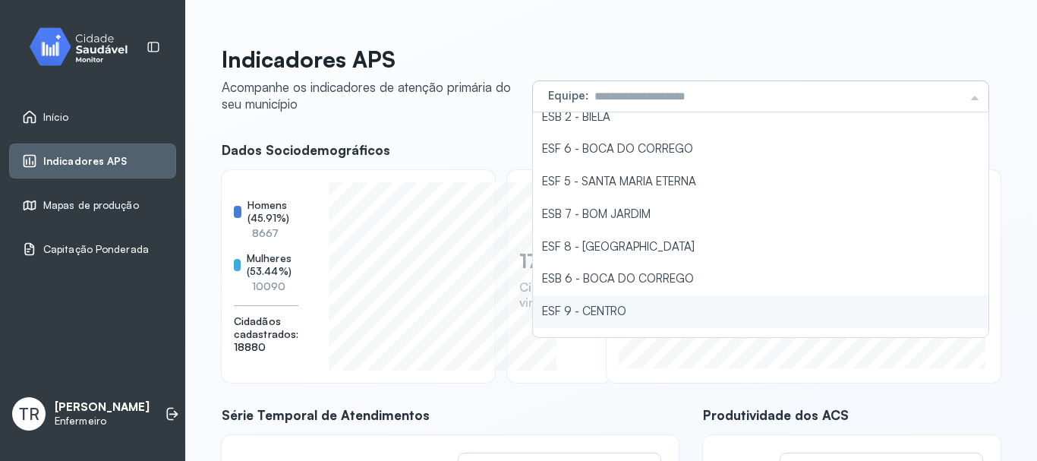
type input "**********"
click at [625, 318] on div "**********" at bounding box center [611, 392] width 779 height 693
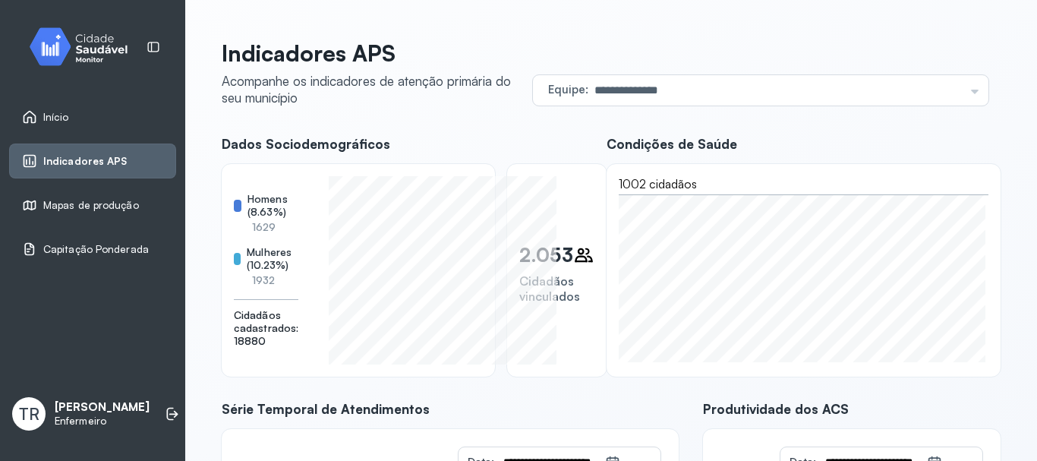
scroll to position [0, 0]
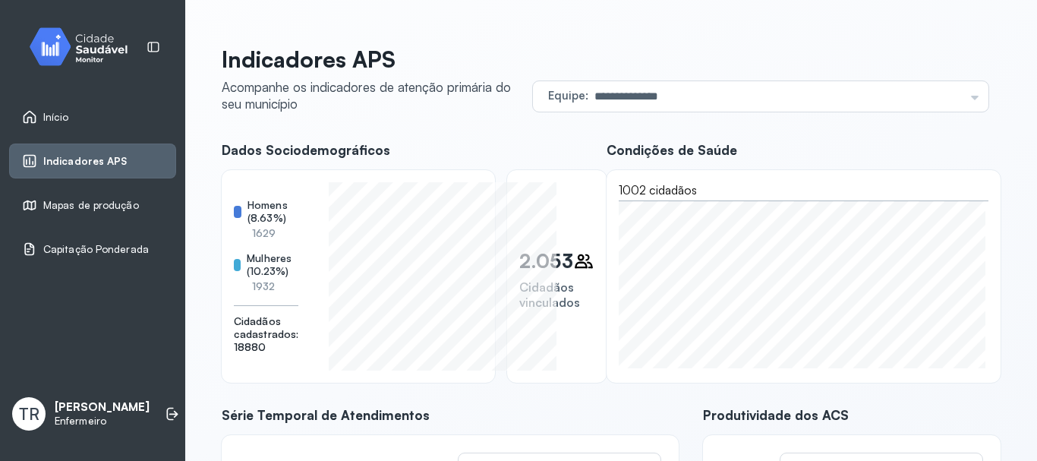
click at [95, 171] on div "Indicadores APS" at bounding box center [92, 160] width 167 height 35
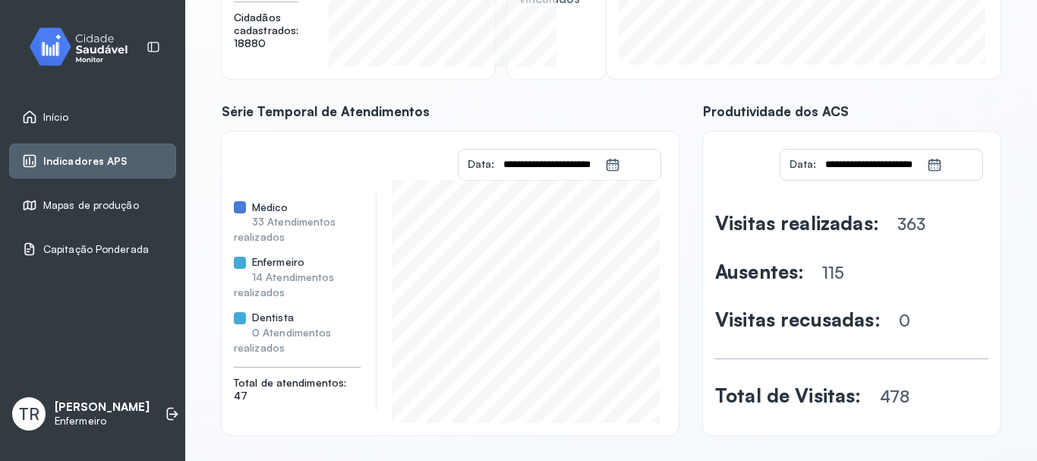
scroll to position [314, 0]
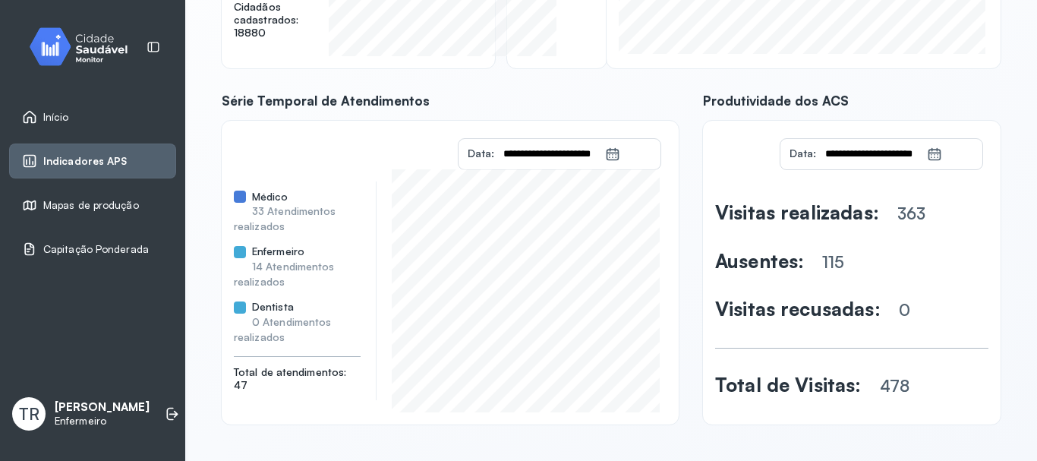
click at [968, 106] on span "Produtividade dos ACS" at bounding box center [852, 101] width 298 height 16
click at [96, 119] on link "Início" at bounding box center [92, 116] width 141 height 15
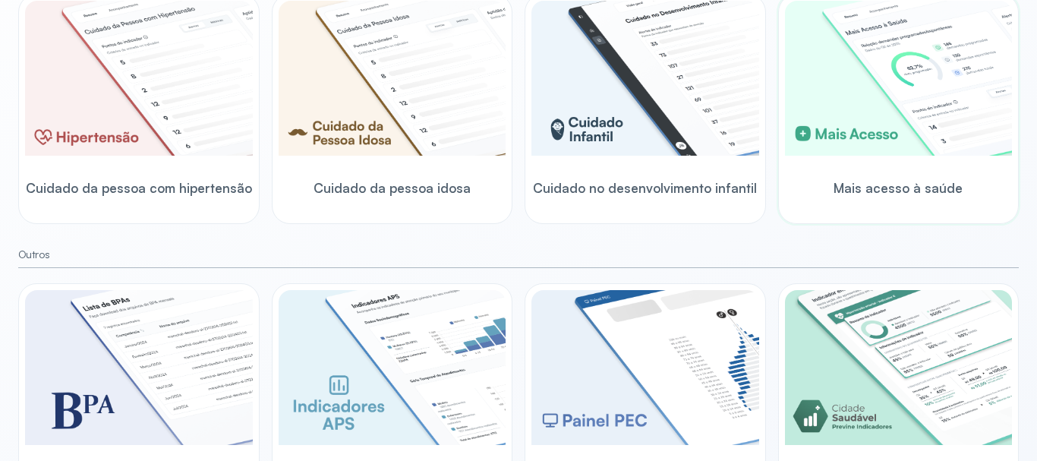
scroll to position [549, 0]
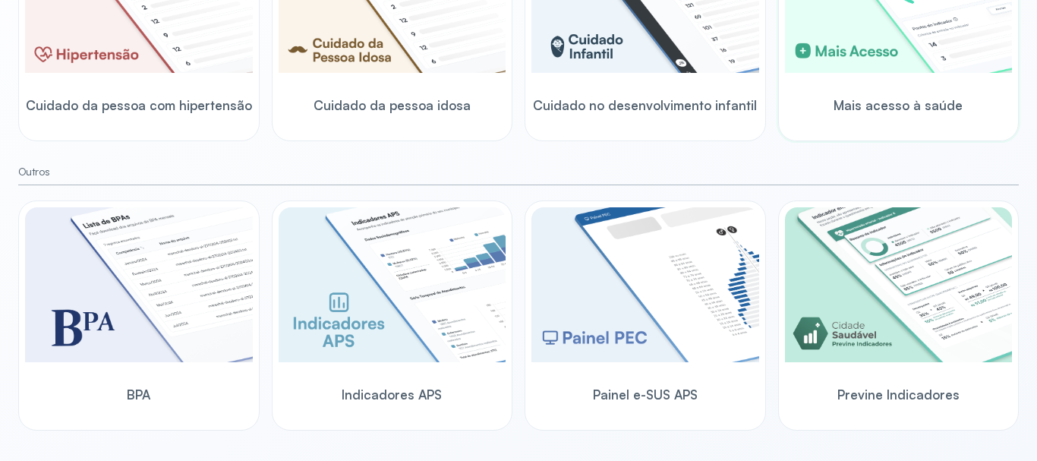
click at [842, 302] on img at bounding box center [899, 284] width 228 height 155
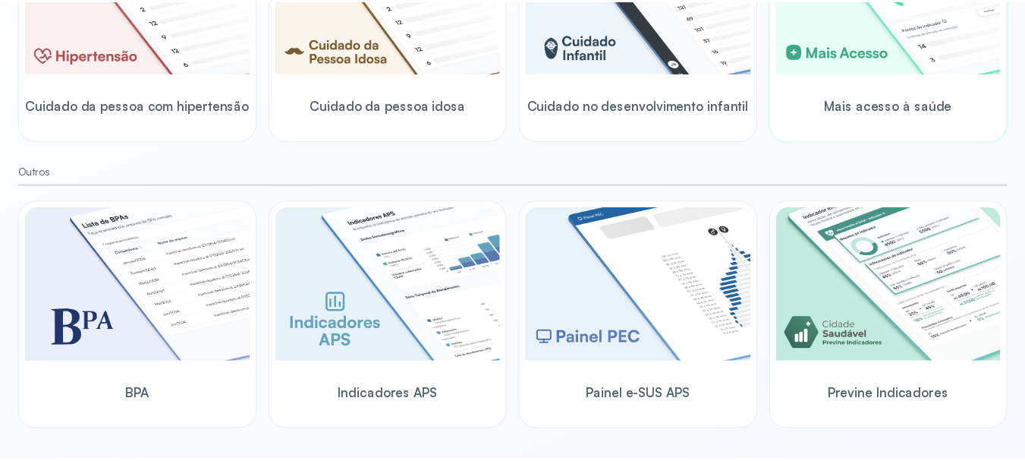
scroll to position [62, 0]
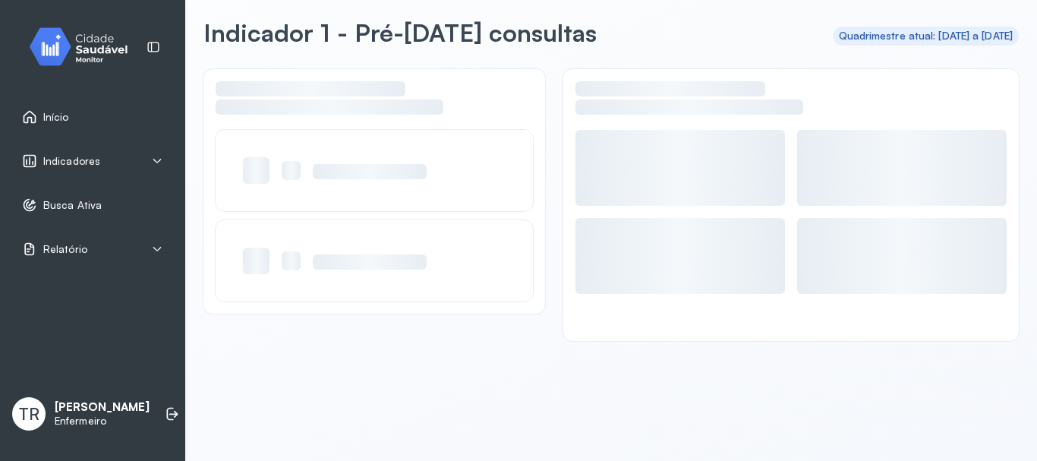
click at [87, 156] on span "Indicadores" at bounding box center [71, 161] width 57 height 13
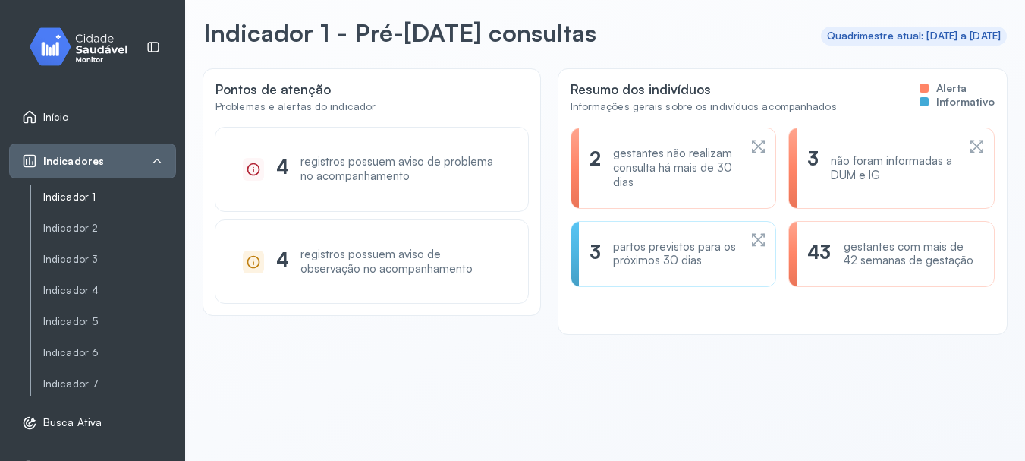
click at [70, 196] on link "Indicador 1" at bounding box center [109, 197] width 133 height 13
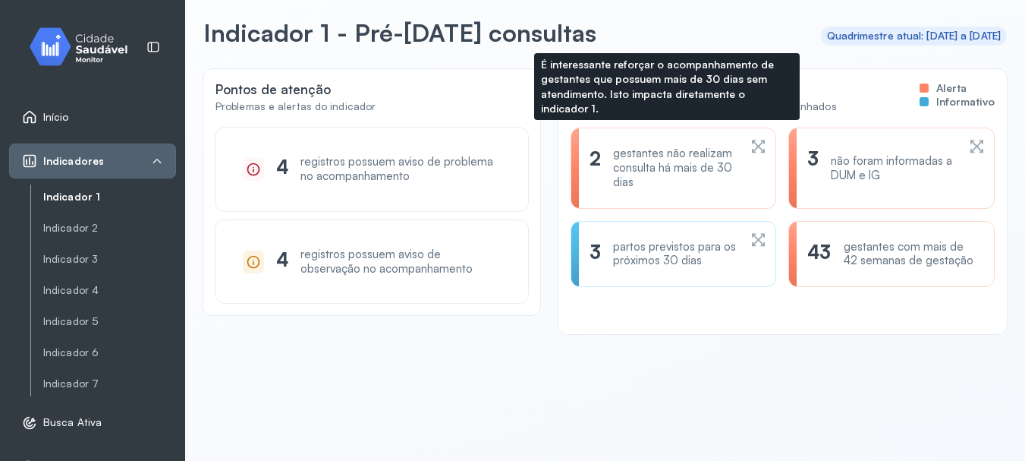
click at [637, 172] on div "gestantes não realizam consulta há mais de 30 dias" at bounding box center [675, 167] width 125 height 43
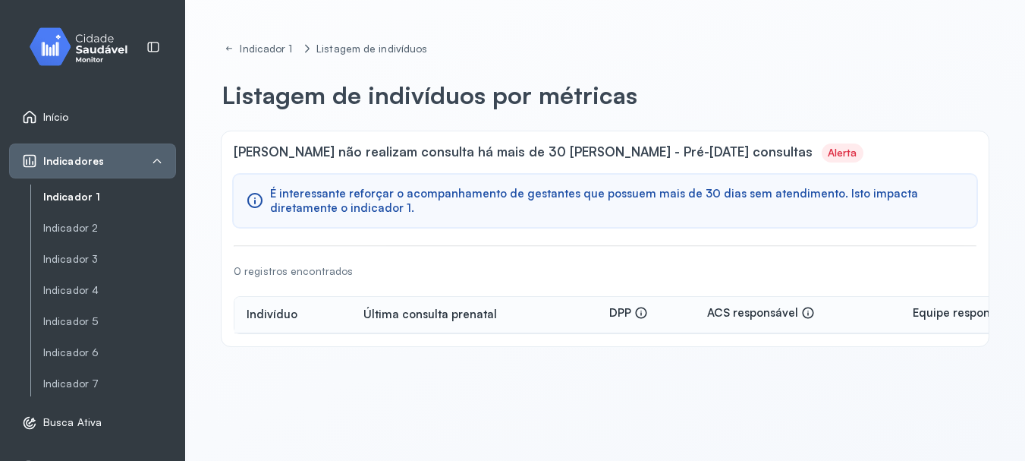
click at [84, 197] on link "Indicador 1" at bounding box center [109, 197] width 133 height 13
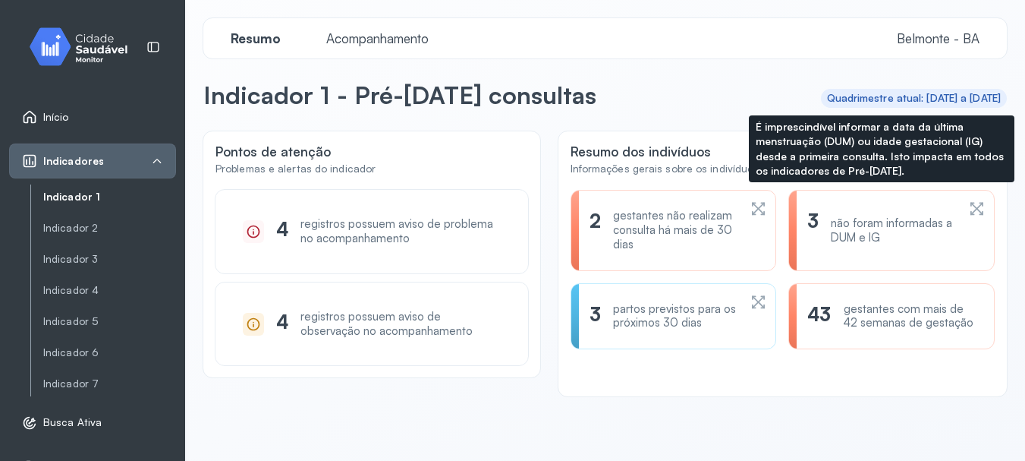
click at [881, 250] on div "3 não foram informadas a DUM e IG" at bounding box center [882, 230] width 149 height 43
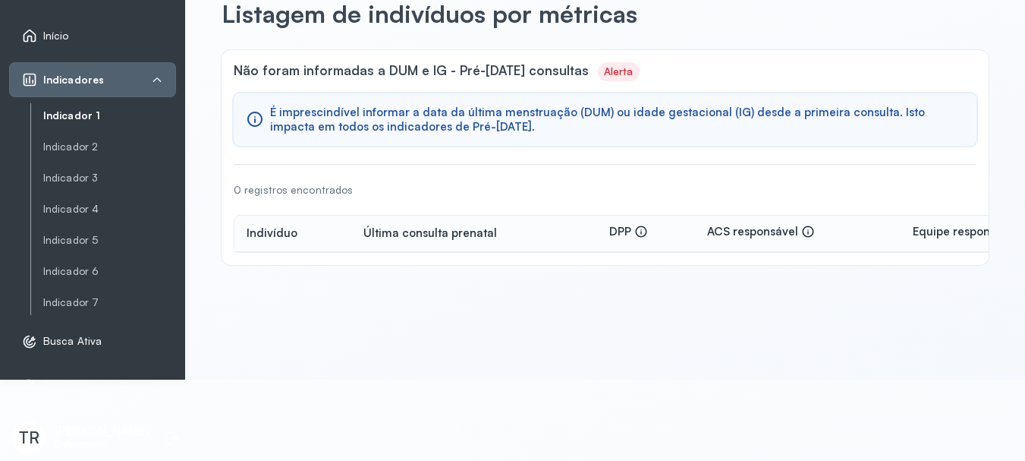
scroll to position [89, 0]
click at [84, 109] on link "Indicador 1" at bounding box center [109, 115] width 133 height 13
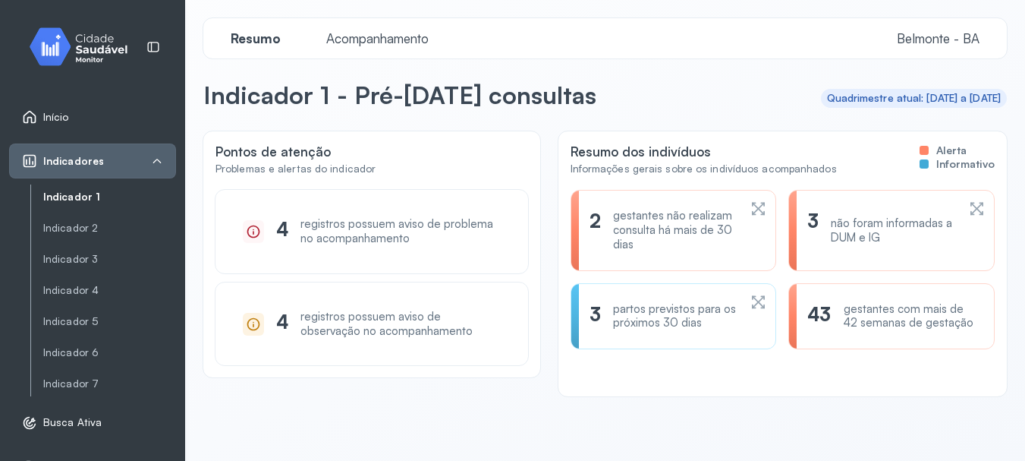
click at [370, 43] on span "Acompanhamento" at bounding box center [377, 38] width 121 height 16
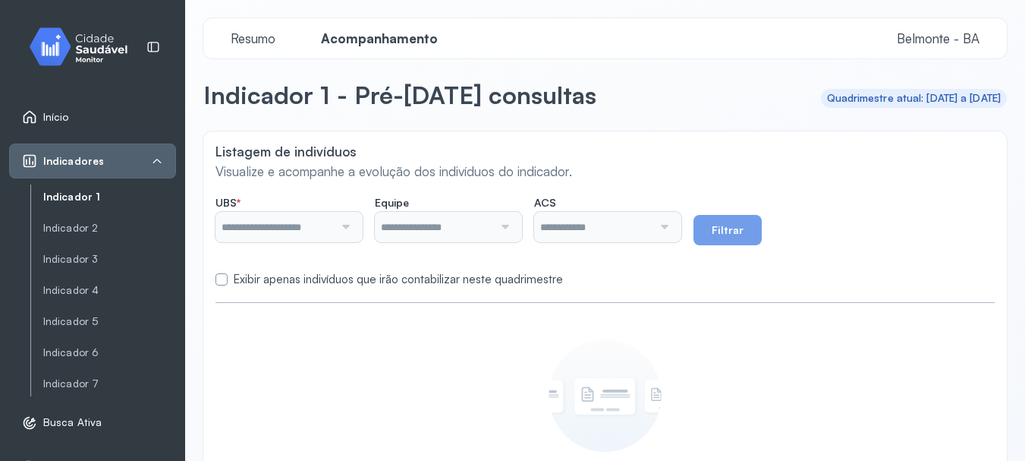
type input "**********"
click at [83, 196] on link "Indicador 1" at bounding box center [109, 197] width 133 height 13
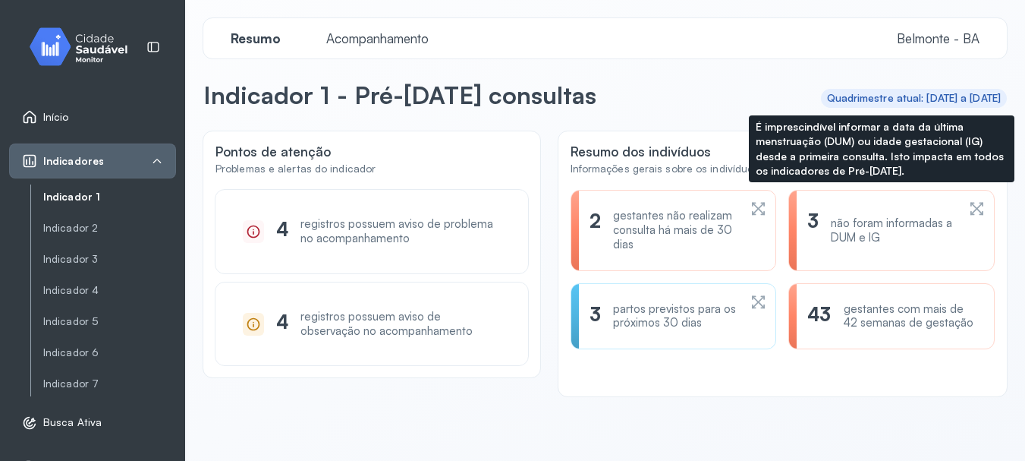
click at [867, 228] on div "não foram informadas a DUM e IG" at bounding box center [893, 230] width 125 height 29
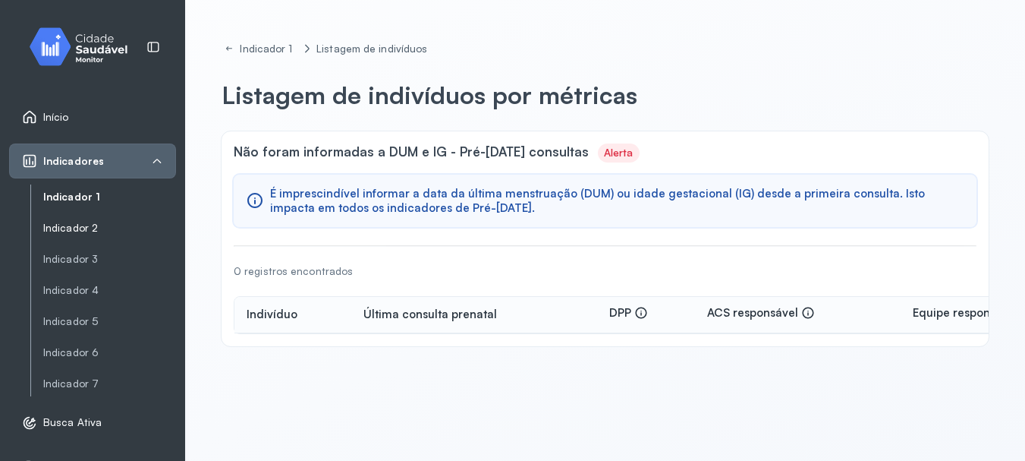
click at [90, 224] on link "Indicador 2" at bounding box center [109, 228] width 133 height 13
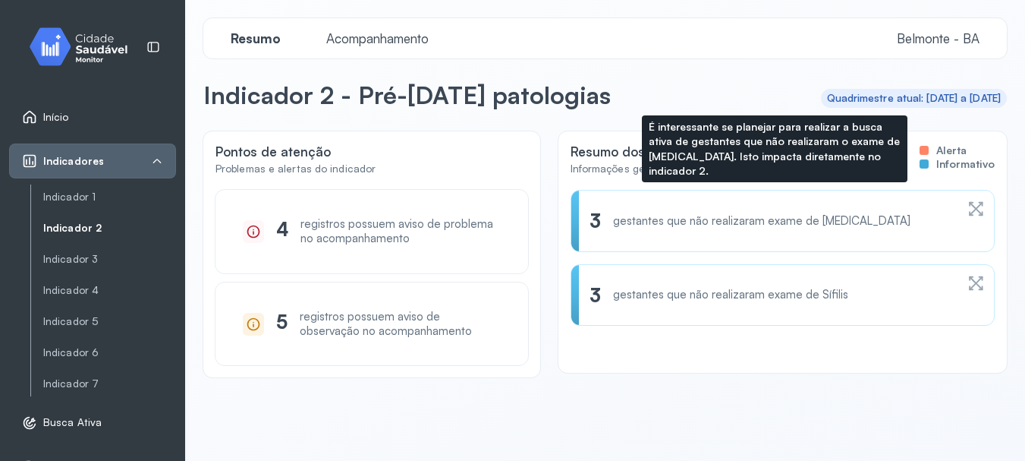
click at [766, 231] on div "3 gestantes que não realizaram exame de HIV" at bounding box center [773, 221] width 367 height 24
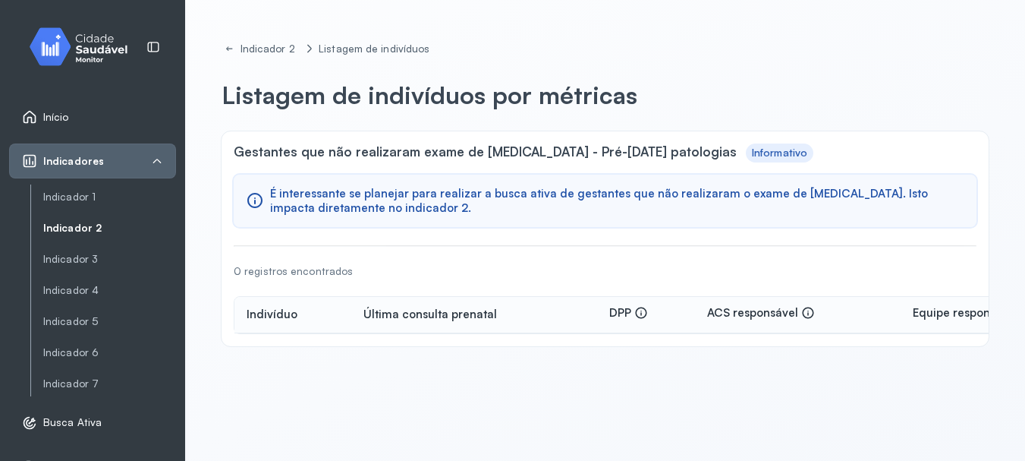
scroll to position [89, 0]
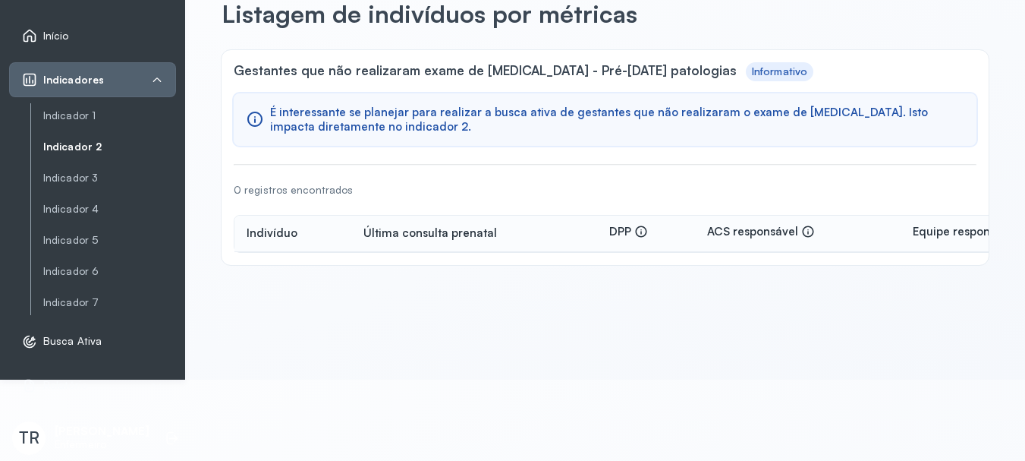
click at [59, 145] on link "Indicador 2" at bounding box center [109, 146] width 133 height 13
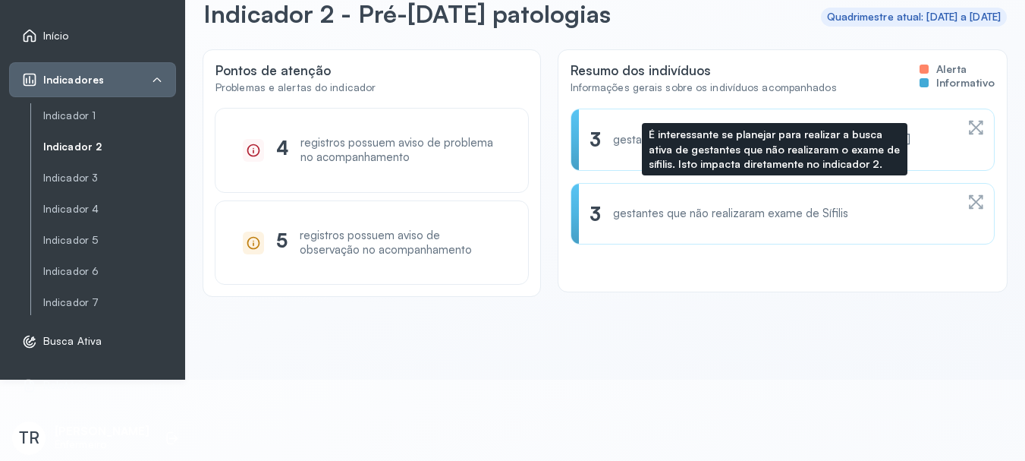
click at [714, 206] on div "gestantes que não realizaram exame de Sífilis" at bounding box center [730, 213] width 235 height 14
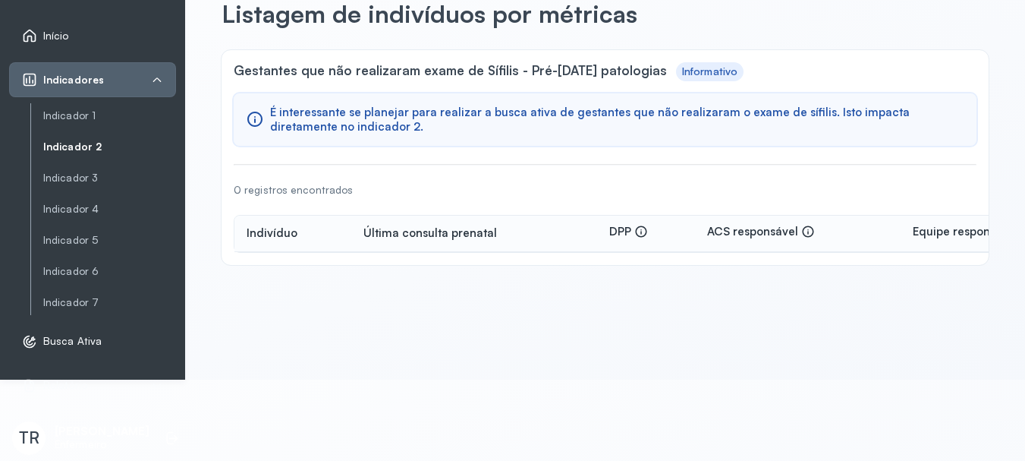
click at [68, 144] on link "Indicador 2" at bounding box center [109, 146] width 133 height 13
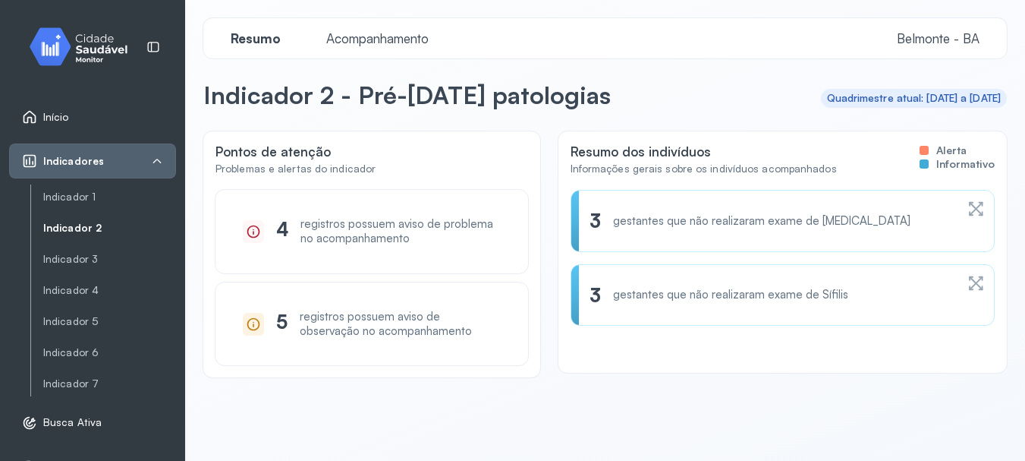
click at [348, 30] on span "Acompanhamento" at bounding box center [377, 38] width 121 height 16
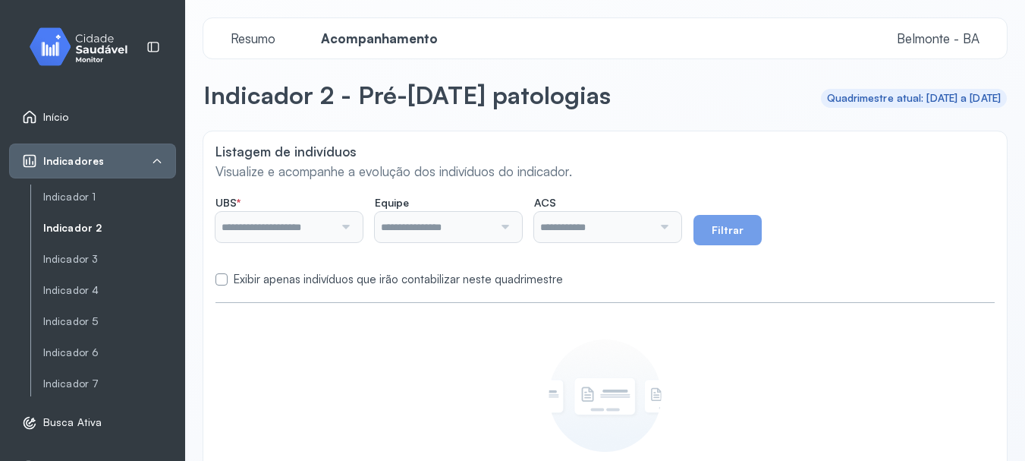
type input "**********"
click at [71, 257] on link "Indicador 3" at bounding box center [109, 259] width 133 height 13
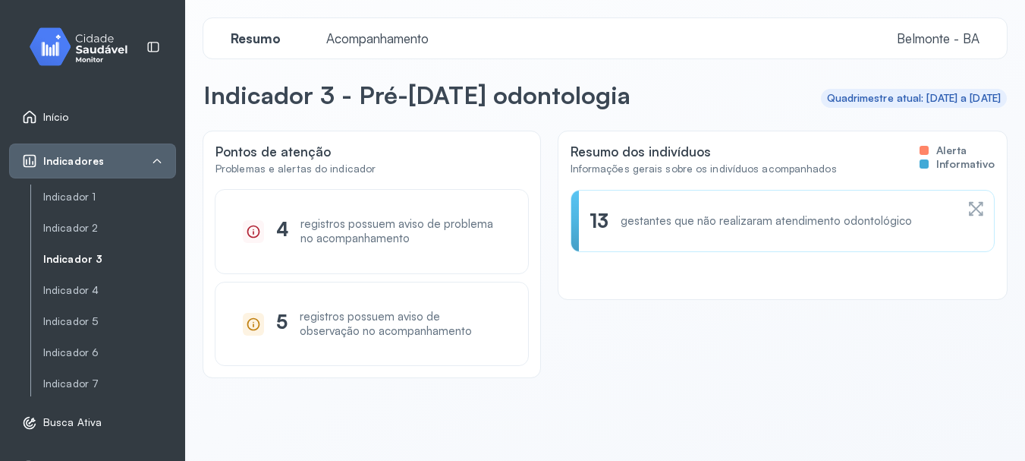
click at [647, 230] on div "13 gestantes que não realizaram atendimento odontológico" at bounding box center [773, 221] width 367 height 24
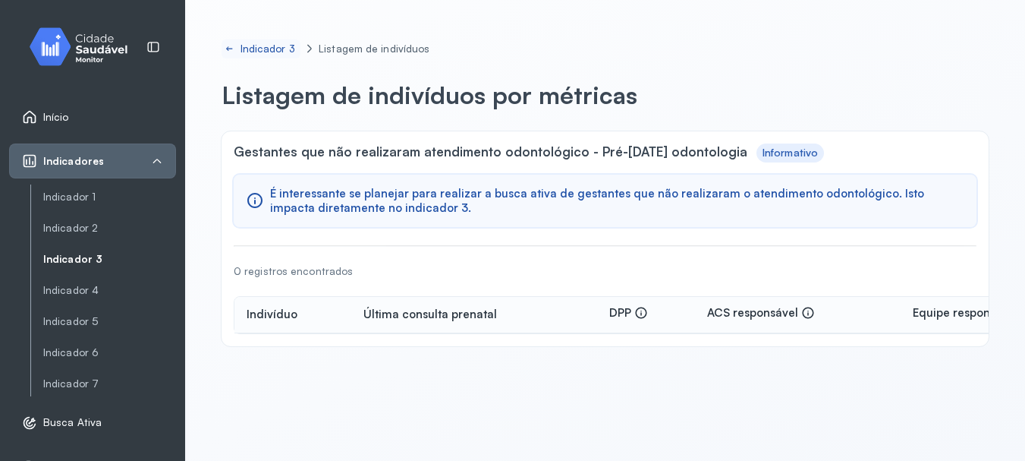
click at [281, 48] on div "Indicador 3" at bounding box center [270, 49] width 58 height 13
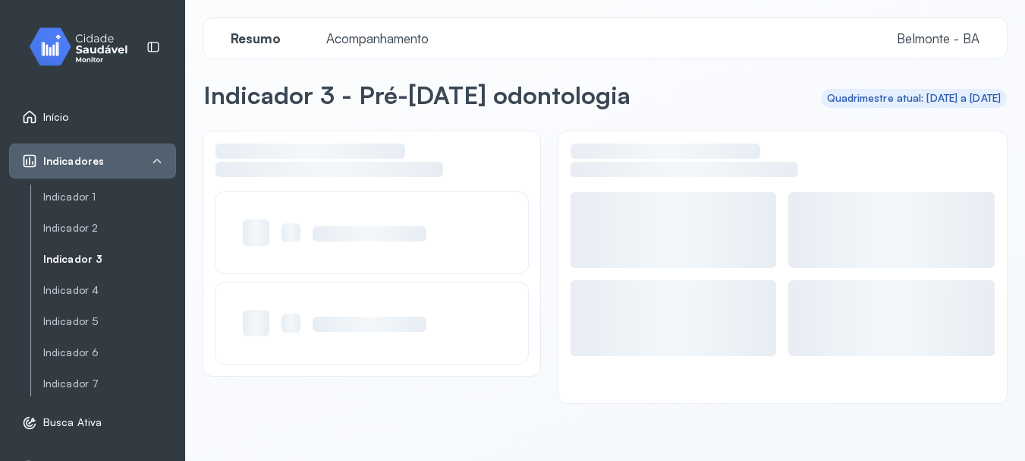
click at [379, 41] on span "Acompanhamento" at bounding box center [377, 38] width 121 height 16
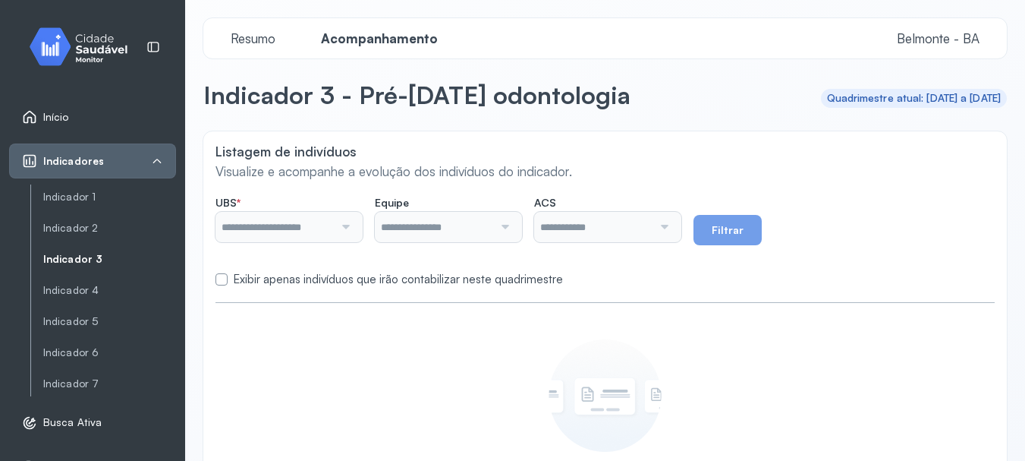
type input "**********"
click at [75, 282] on link "Indicador 4" at bounding box center [109, 290] width 133 height 19
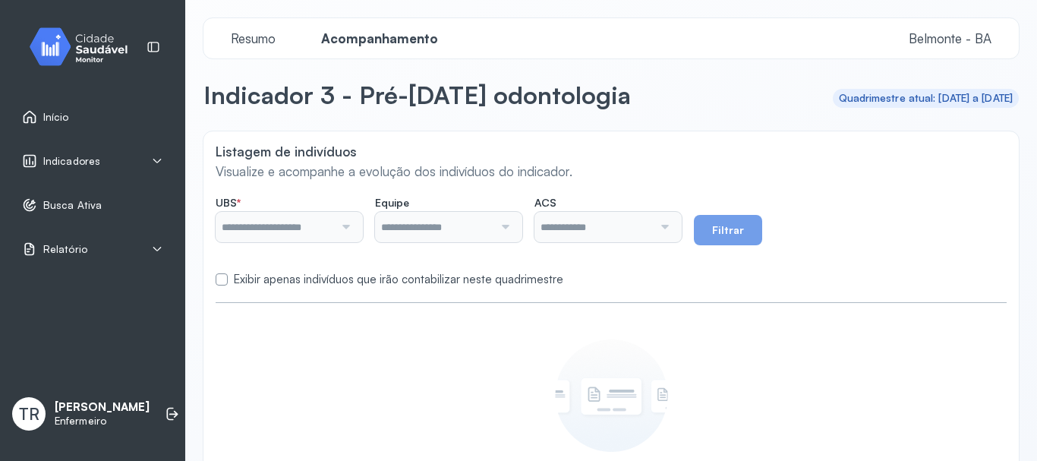
type input "**********"
